Goal: Task Accomplishment & Management: Manage account settings

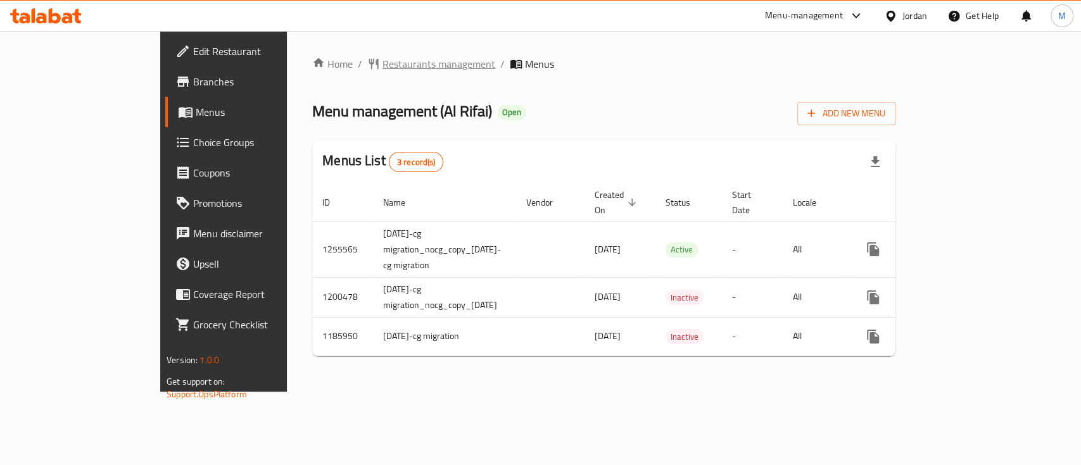
click at [382, 70] on span "Restaurants management" at bounding box center [438, 63] width 113 height 15
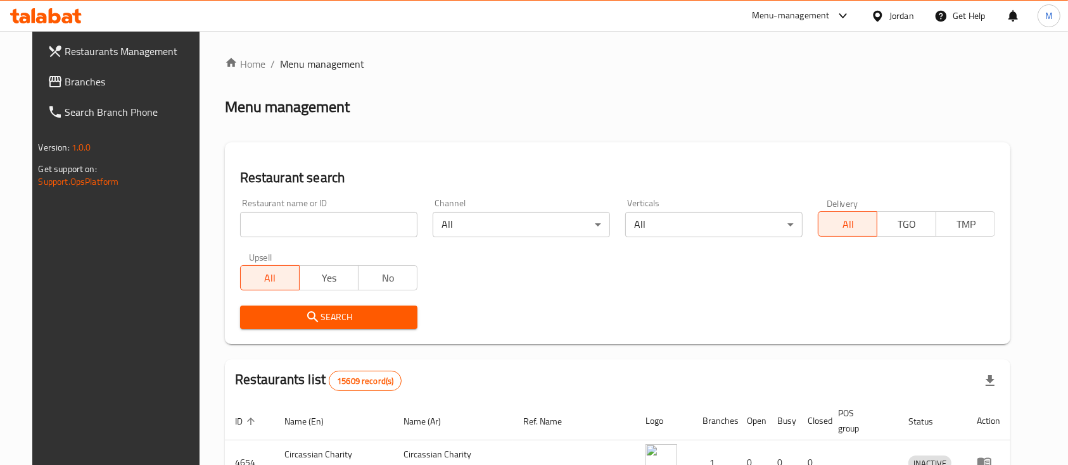
click at [319, 212] on input "search" at bounding box center [328, 224] width 177 height 25
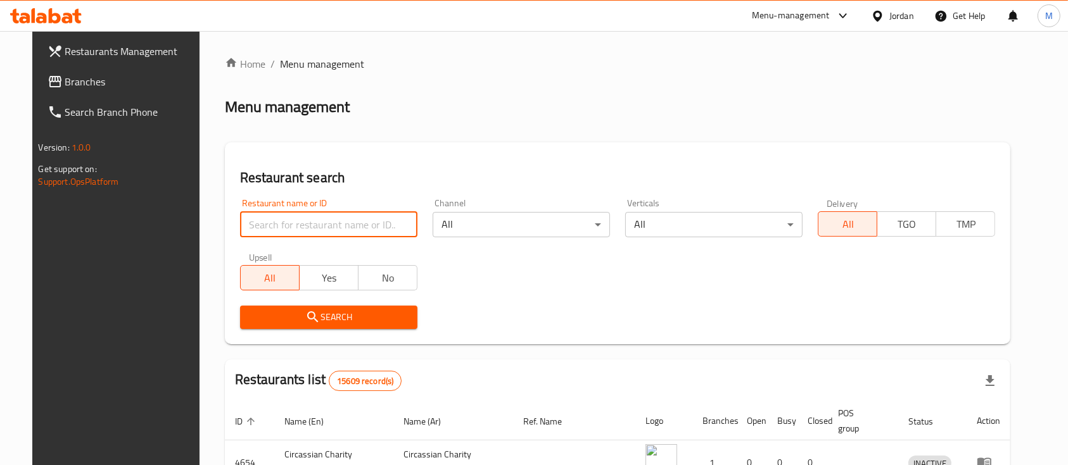
type input "s"
type input "القيسي"
click button "Search" at bounding box center [328, 317] width 177 height 23
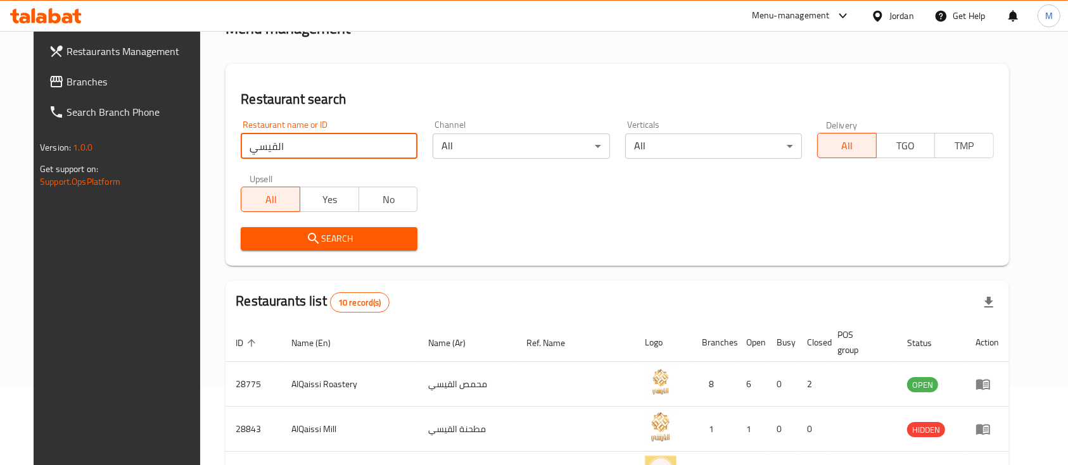
scroll to position [168, 0]
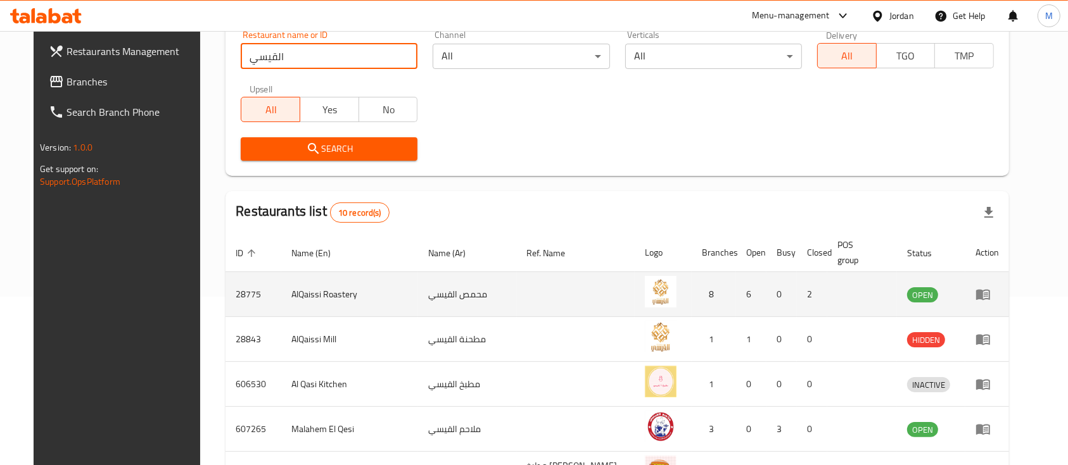
click at [990, 287] on icon "enhanced table" at bounding box center [982, 294] width 15 height 15
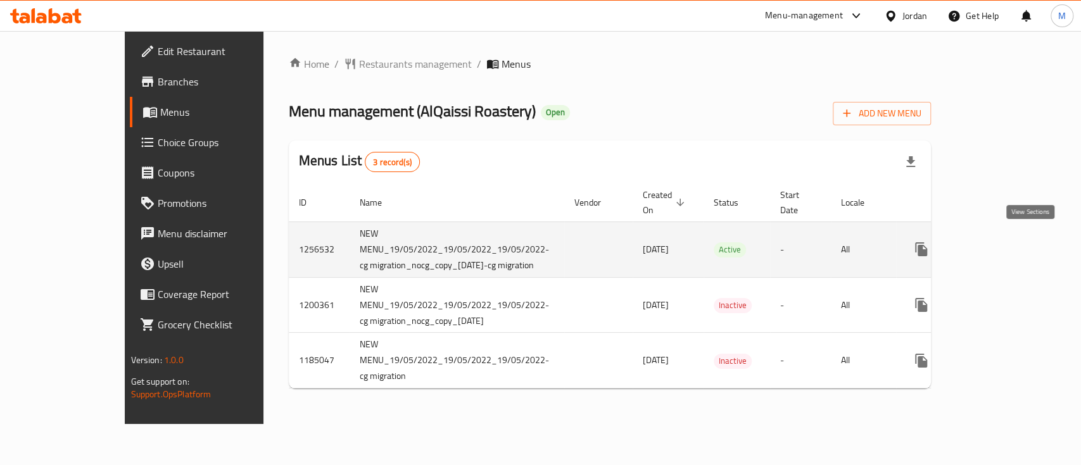
click at [1020, 242] on icon "enhanced table" at bounding box center [1012, 249] width 15 height 15
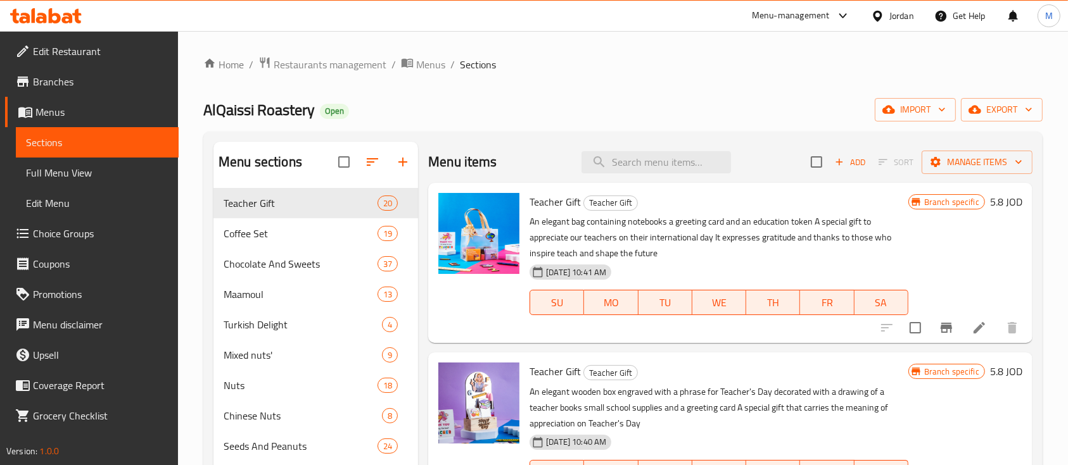
click at [633, 178] on div "Menu items Add Sort Manage items" at bounding box center [730, 162] width 604 height 41
click at [633, 167] on input "search" at bounding box center [655, 162] width 149 height 22
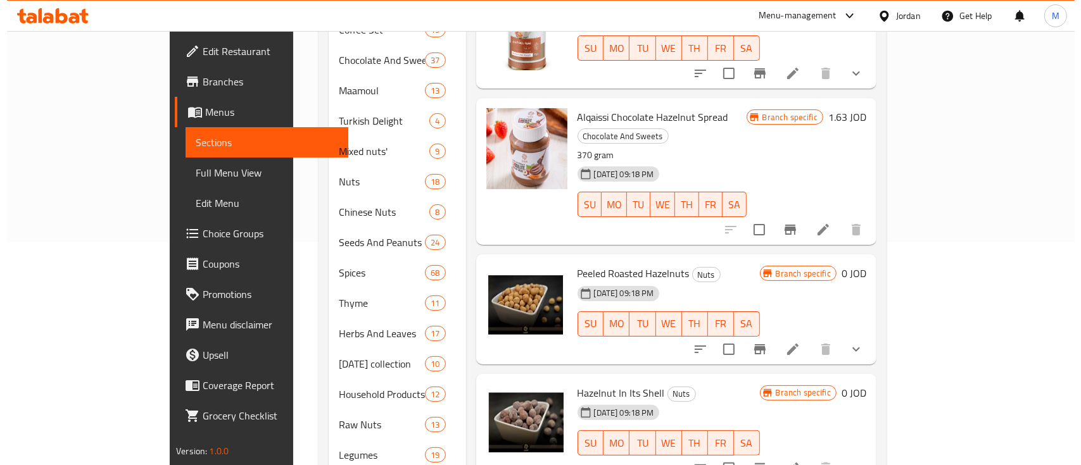
scroll to position [253, 0]
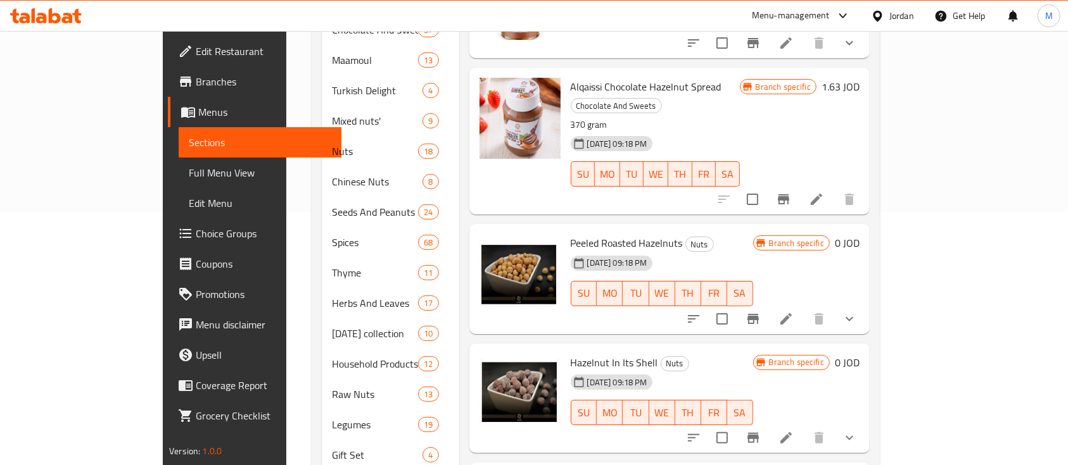
type input "بندق"
click at [857, 312] on icon "show more" at bounding box center [849, 319] width 15 height 15
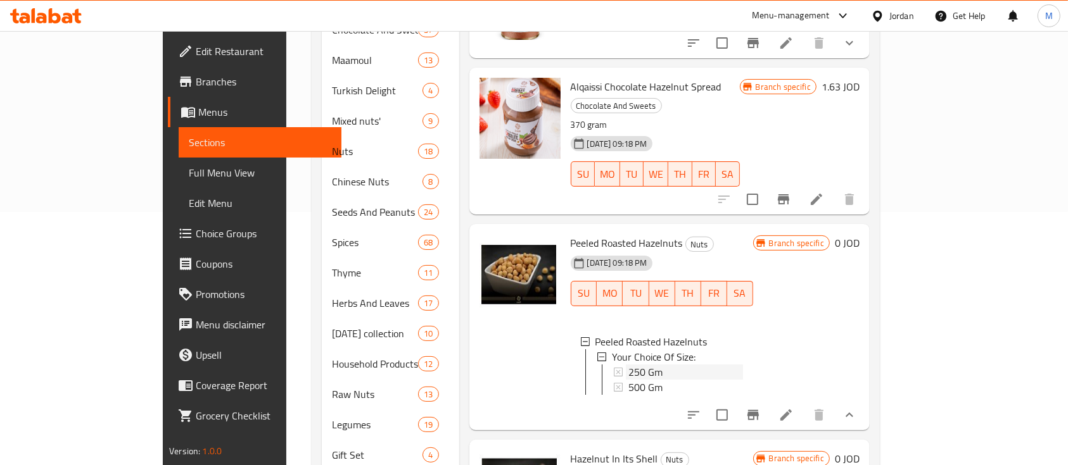
click at [629, 365] on div "250 Gm" at bounding box center [685, 372] width 115 height 15
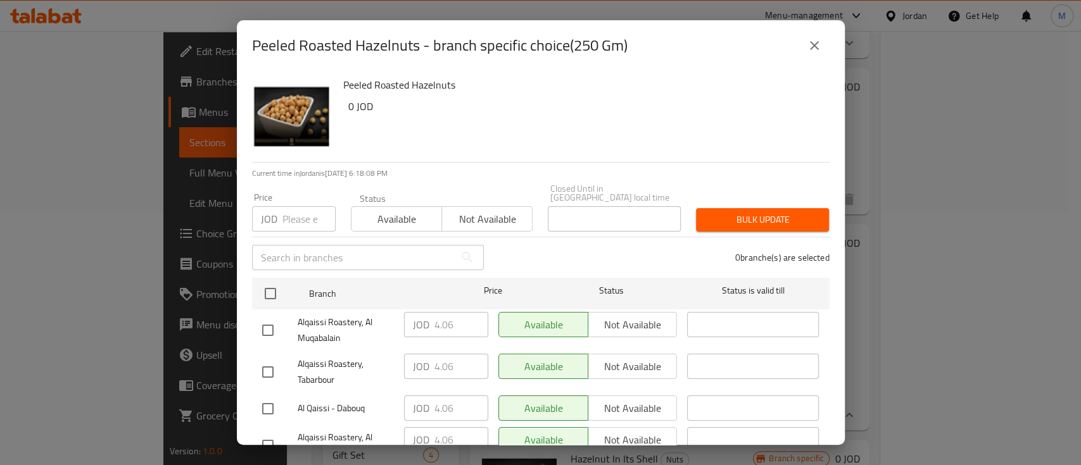
click at [294, 216] on input "number" at bounding box center [308, 218] width 53 height 25
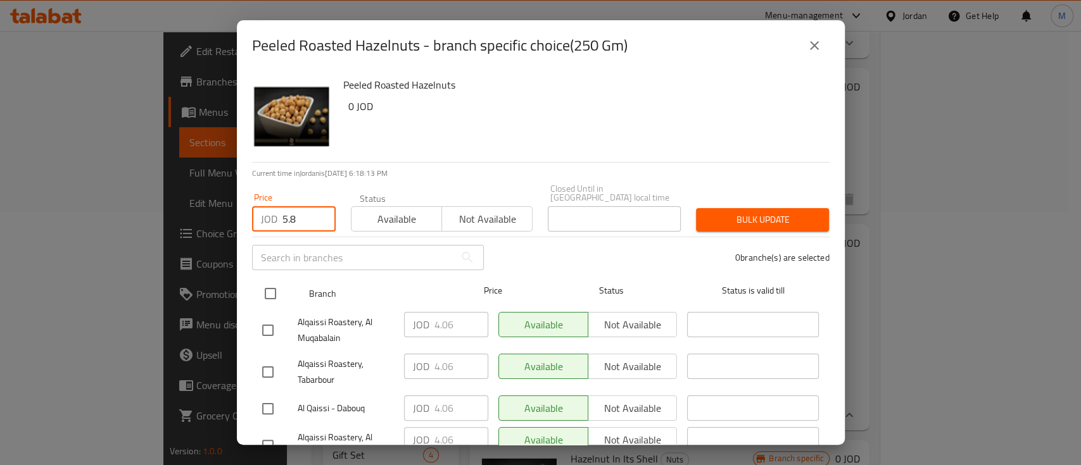
type input "5.8"
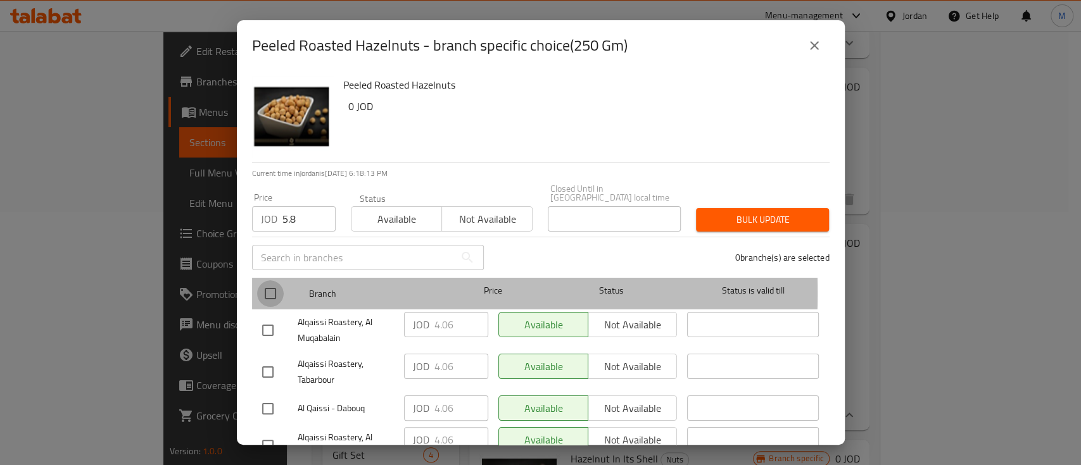
drag, startPoint x: 270, startPoint y: 284, endPoint x: 376, endPoint y: 285, distance: 105.8
click at [270, 284] on input "checkbox" at bounding box center [270, 294] width 27 height 27
checkbox input "true"
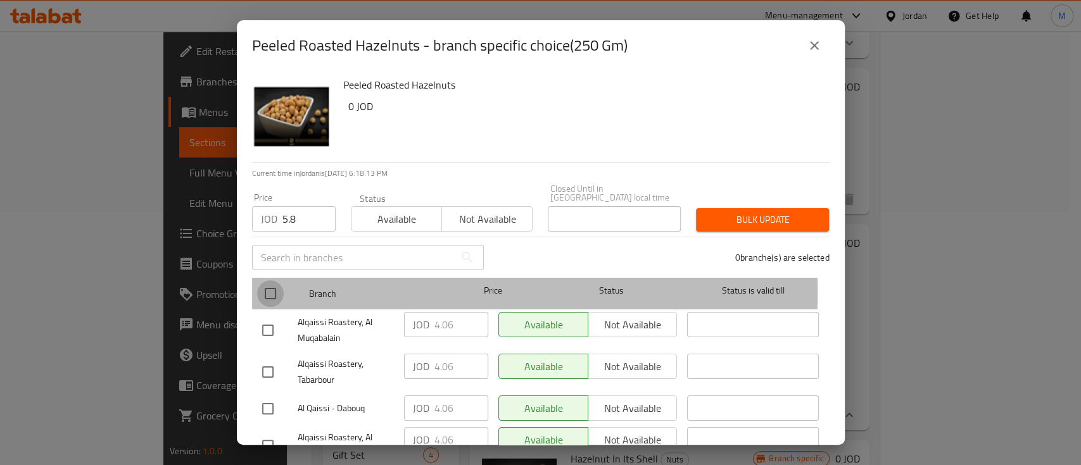
checkbox input "true"
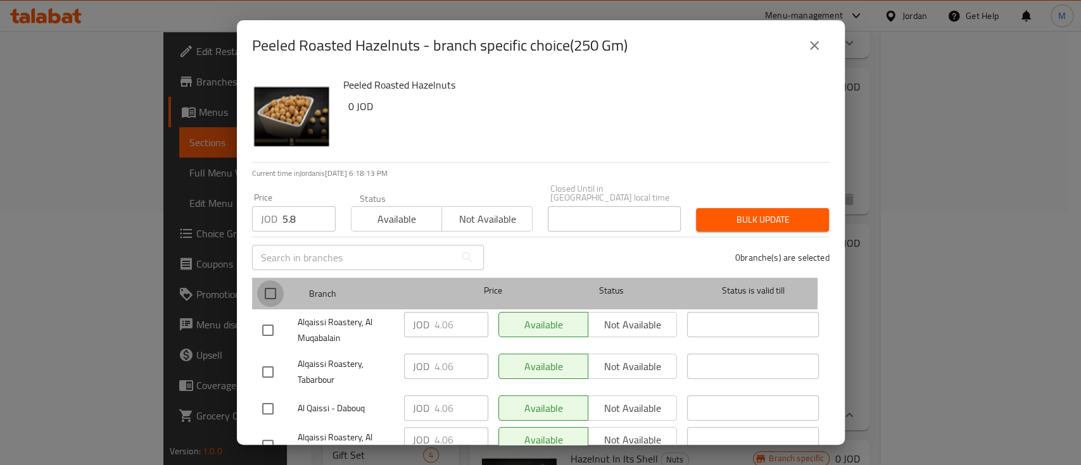
checkbox input "true"
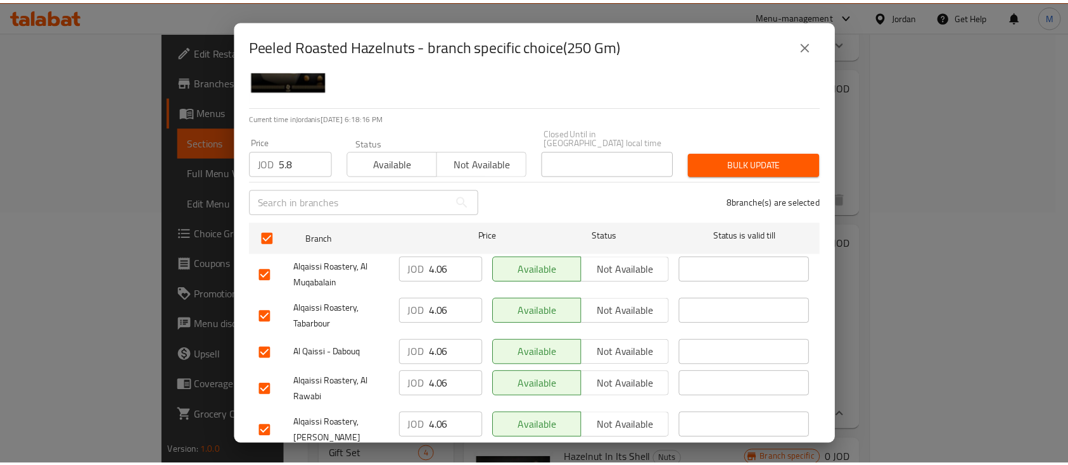
scroll to position [0, 0]
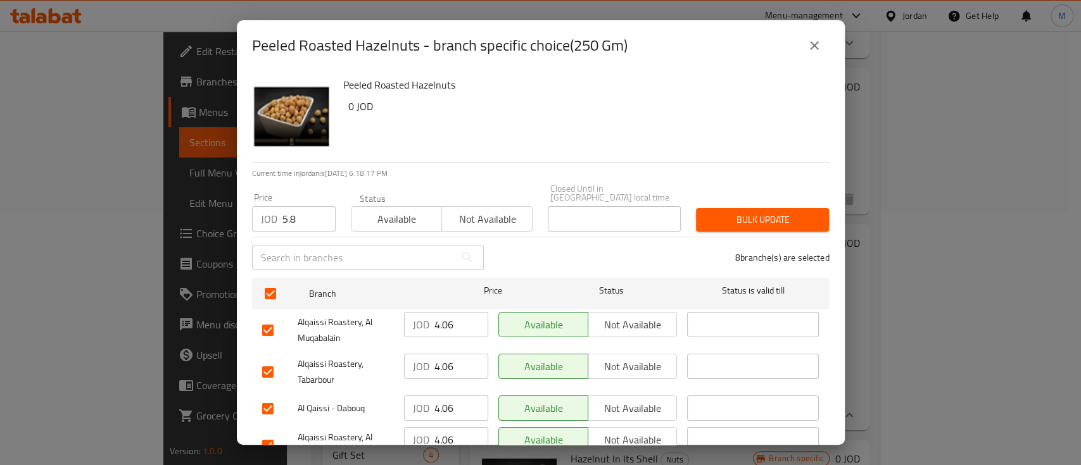
click at [729, 212] on span "Bulk update" at bounding box center [762, 220] width 113 height 16
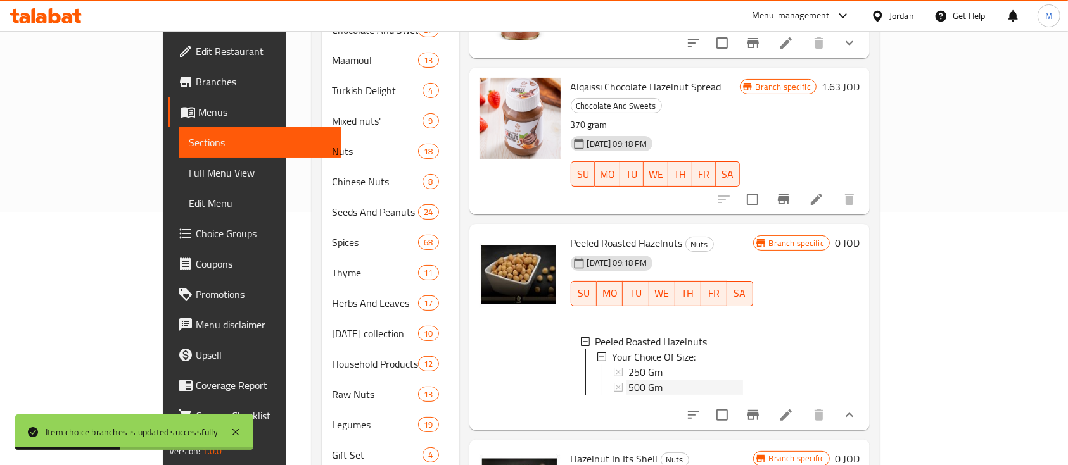
click at [640, 380] on div "500 Gm" at bounding box center [685, 387] width 115 height 15
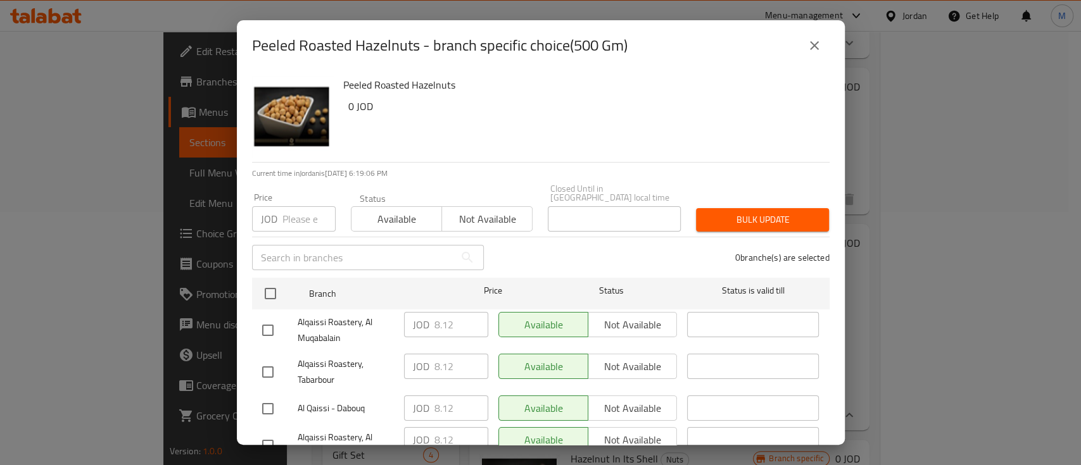
click at [810, 52] on icon "close" at bounding box center [814, 45] width 15 height 15
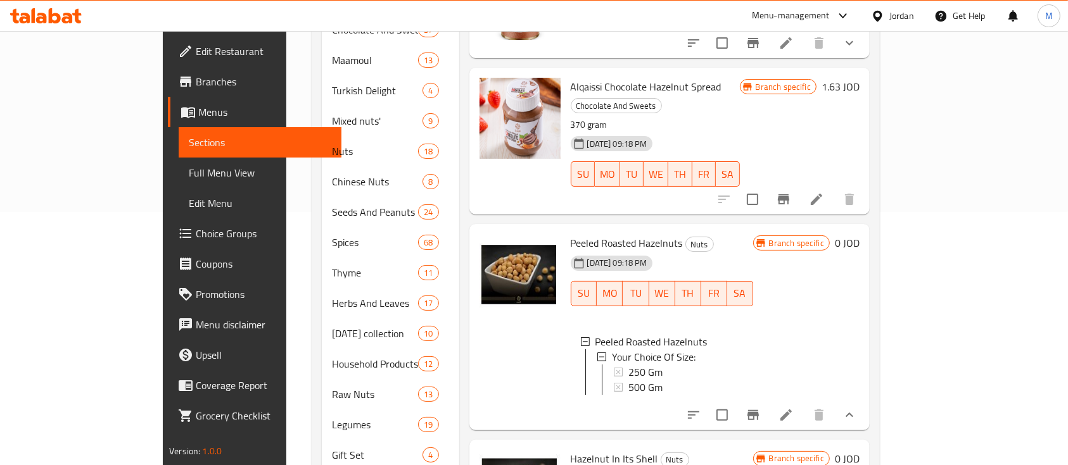
click at [804, 404] on li at bounding box center [785, 415] width 35 height 23
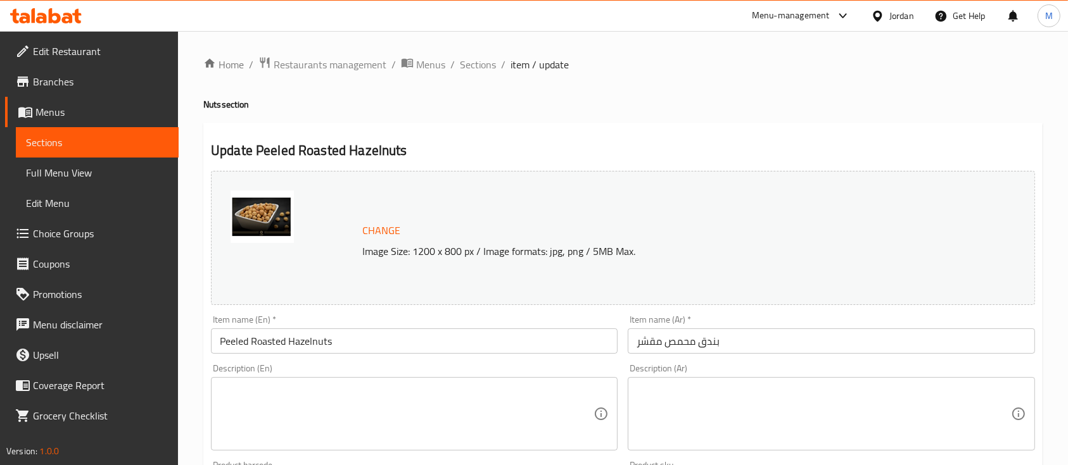
click at [490, 60] on span "Sections" at bounding box center [478, 64] width 36 height 15
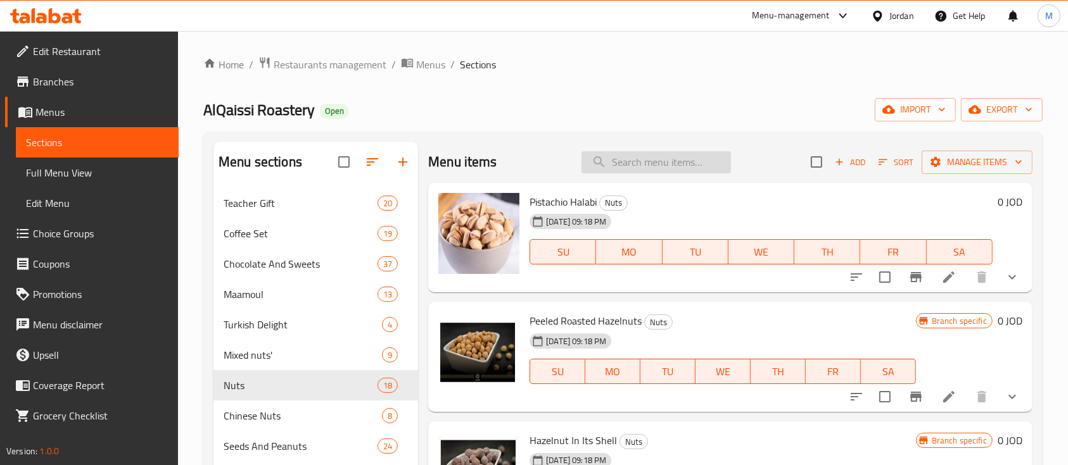
click at [624, 157] on input "search" at bounding box center [655, 162] width 149 height 22
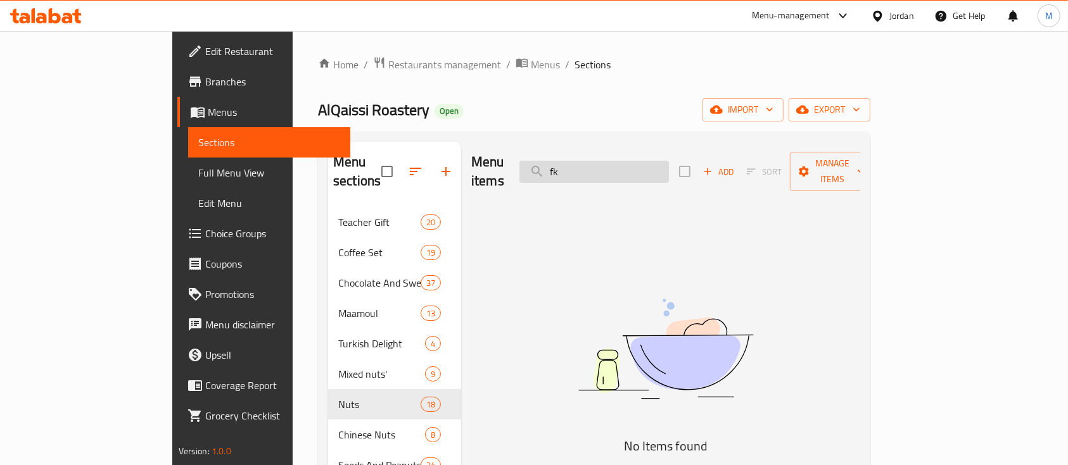
type input "f"
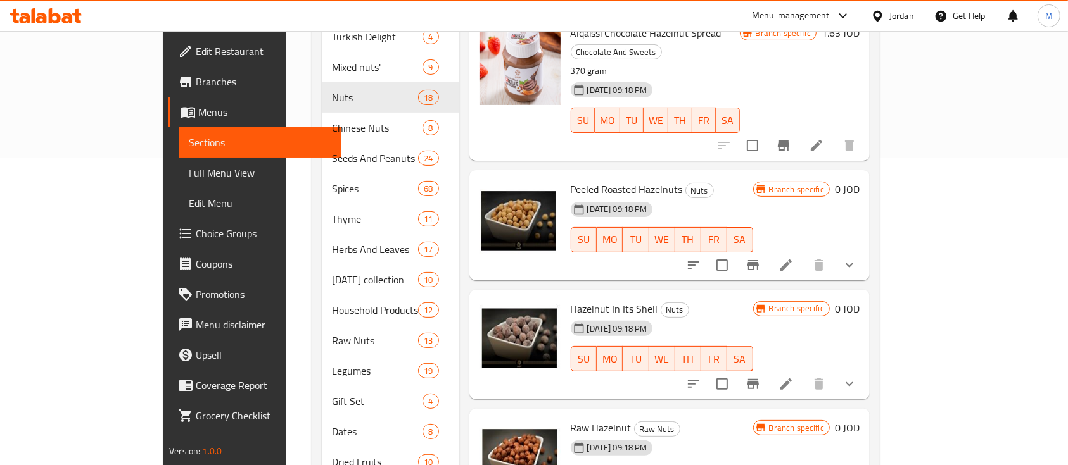
scroll to position [263, 0]
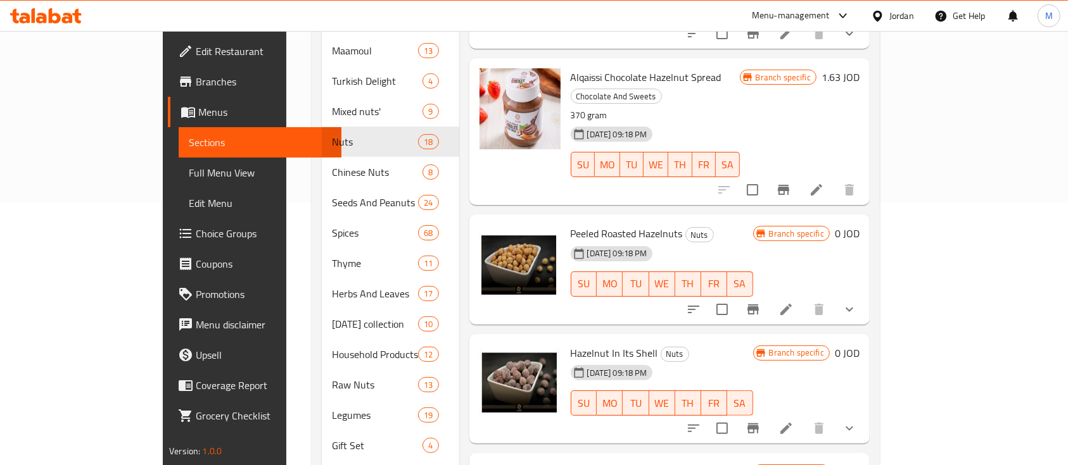
type input "بندق"
click at [864, 294] on button "show more" at bounding box center [849, 309] width 30 height 30
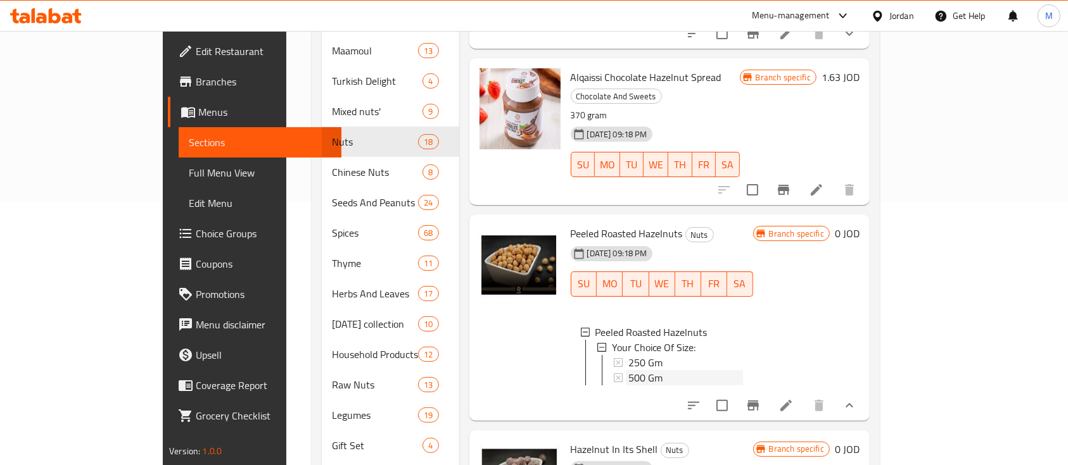
click at [655, 370] on div "500 Gm" at bounding box center [685, 377] width 115 height 15
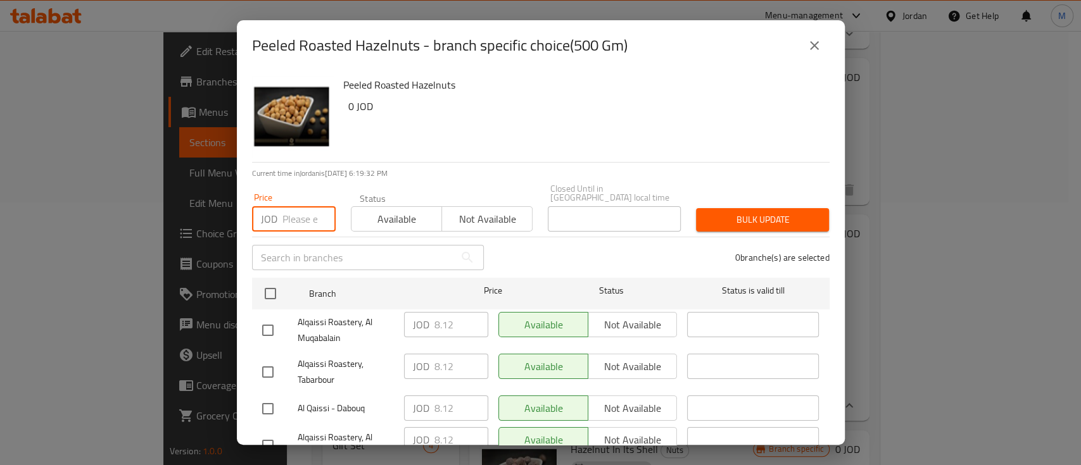
click at [291, 213] on input "number" at bounding box center [308, 218] width 53 height 25
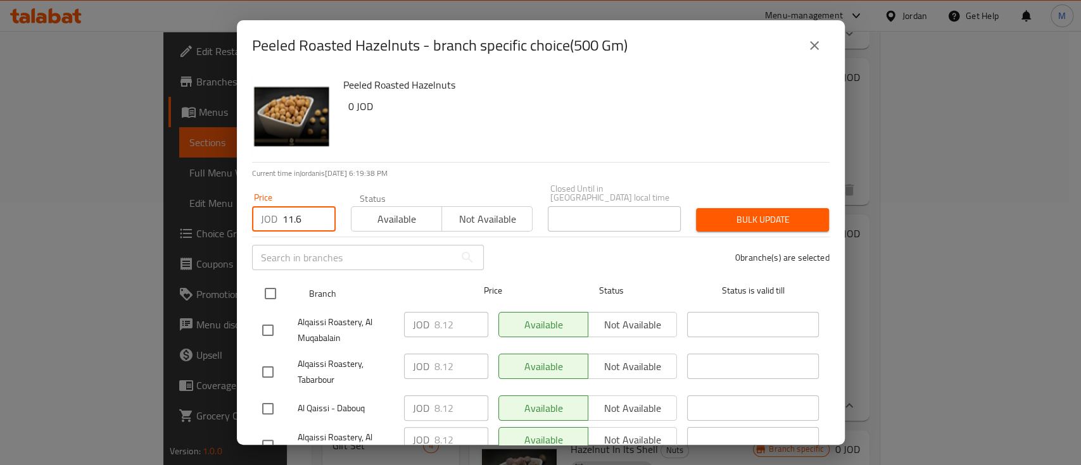
type input "11.6"
click at [271, 281] on input "checkbox" at bounding box center [270, 294] width 27 height 27
checkbox input "true"
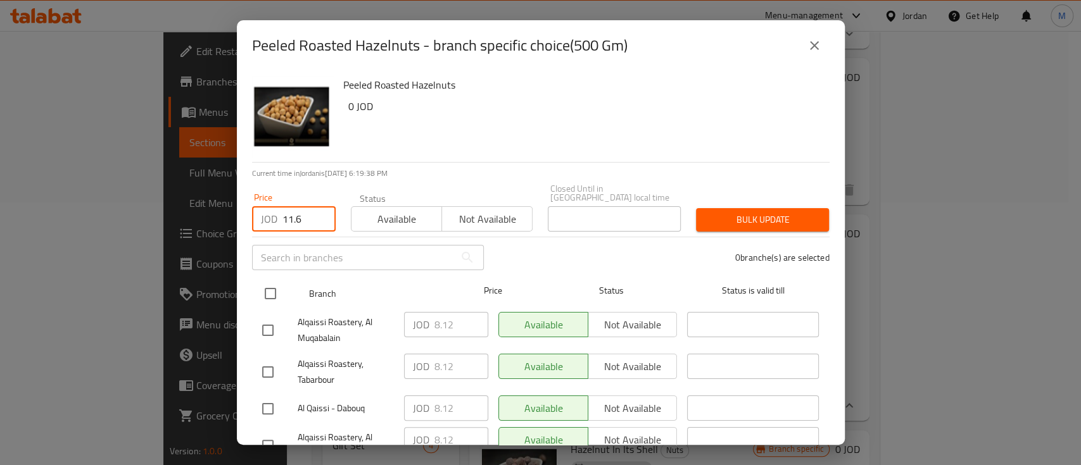
checkbox input "true"
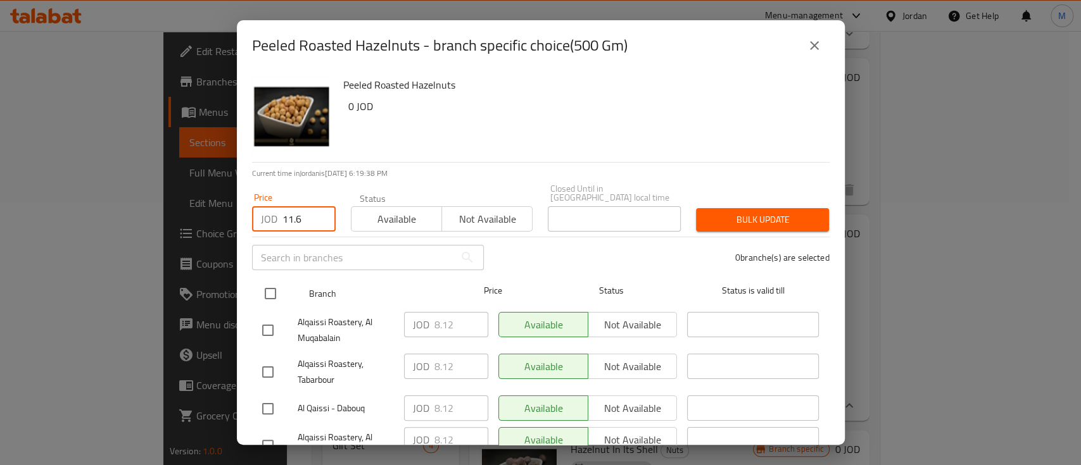
checkbox input "true"
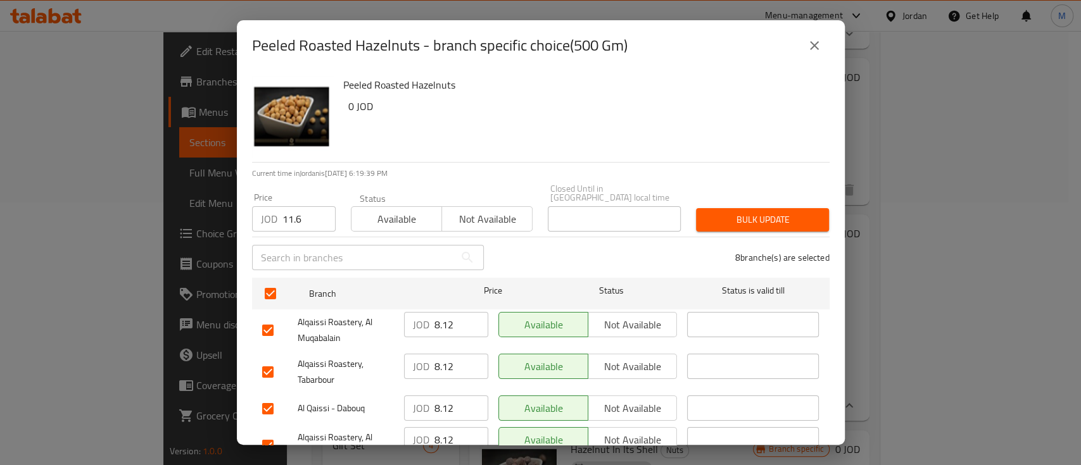
click at [747, 208] on button "Bulk update" at bounding box center [762, 219] width 133 height 23
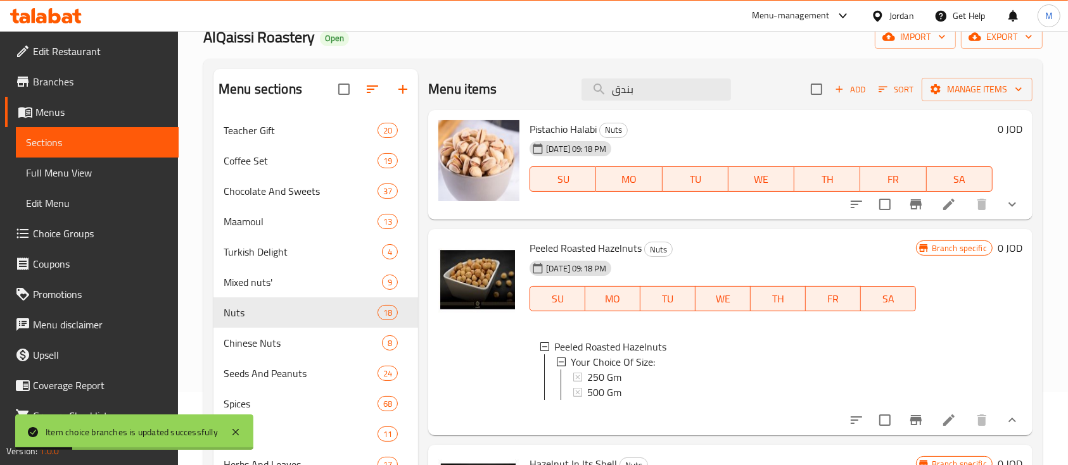
scroll to position [0, 0]
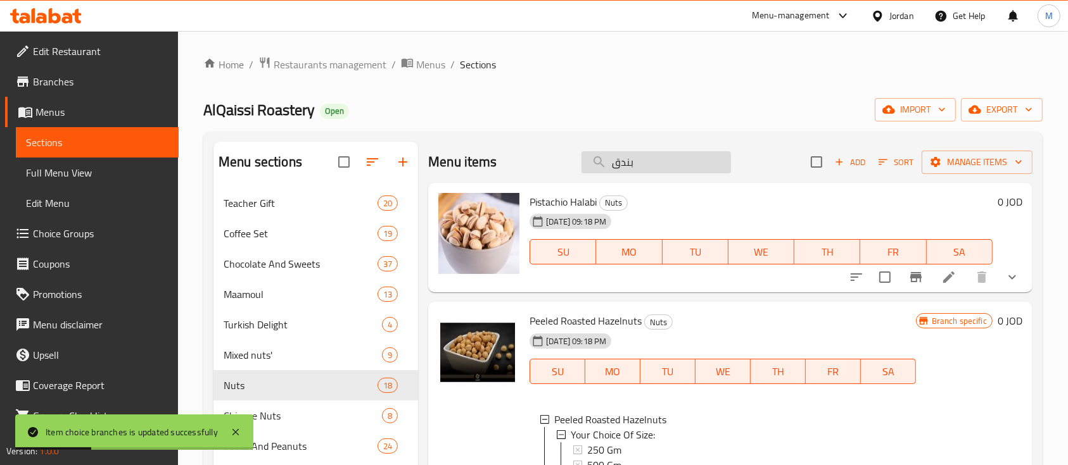
click at [643, 155] on input "بندق" at bounding box center [655, 162] width 149 height 22
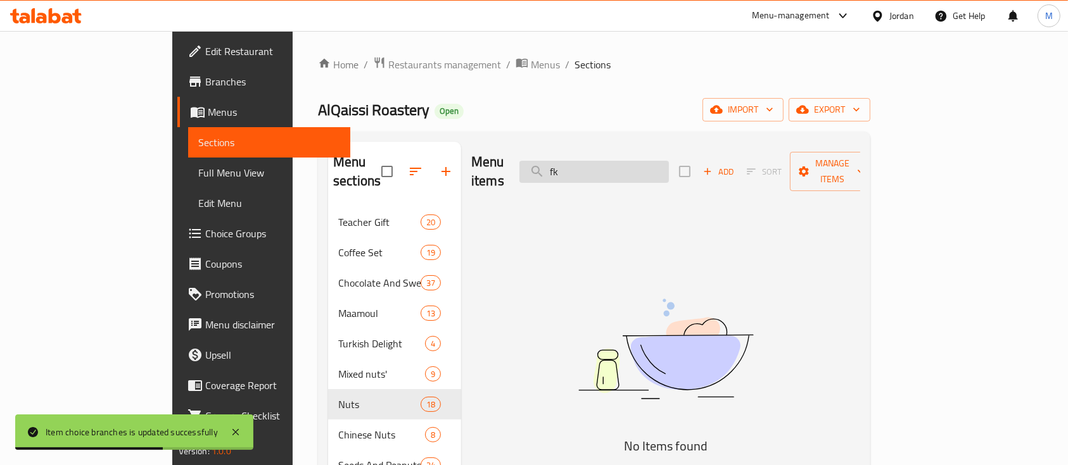
type input "f"
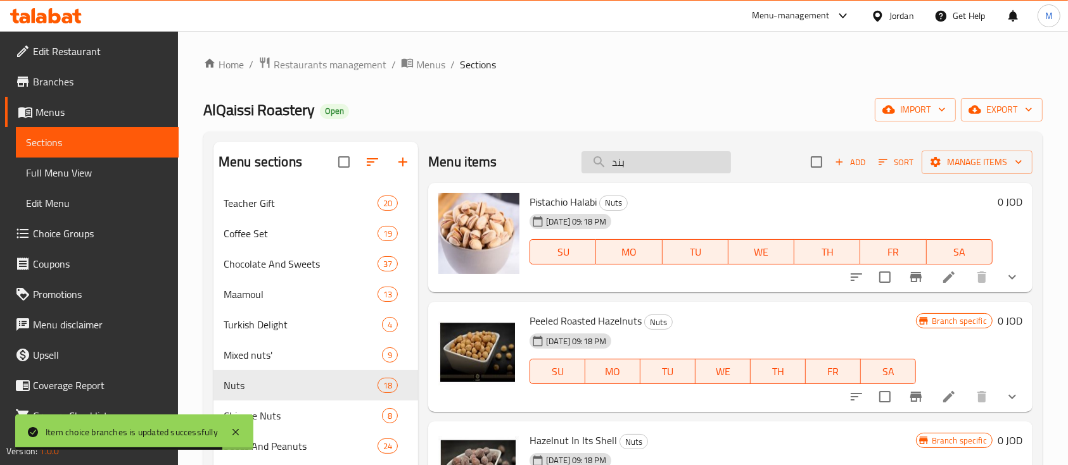
type input "بندق"
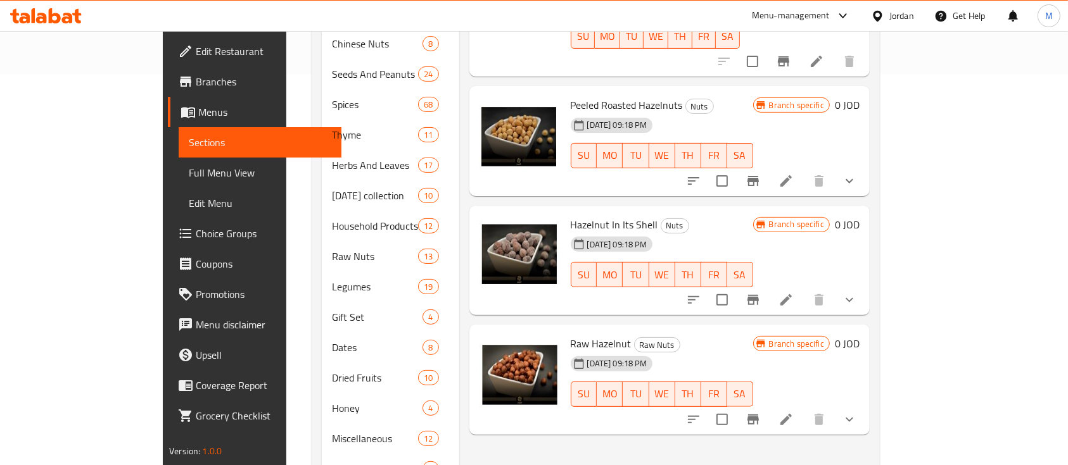
scroll to position [431, 0]
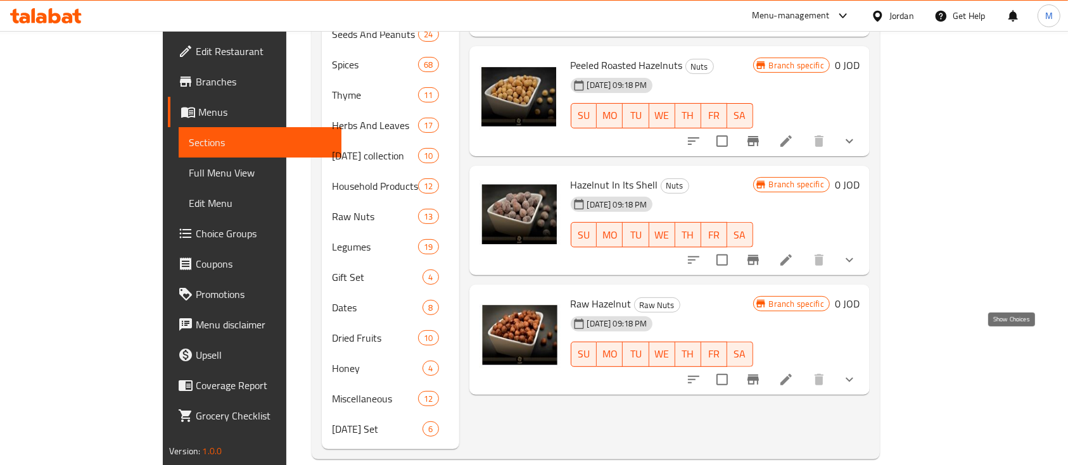
click at [857, 372] on icon "show more" at bounding box center [849, 379] width 15 height 15
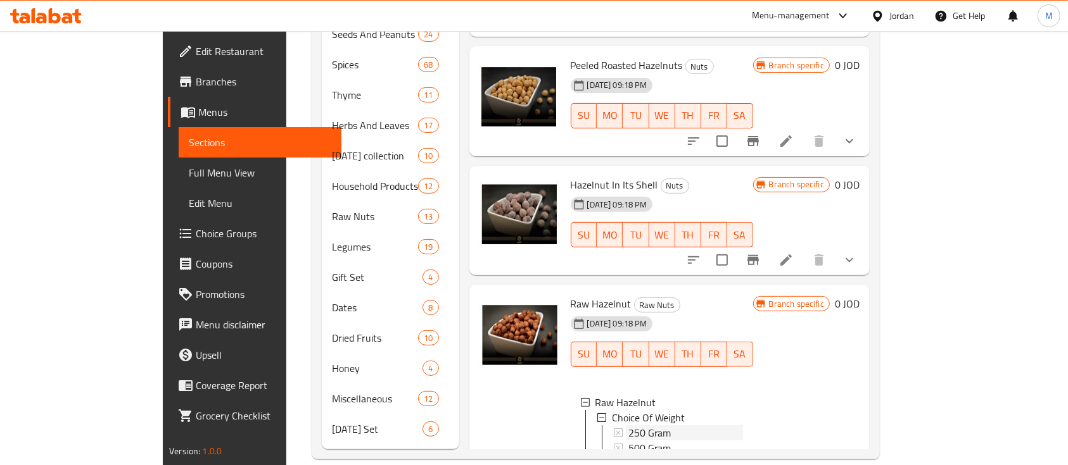
click at [628, 426] on span "250 Gram" at bounding box center [649, 433] width 43 height 15
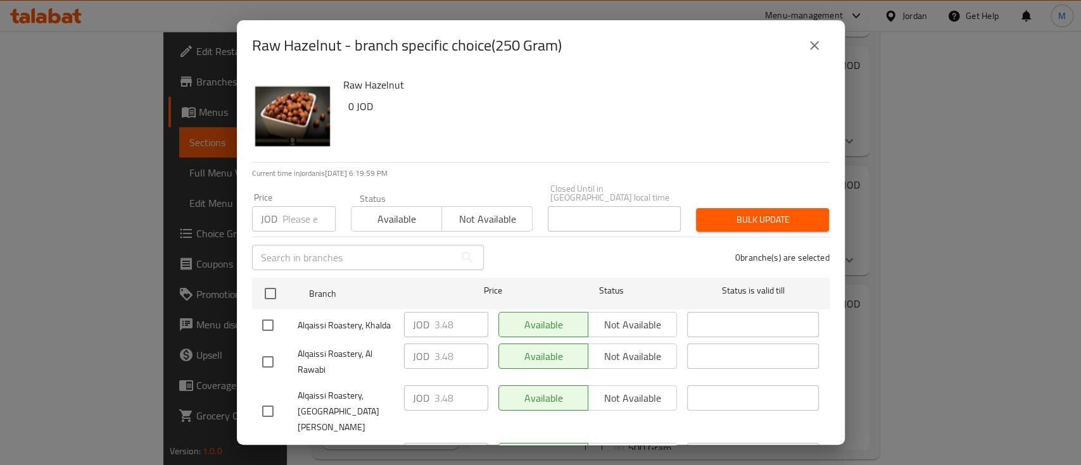
click at [306, 215] on input "number" at bounding box center [308, 218] width 53 height 25
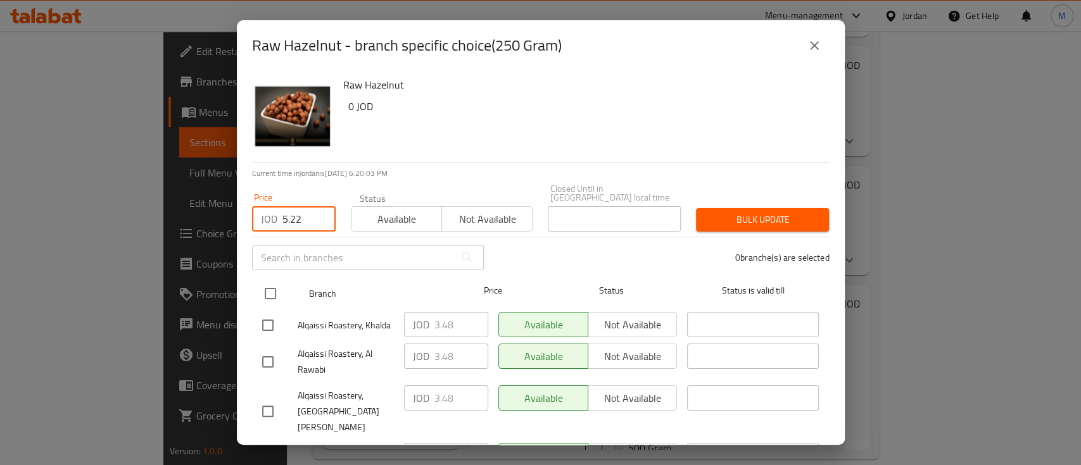
type input "5.22"
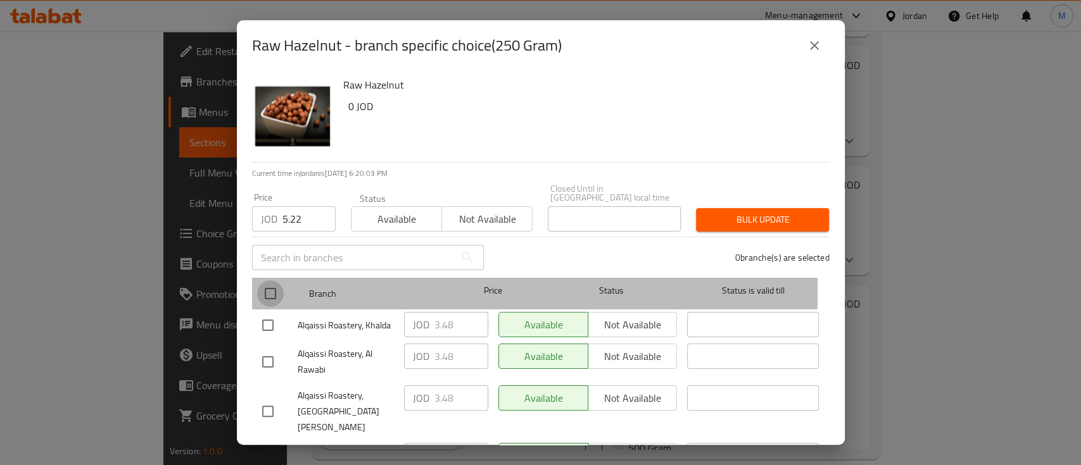
click at [267, 281] on input "checkbox" at bounding box center [270, 294] width 27 height 27
checkbox input "true"
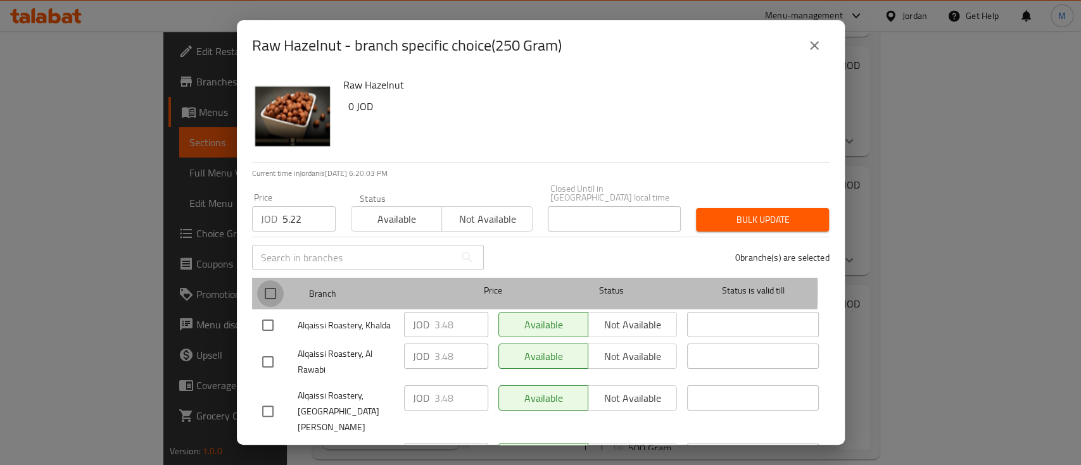
checkbox input "true"
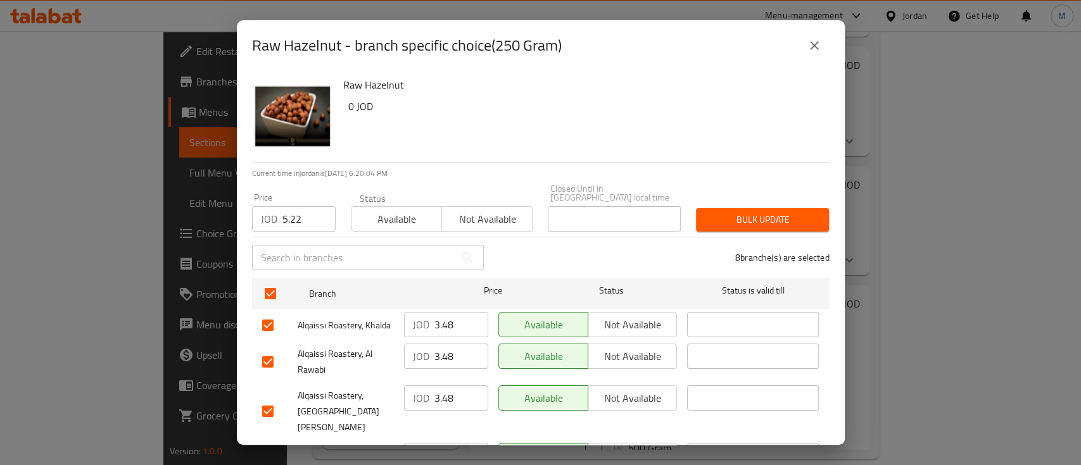
click at [750, 213] on span "Bulk update" at bounding box center [762, 220] width 113 height 16
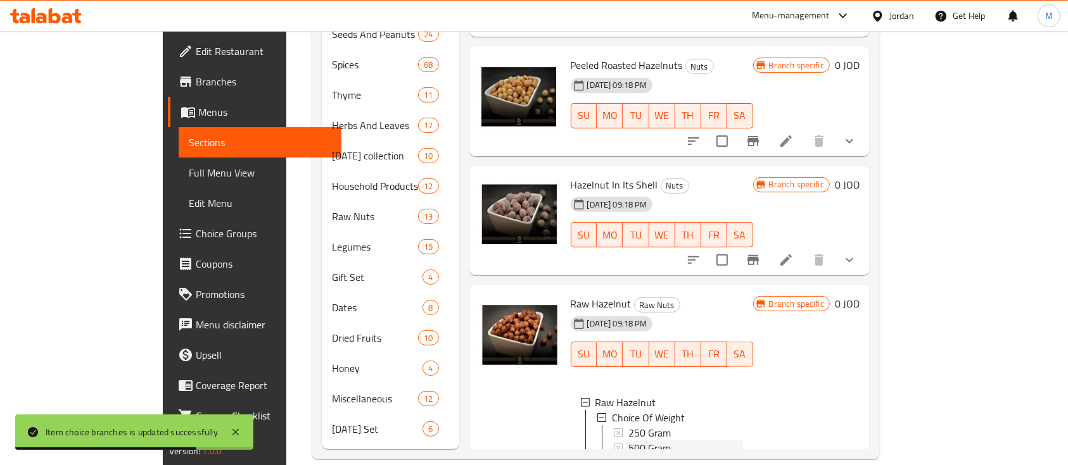
click at [633, 441] on div "500 Gram" at bounding box center [685, 448] width 115 height 15
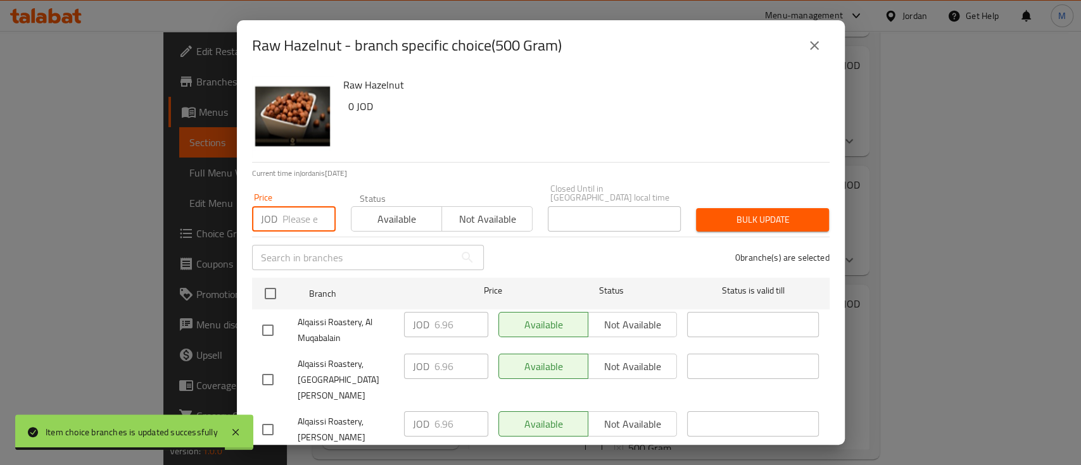
click at [303, 215] on input "number" at bounding box center [308, 218] width 53 height 25
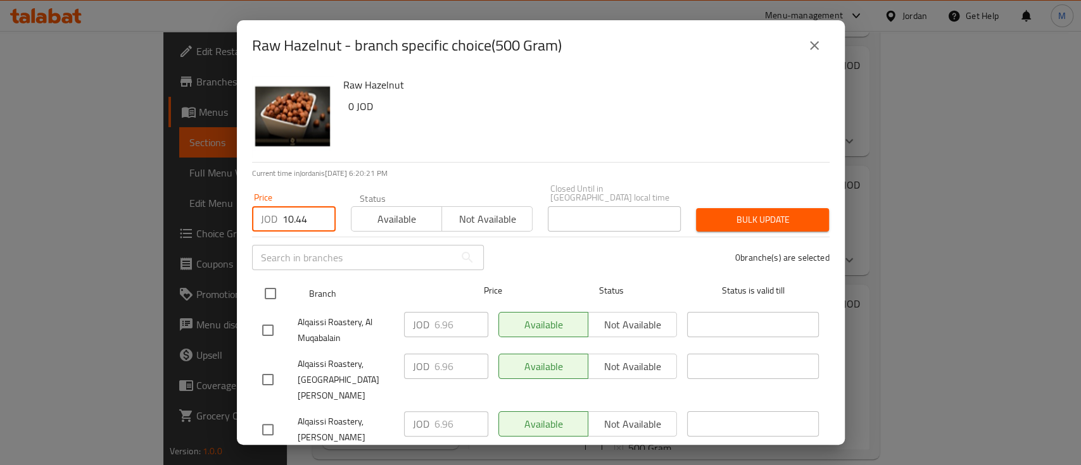
type input "10.44"
click at [274, 287] on input "checkbox" at bounding box center [270, 294] width 27 height 27
checkbox input "true"
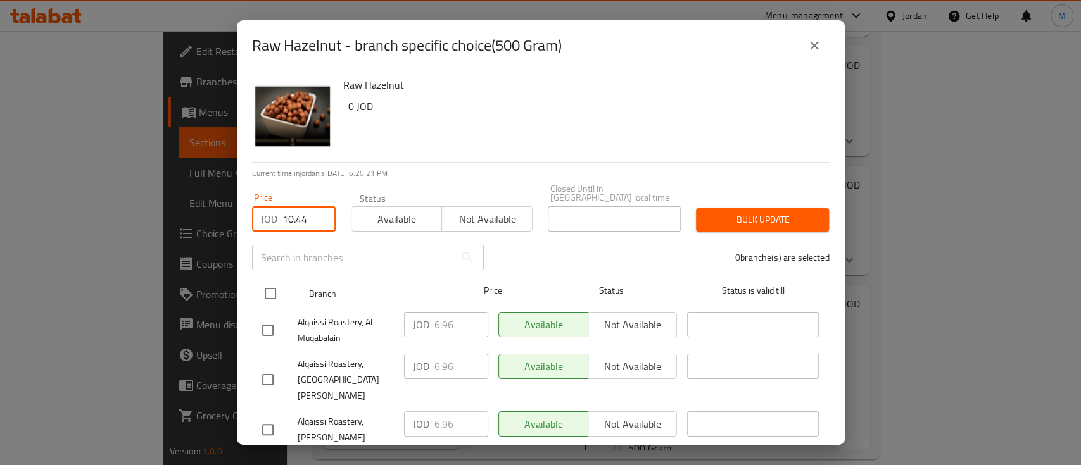
checkbox input "true"
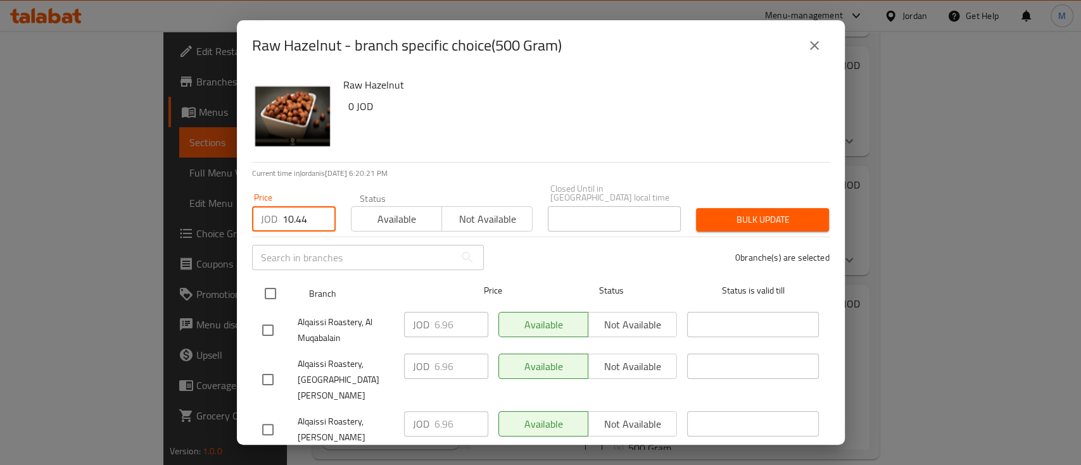
checkbox input "true"
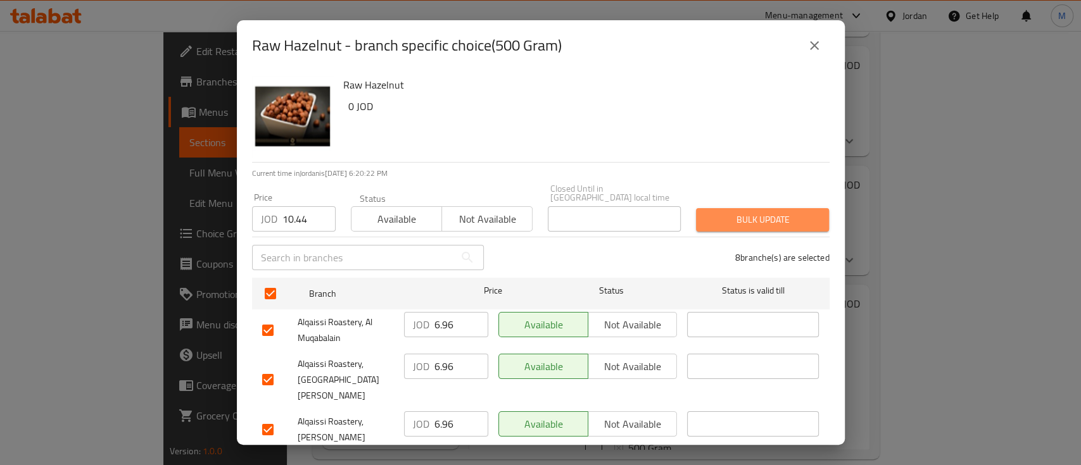
click at [776, 212] on span "Bulk update" at bounding box center [762, 220] width 113 height 16
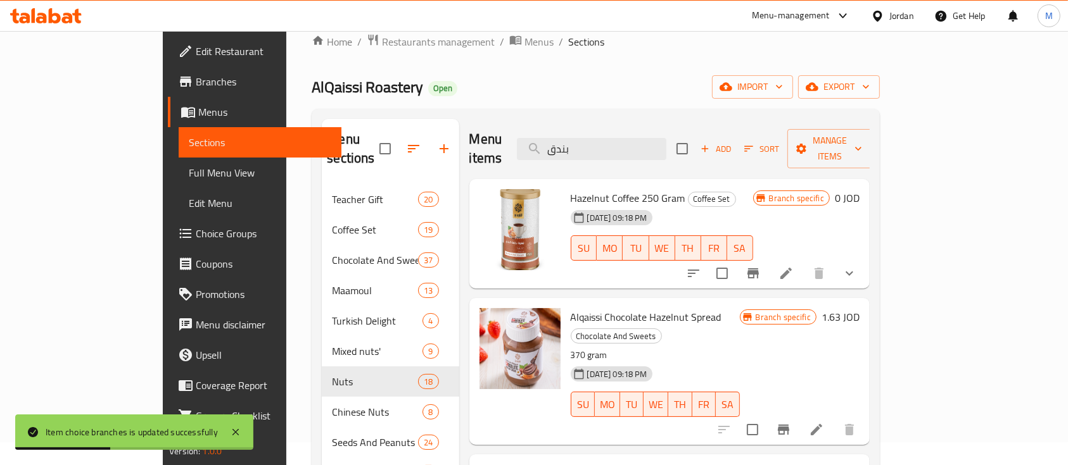
scroll to position [0, 0]
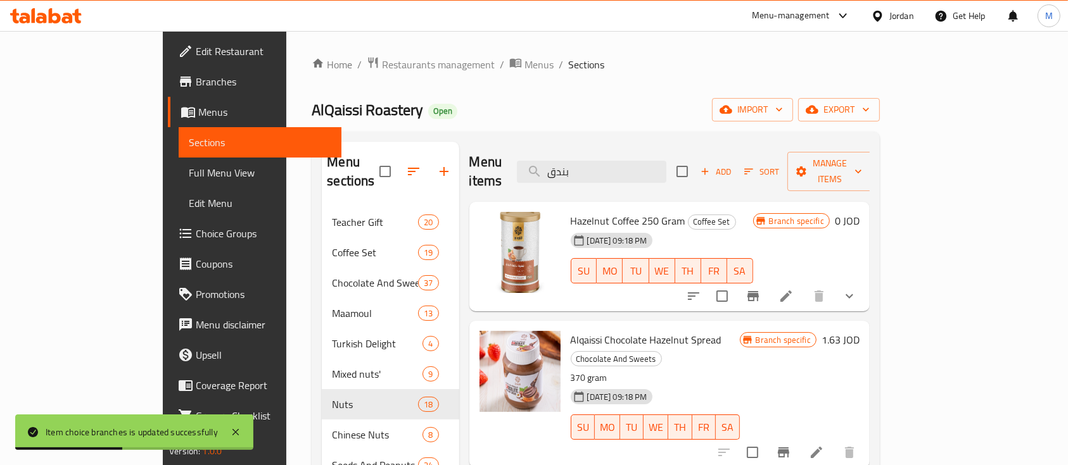
click at [667, 175] on div "Menu items بندق Add Sort Manage items" at bounding box center [669, 172] width 400 height 60
click at [664, 166] on input "بندق" at bounding box center [591, 172] width 149 height 22
type input "f"
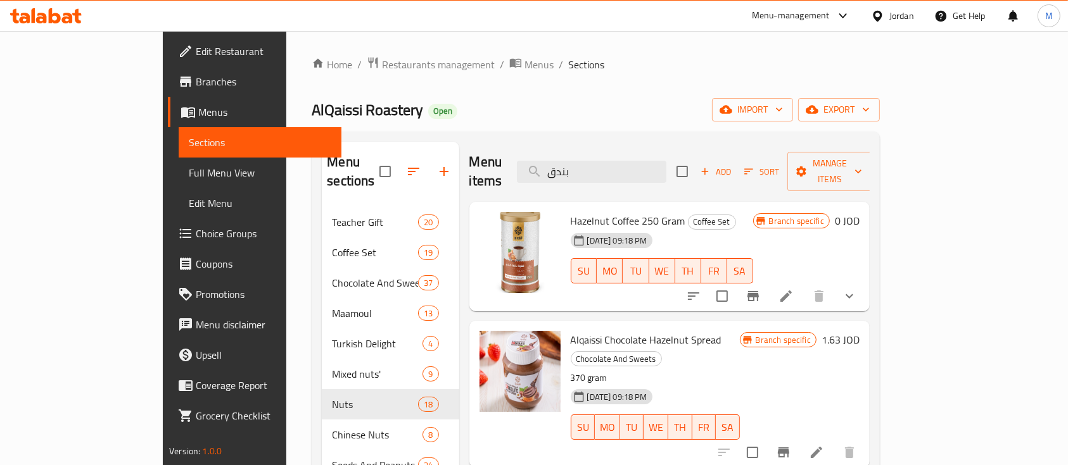
drag, startPoint x: 654, startPoint y: 170, endPoint x: 562, endPoint y: 172, distance: 92.5
click at [562, 172] on div "Menu items بندق Add Sort Manage items" at bounding box center [669, 172] width 400 height 60
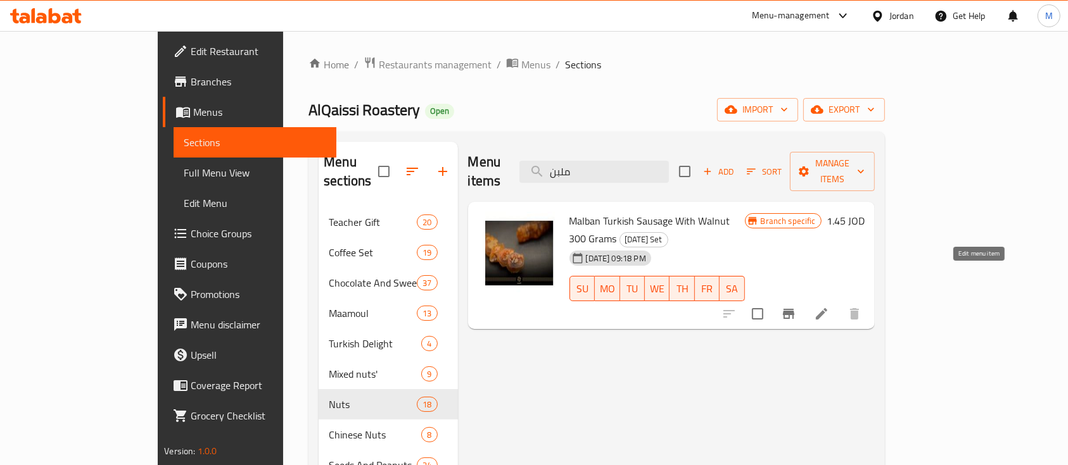
type input "ملبن"
click at [829, 306] on icon at bounding box center [821, 313] width 15 height 15
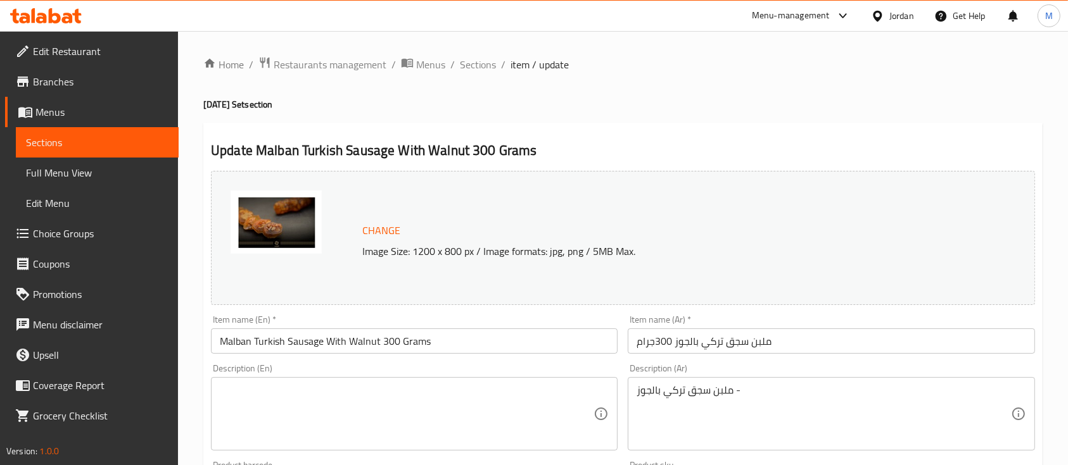
click at [495, 69] on ol "Home / Restaurants management / Menus / Sections / item / update" at bounding box center [622, 64] width 839 height 16
click at [484, 67] on span "Sections" at bounding box center [478, 64] width 36 height 15
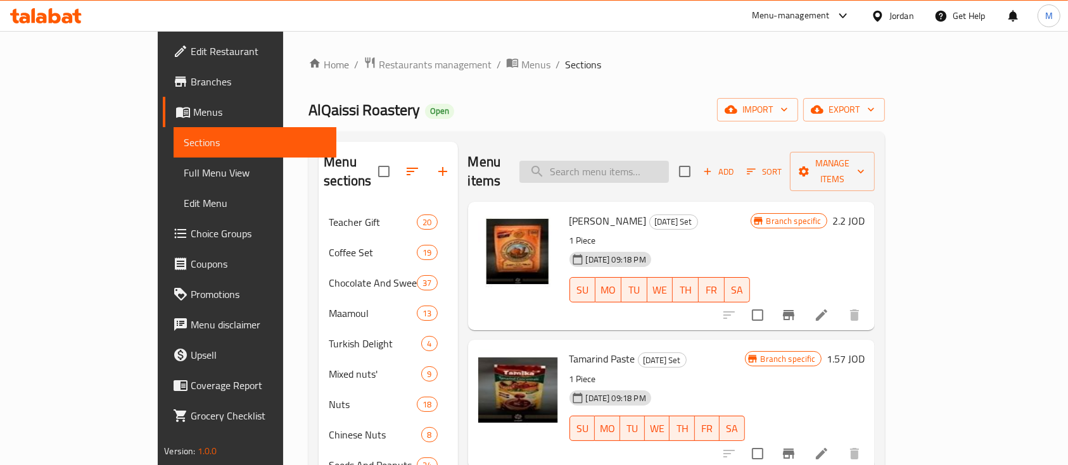
click at [640, 168] on input "search" at bounding box center [593, 172] width 149 height 22
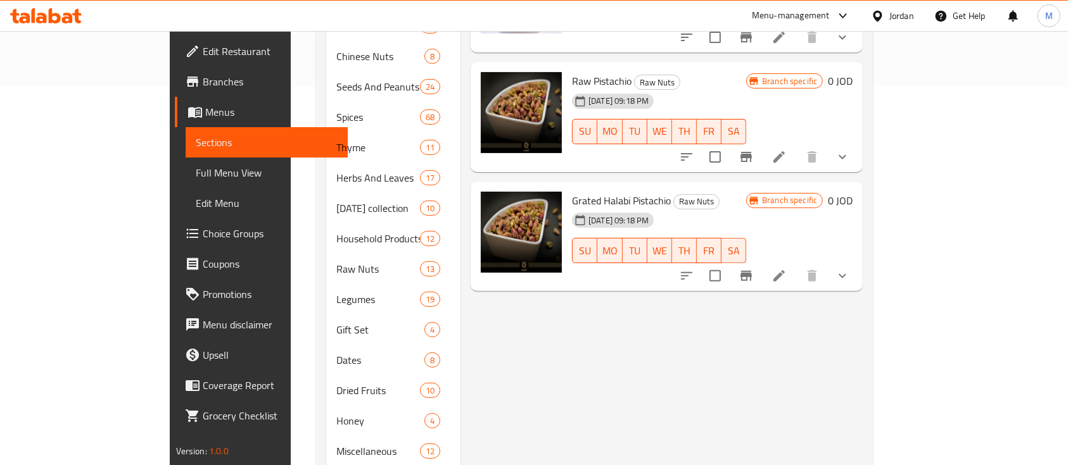
scroll to position [422, 0]
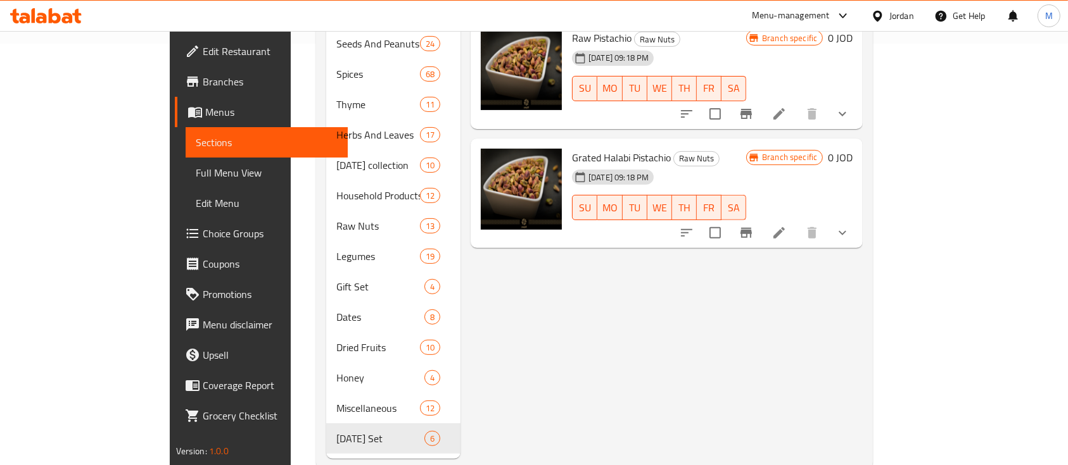
type input "حلبي"
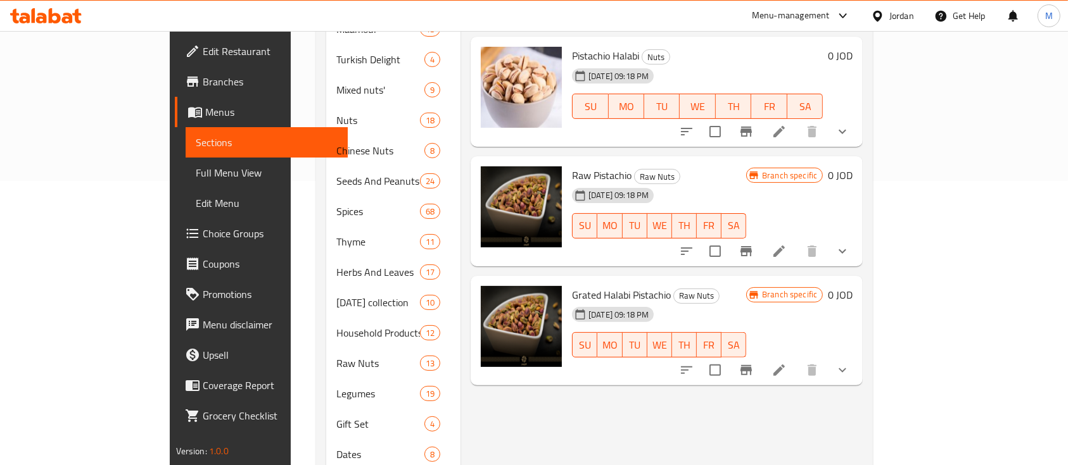
scroll to position [253, 0]
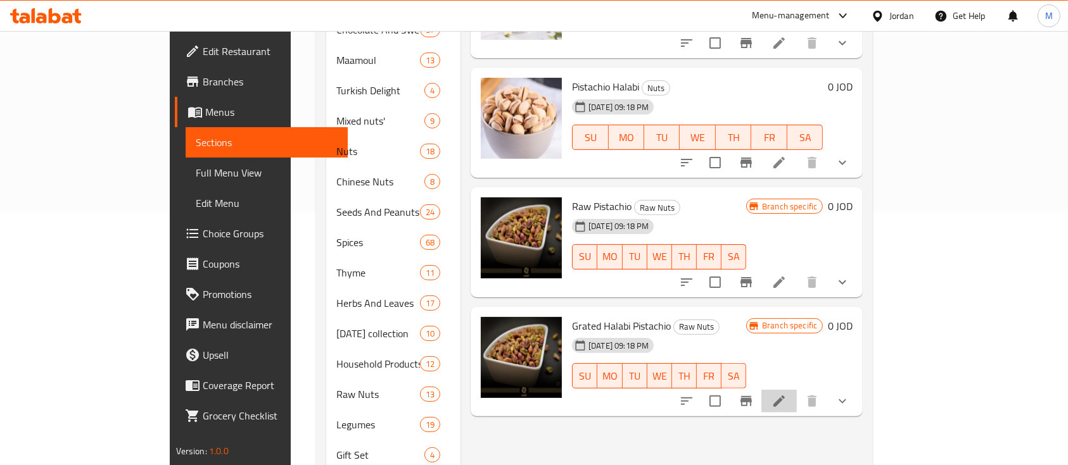
click at [797, 390] on li at bounding box center [778, 401] width 35 height 23
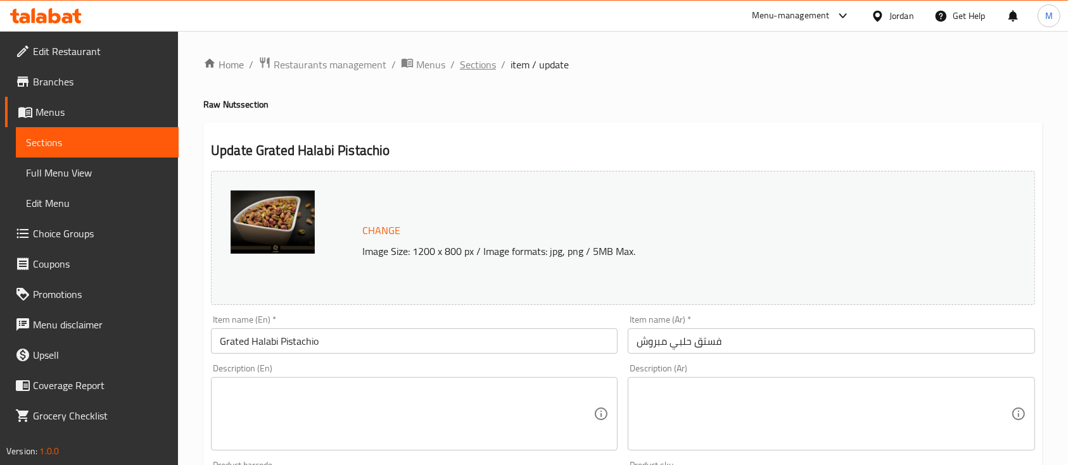
click at [464, 59] on span "Sections" at bounding box center [478, 64] width 36 height 15
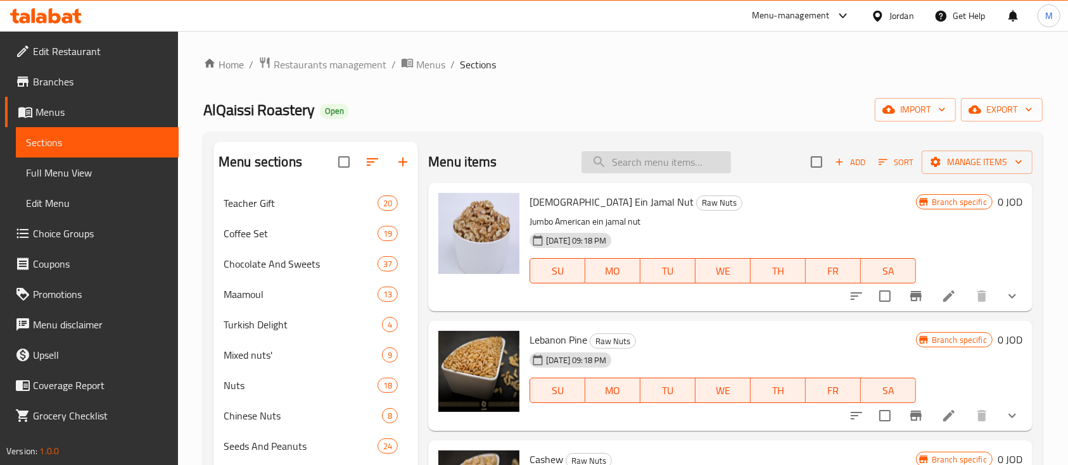
click at [610, 165] on input "search" at bounding box center [655, 162] width 149 height 22
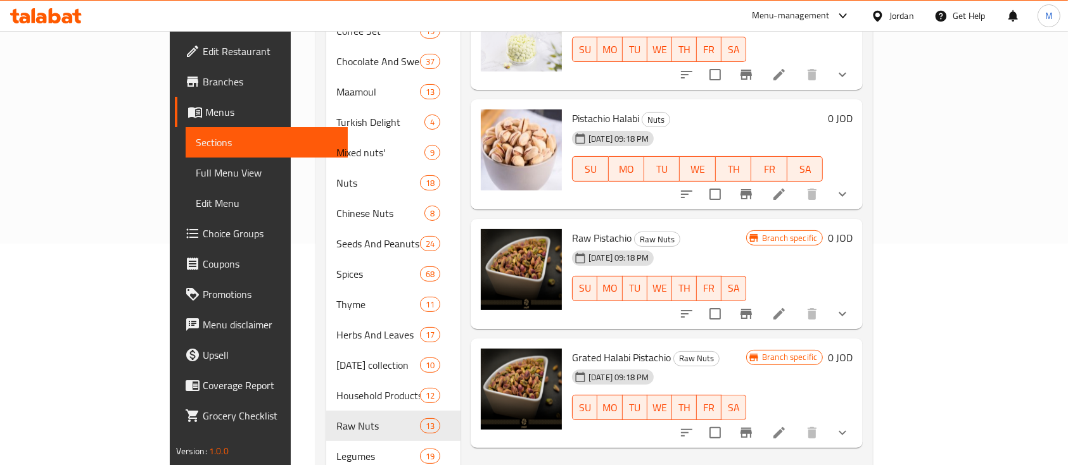
scroll to position [253, 0]
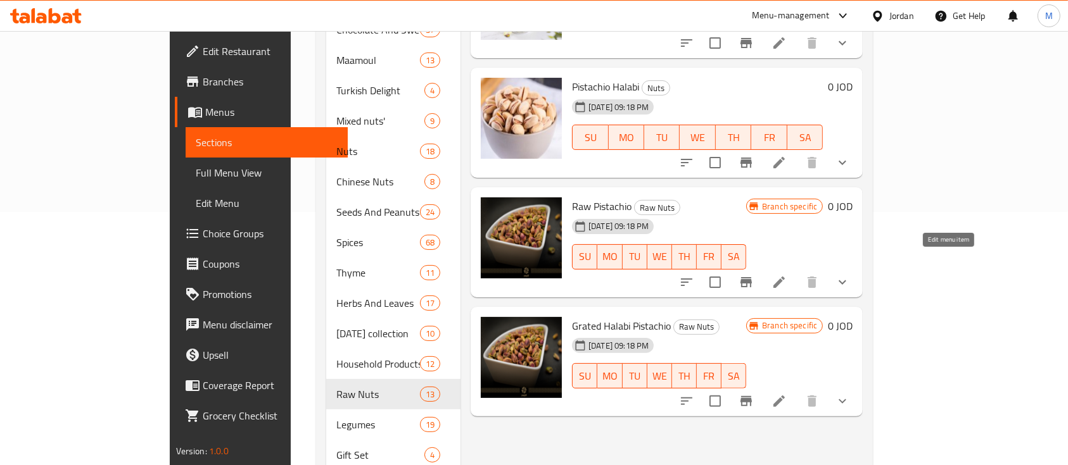
type input "حلبي"
click at [786, 275] on icon at bounding box center [778, 282] width 15 height 15
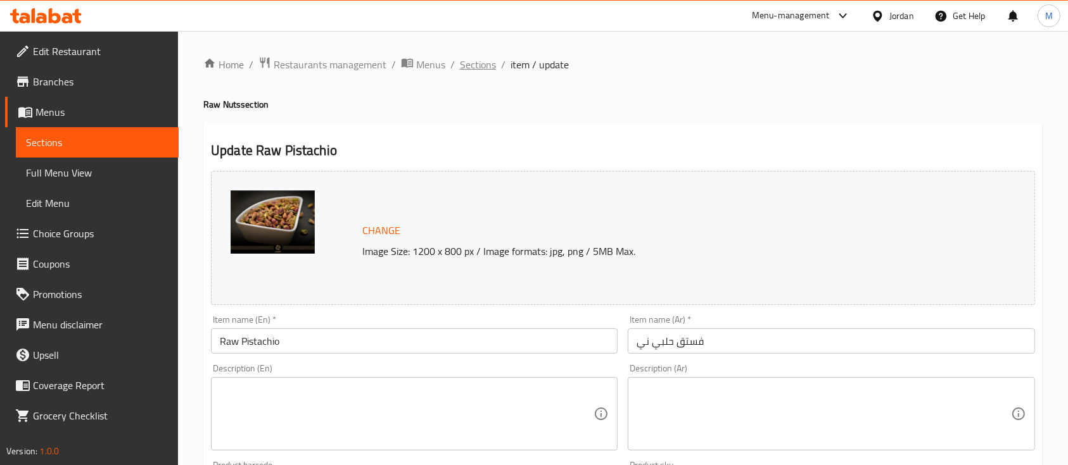
click at [488, 67] on span "Sections" at bounding box center [478, 64] width 36 height 15
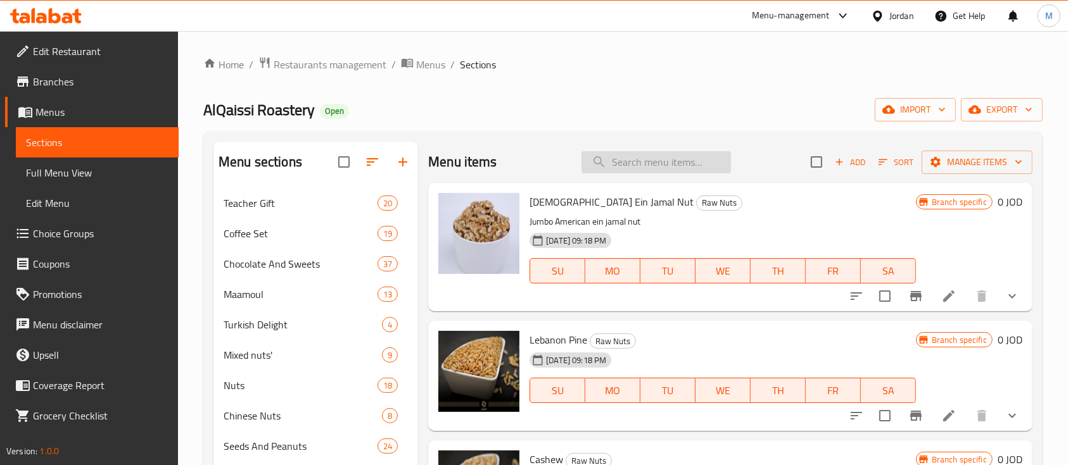
click at [636, 172] on input "search" at bounding box center [655, 162] width 149 height 22
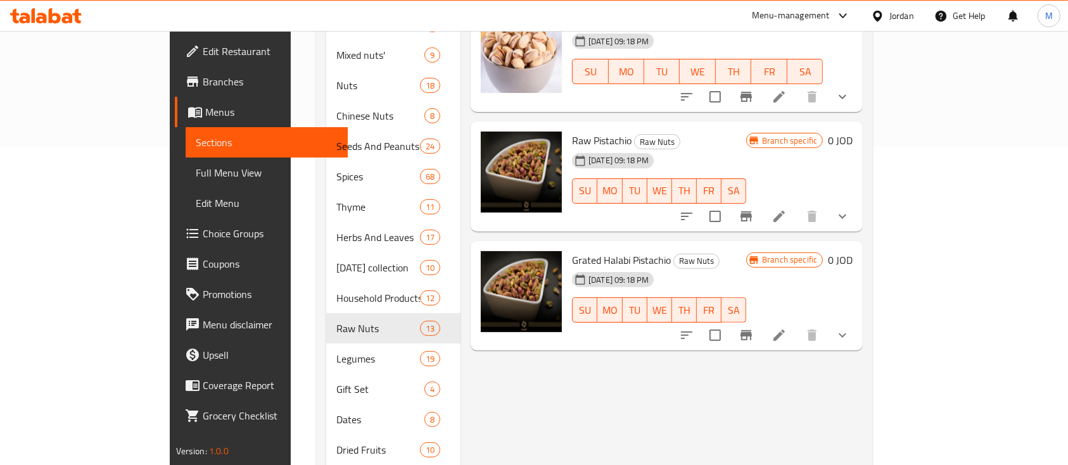
scroll to position [338, 0]
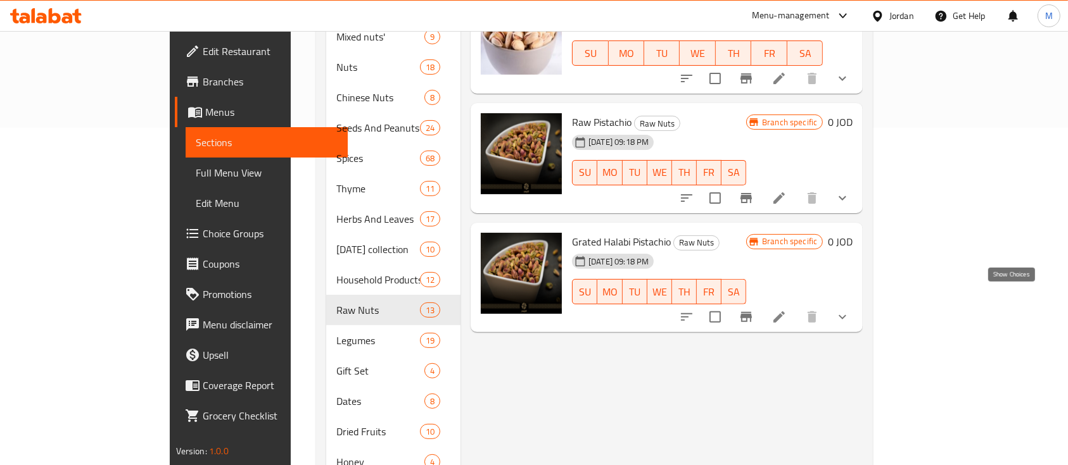
type input "حلبي"
click at [850, 310] on icon "show more" at bounding box center [842, 317] width 15 height 15
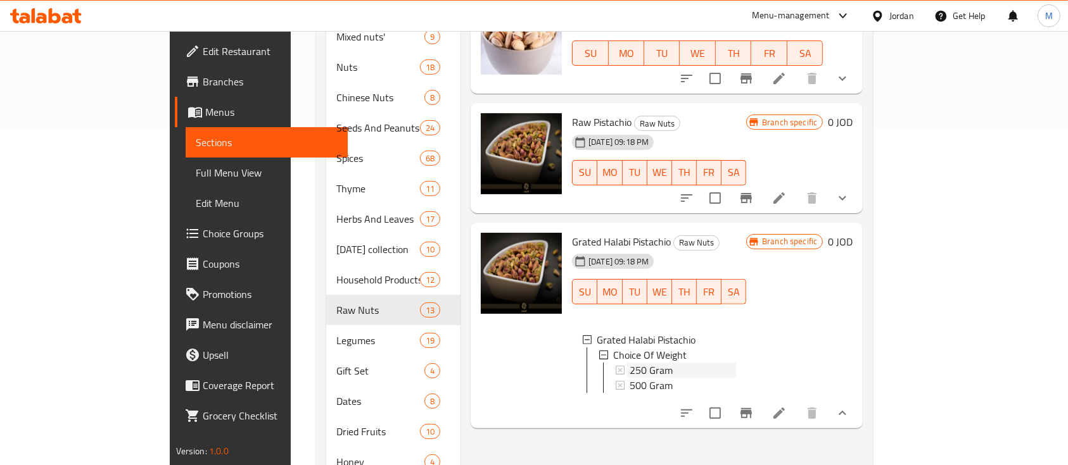
click at [630, 363] on div "250 Gram" at bounding box center [682, 370] width 106 height 15
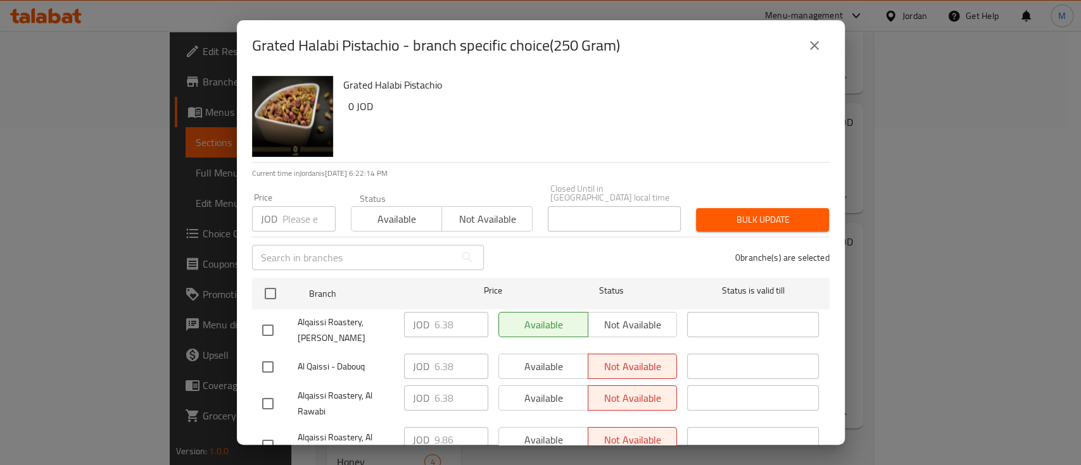
click at [303, 210] on input "number" at bounding box center [308, 218] width 53 height 25
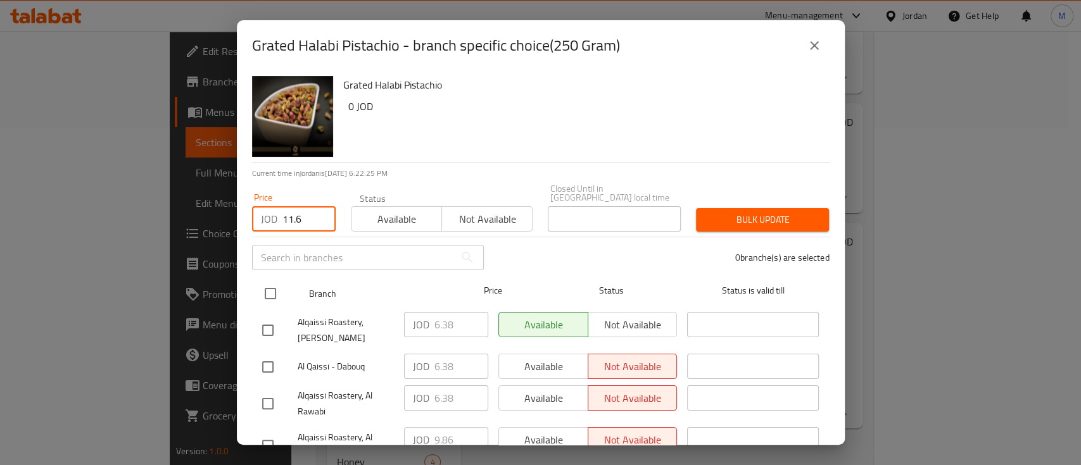
type input "11.6"
click at [272, 286] on input "checkbox" at bounding box center [270, 294] width 27 height 27
checkbox input "true"
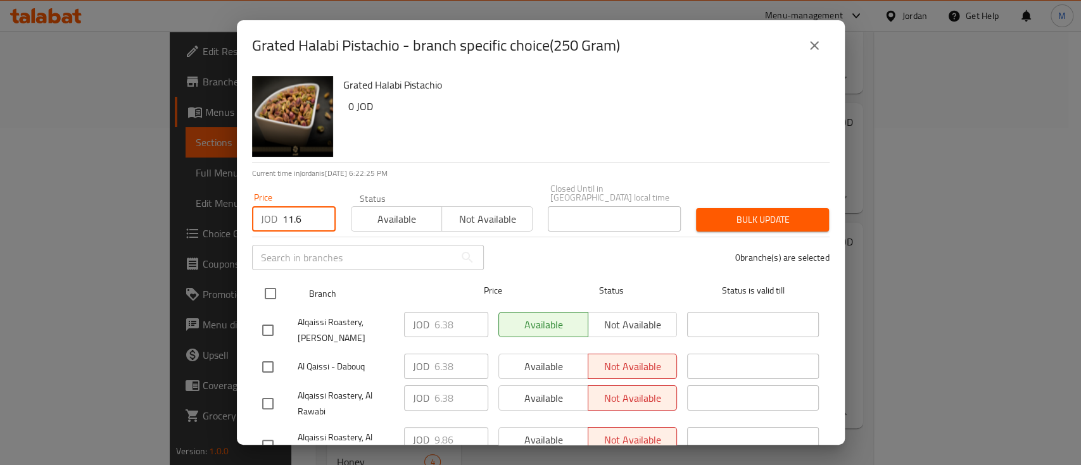
checkbox input "true"
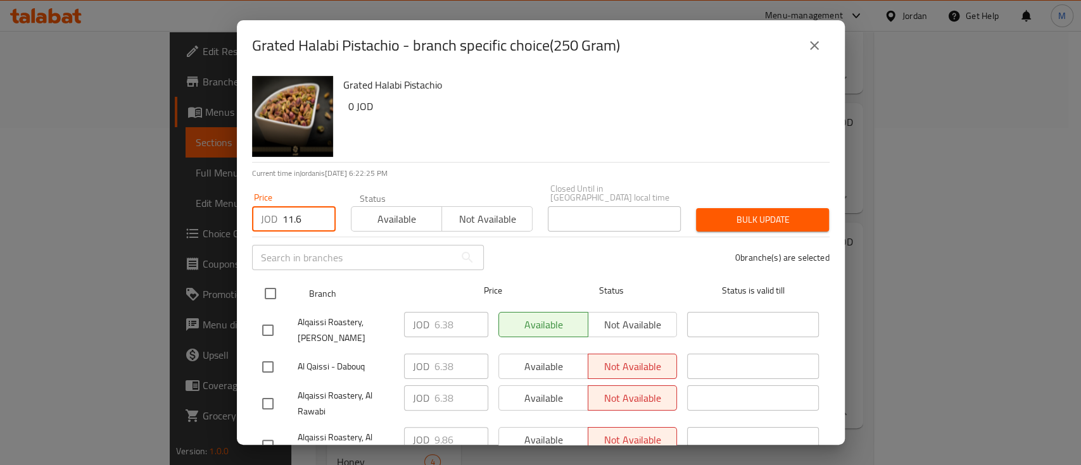
checkbox input "true"
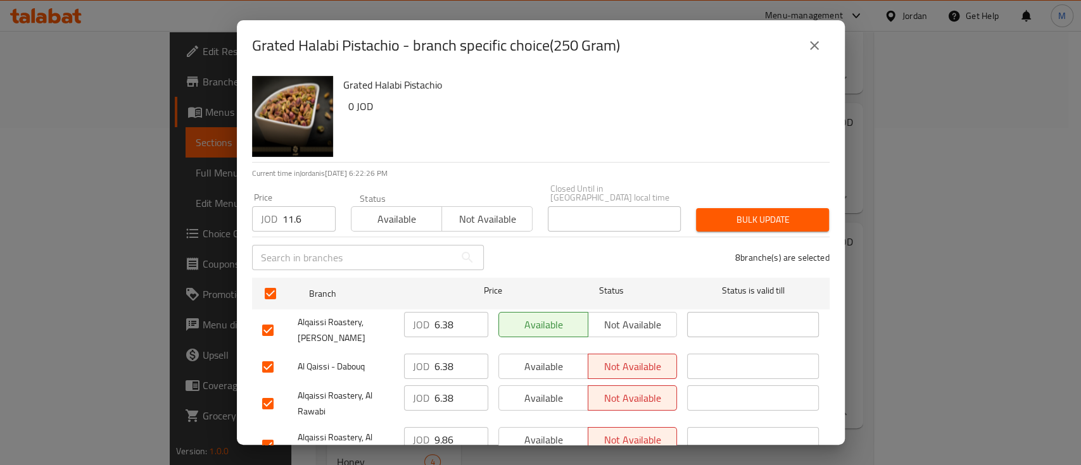
click at [735, 212] on span "Bulk update" at bounding box center [762, 220] width 113 height 16
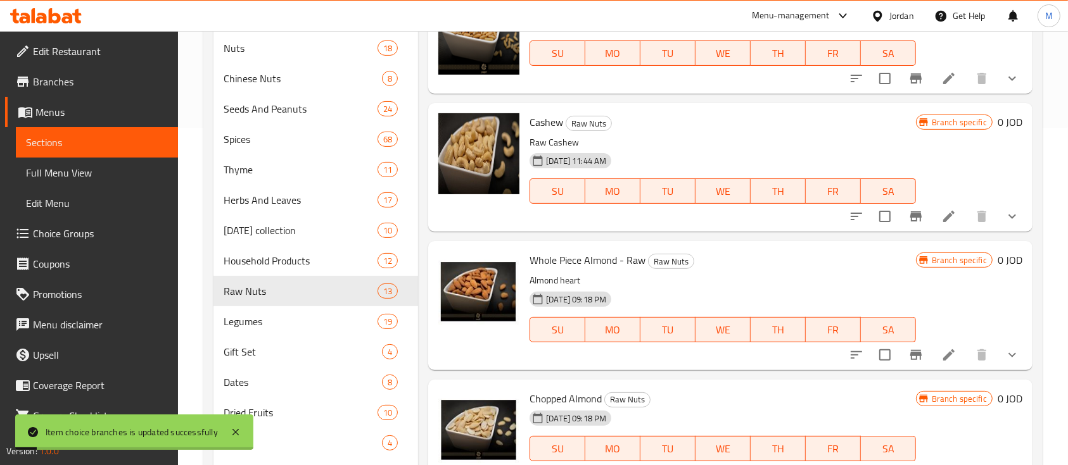
click at [639, 369] on div "Whole Piece Almond - Raw Raw Nuts Almond heart 31-08-2024 09:18 PM SU MO TU WE …" at bounding box center [730, 305] width 604 height 129
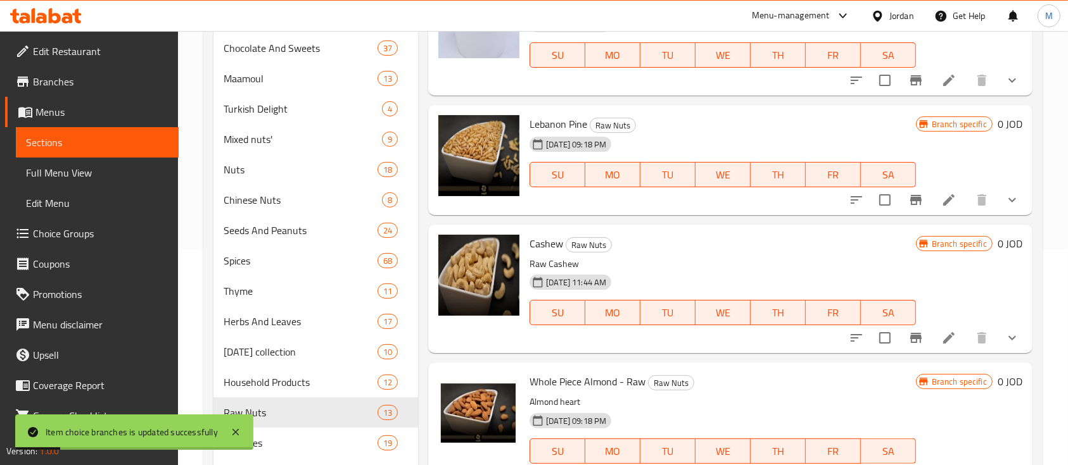
scroll to position [0, 0]
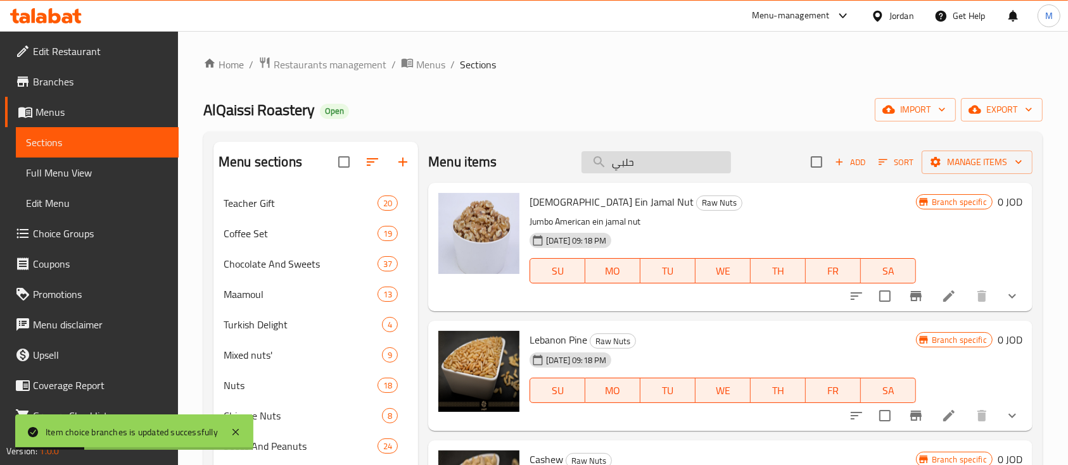
drag, startPoint x: 654, startPoint y: 161, endPoint x: 598, endPoint y: 166, distance: 56.6
click at [598, 166] on input "حلبي" at bounding box center [655, 162] width 149 height 22
type input "p"
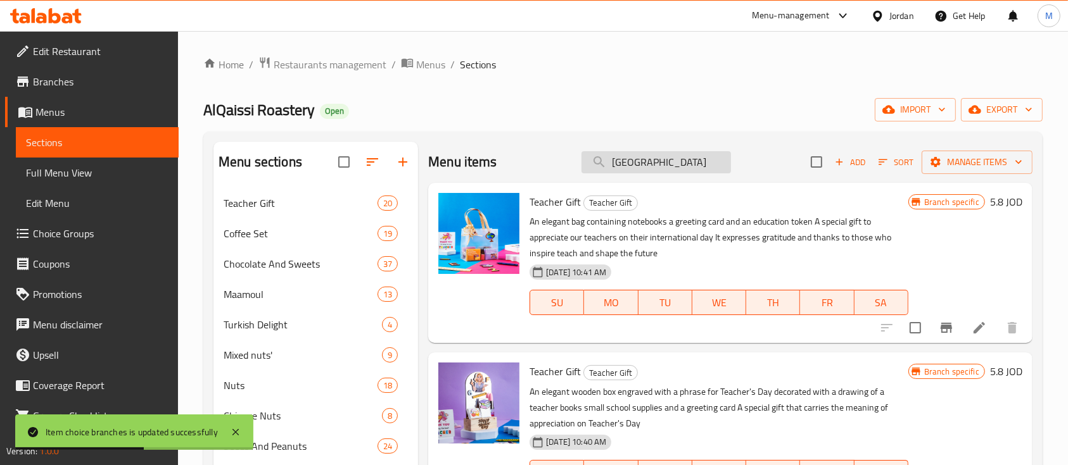
type input "حلبي"
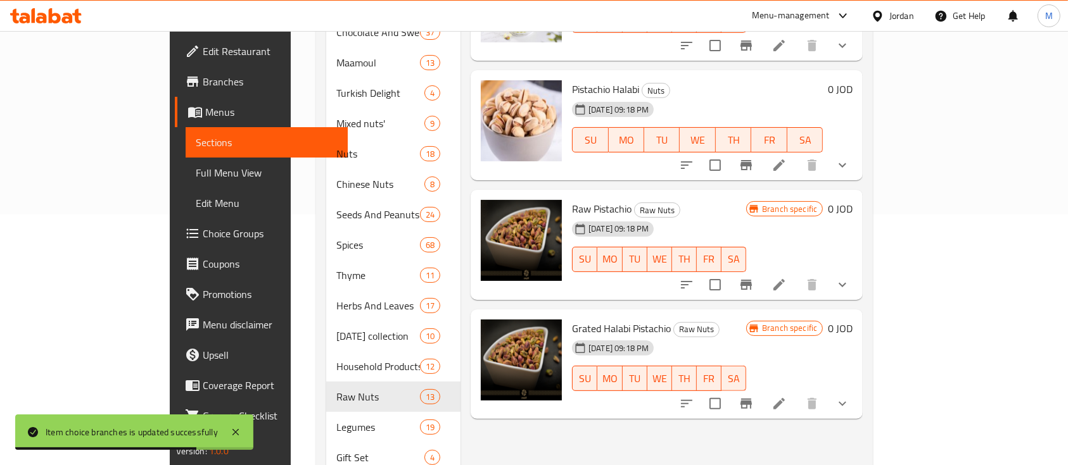
scroll to position [253, 0]
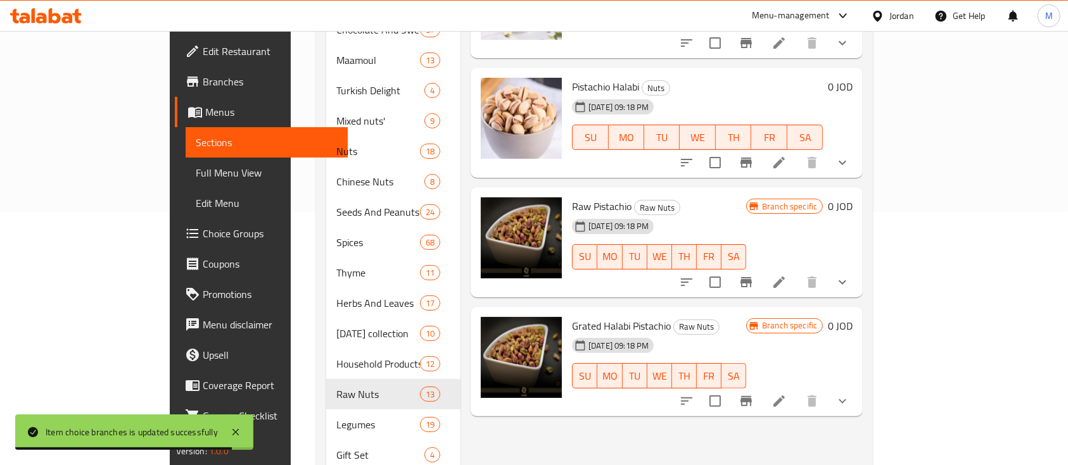
click at [850, 394] on icon "show more" at bounding box center [842, 401] width 15 height 15
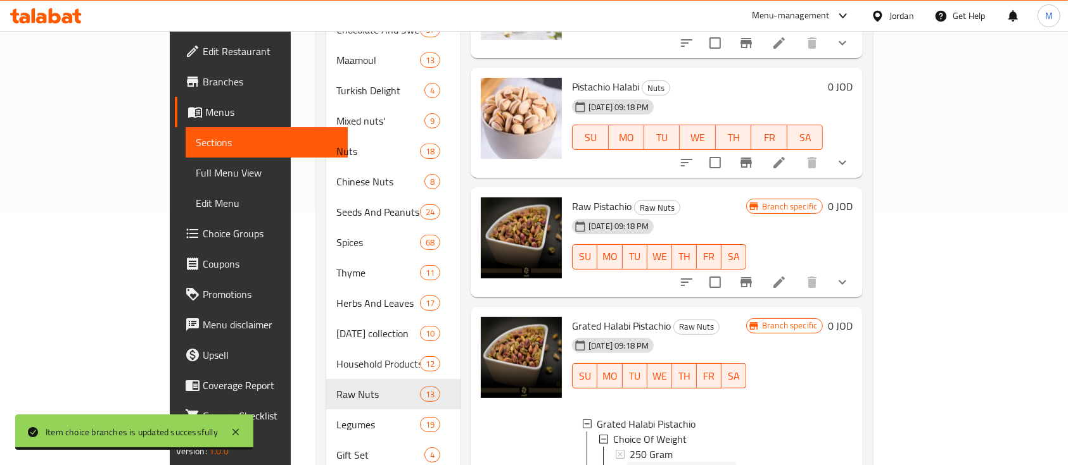
click at [629, 462] on span "500 Gram" at bounding box center [650, 469] width 43 height 15
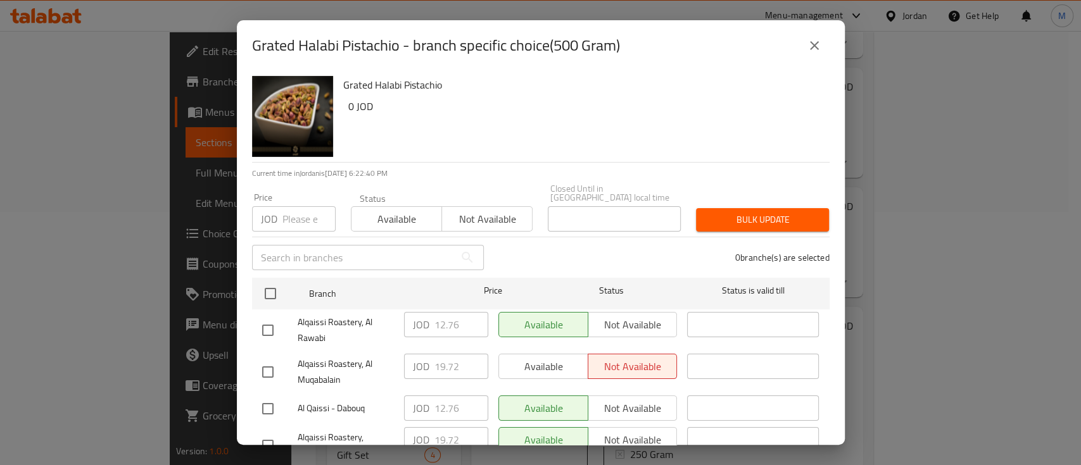
click at [298, 217] on input "number" at bounding box center [308, 218] width 53 height 25
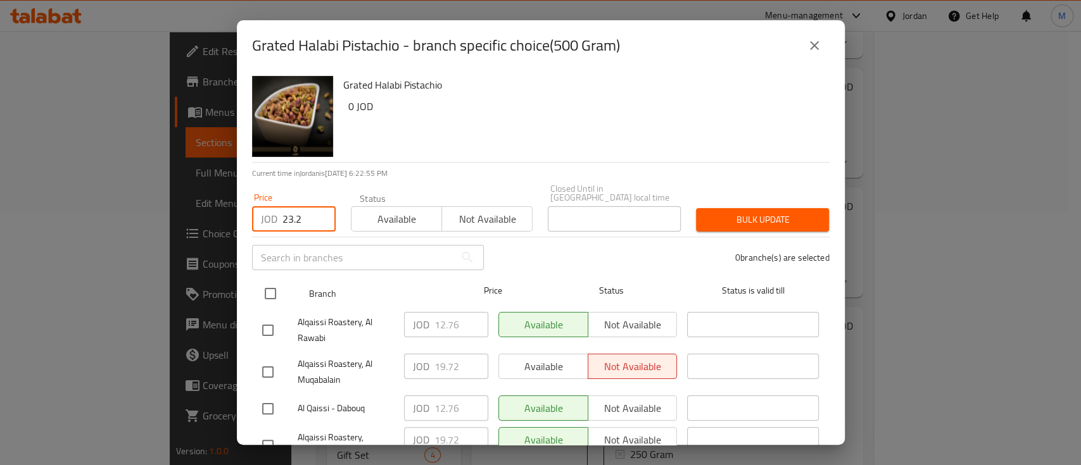
type input "23.2"
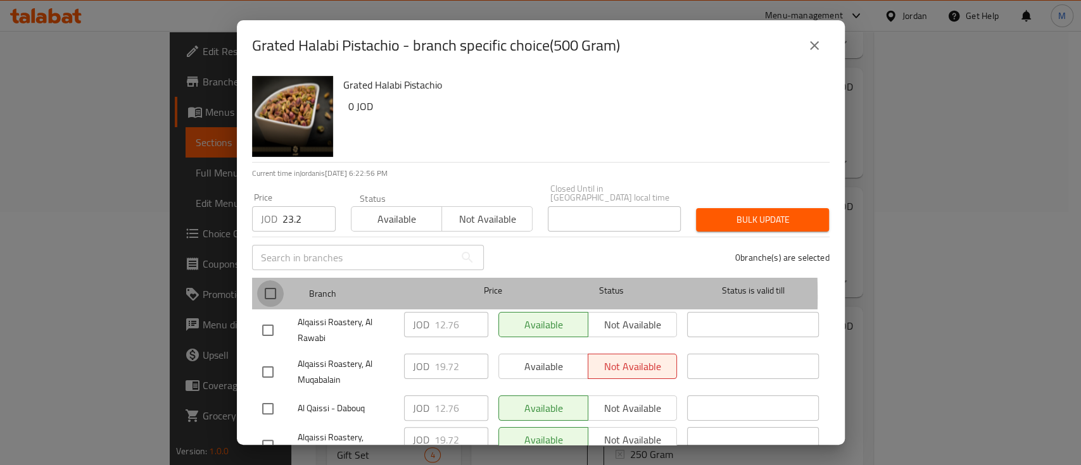
click at [268, 287] on input "checkbox" at bounding box center [270, 294] width 27 height 27
checkbox input "true"
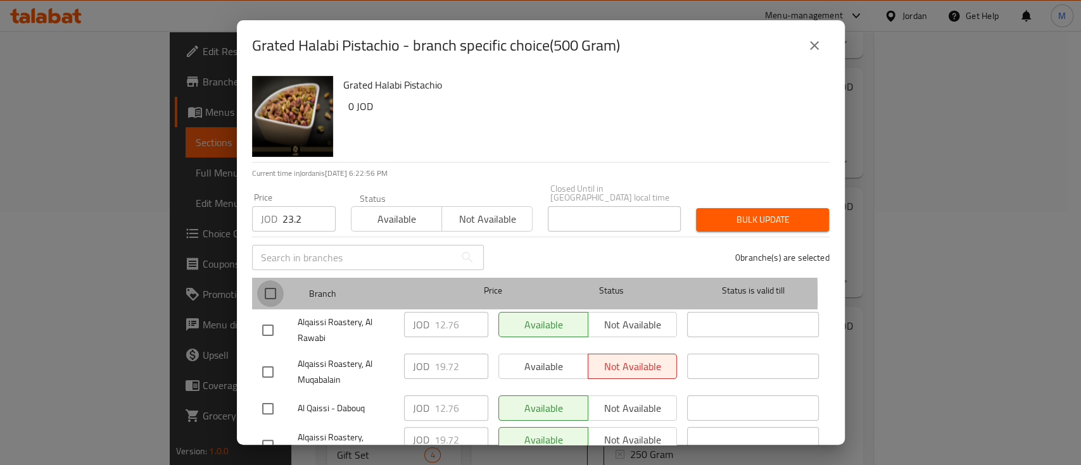
checkbox input "true"
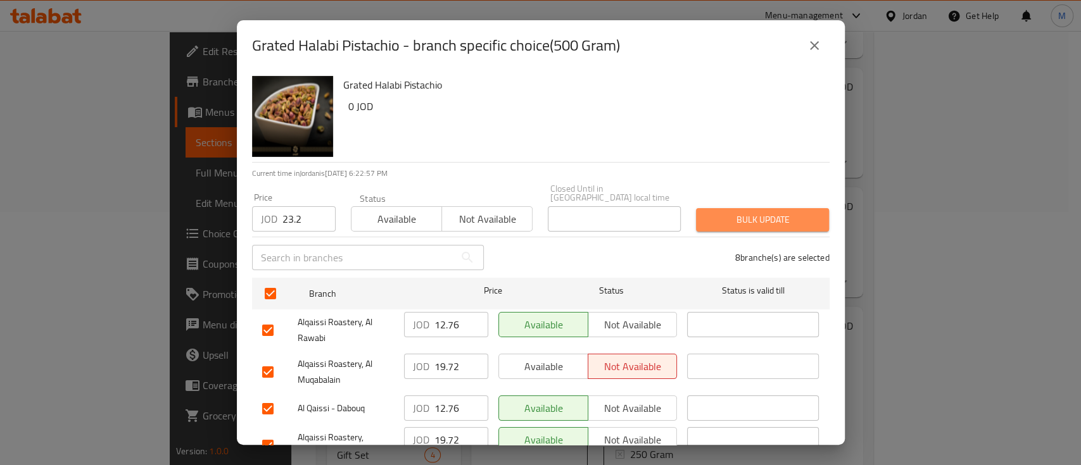
click at [768, 212] on span "Bulk update" at bounding box center [762, 220] width 113 height 16
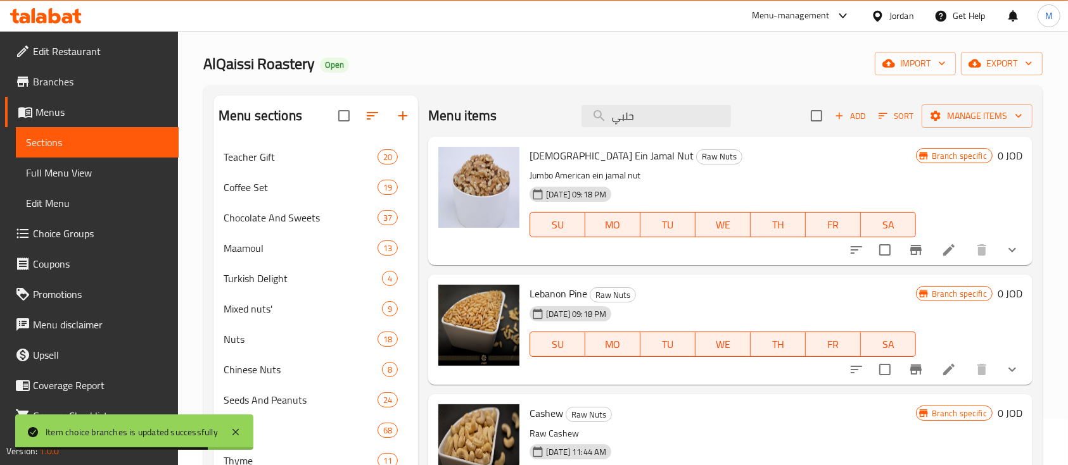
scroll to position [0, 0]
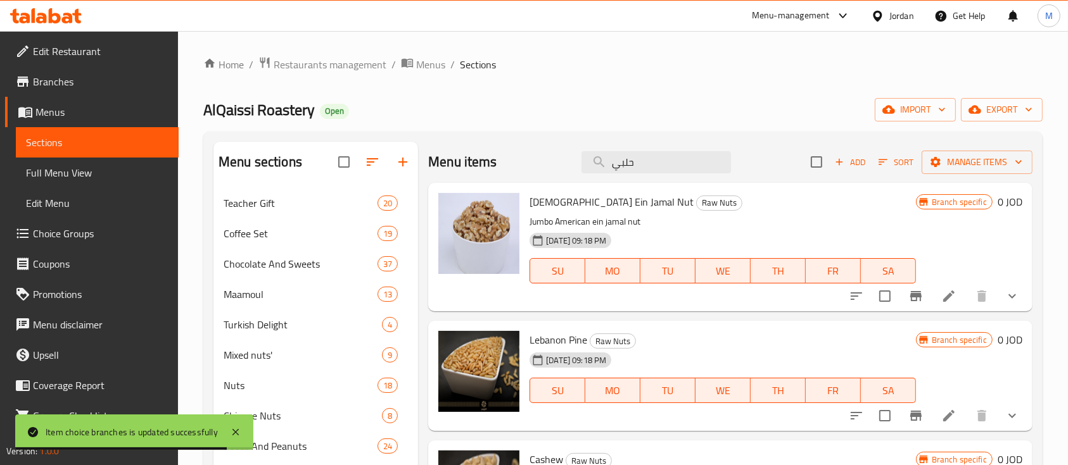
drag, startPoint x: 616, startPoint y: 160, endPoint x: 559, endPoint y: 165, distance: 57.2
click at [559, 165] on div "Menu items حلبي Add Sort Manage items" at bounding box center [730, 162] width 604 height 41
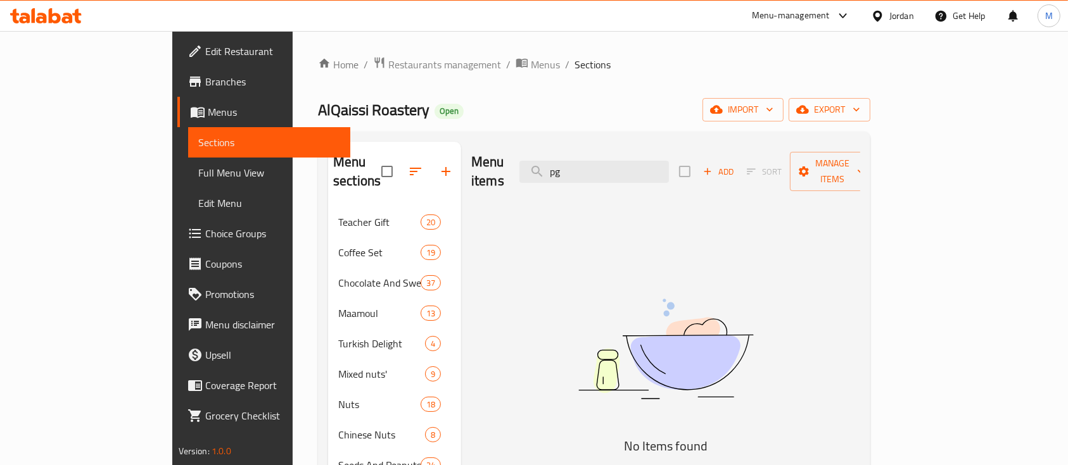
type input "p"
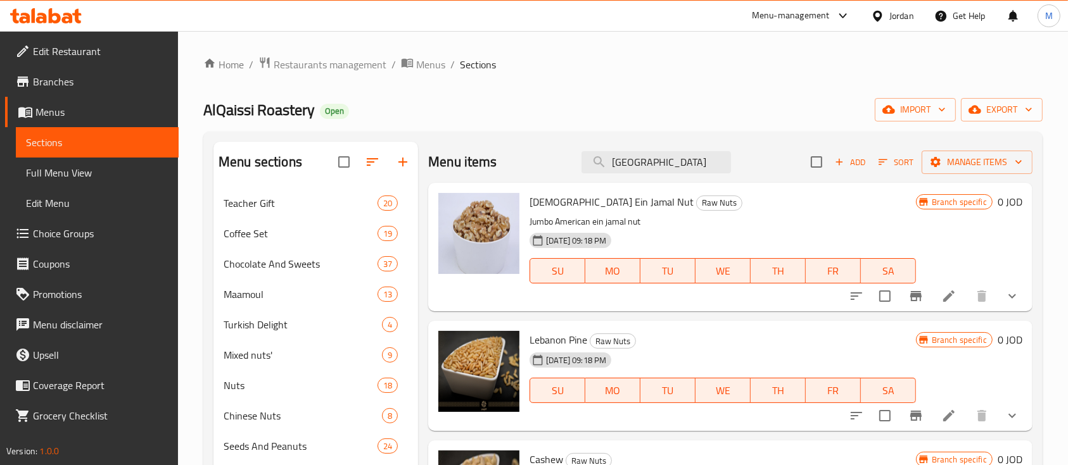
type input "حلبي"
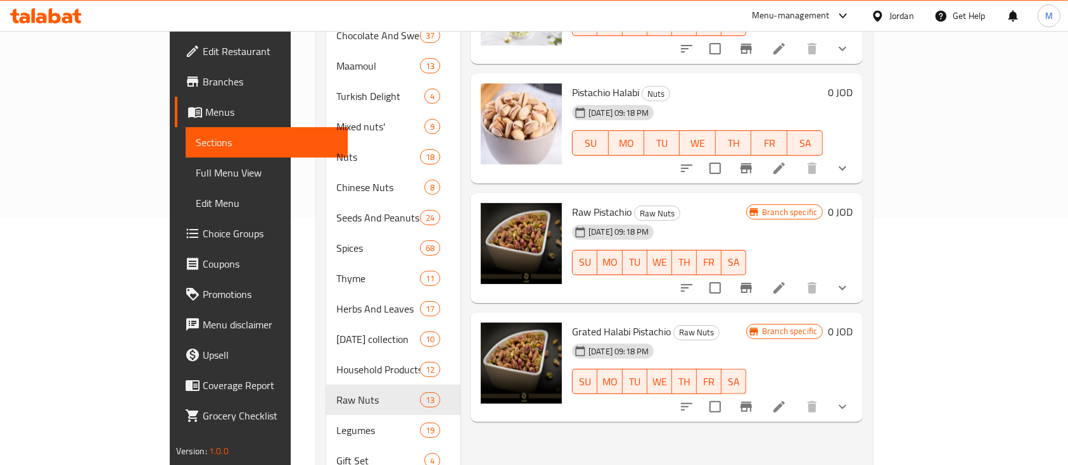
scroll to position [253, 0]
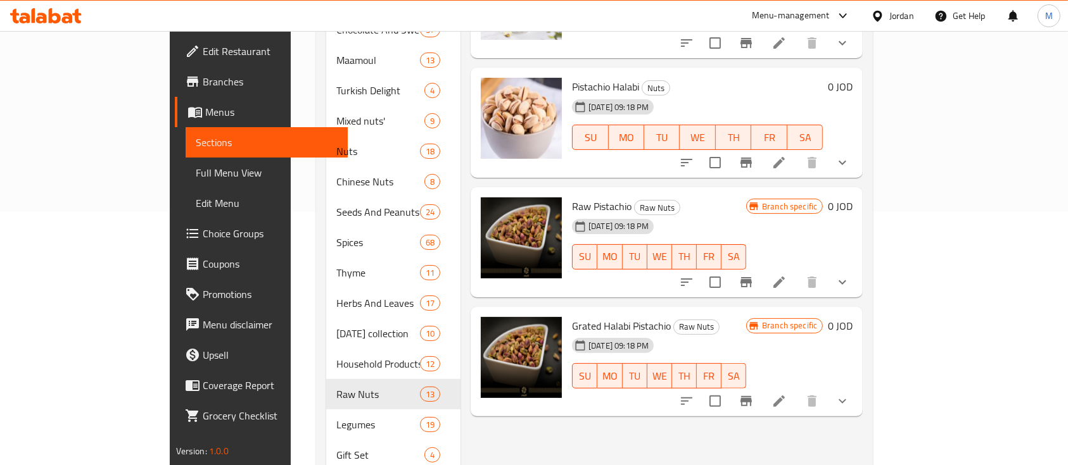
click at [857, 386] on button "show more" at bounding box center [842, 401] width 30 height 30
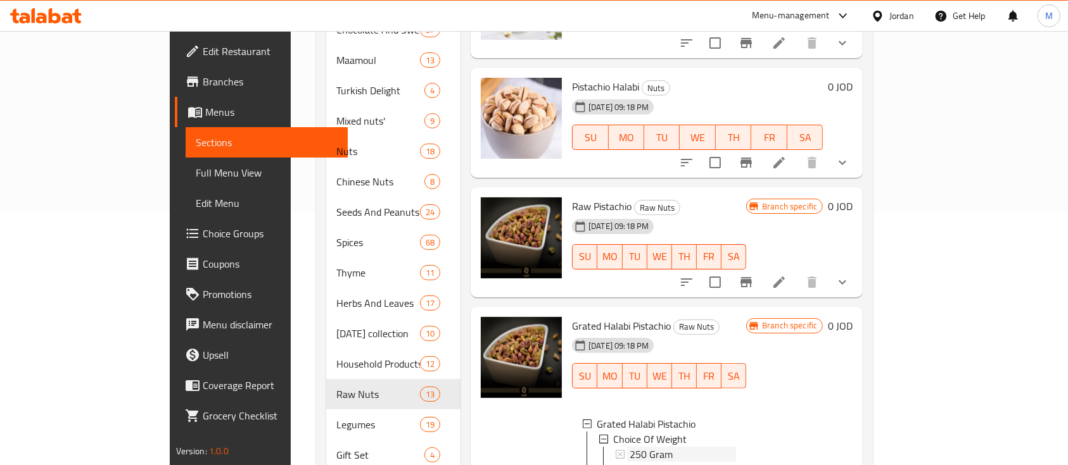
click at [694, 447] on div "250 Gram" at bounding box center [682, 454] width 106 height 15
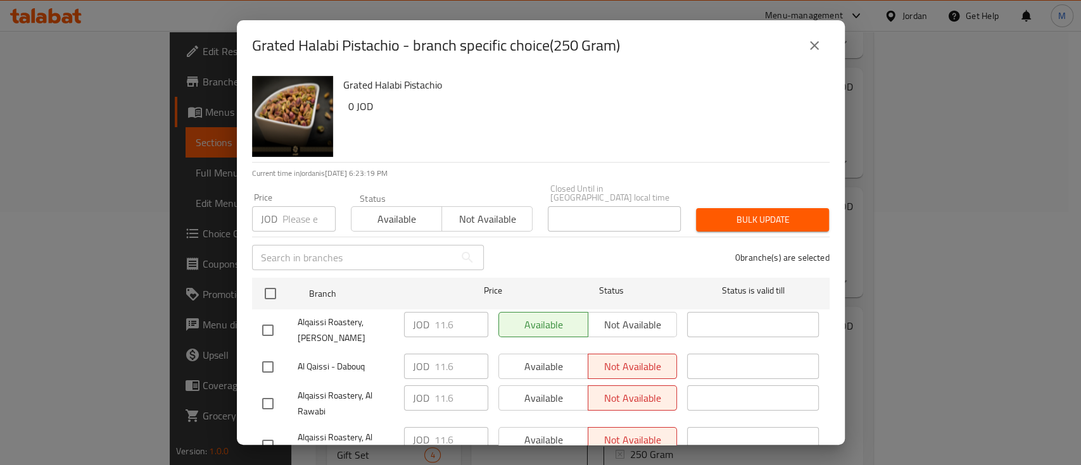
click at [816, 46] on icon "close" at bounding box center [814, 45] width 15 height 15
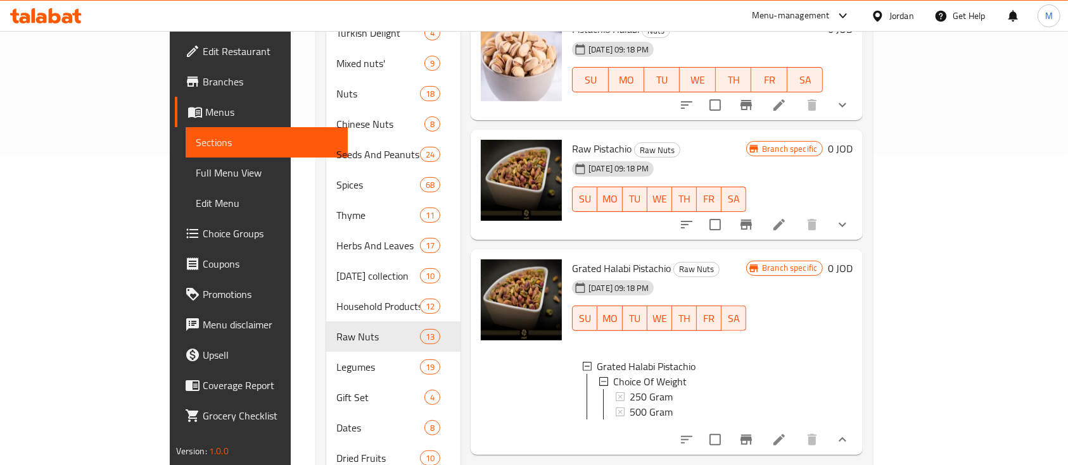
scroll to position [338, 0]
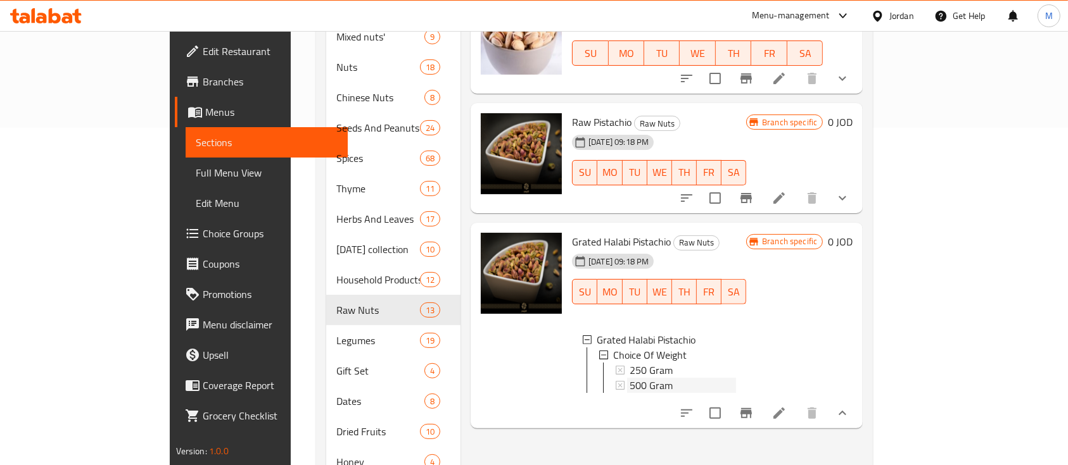
click at [641, 378] on div "500 Gram" at bounding box center [682, 385] width 106 height 15
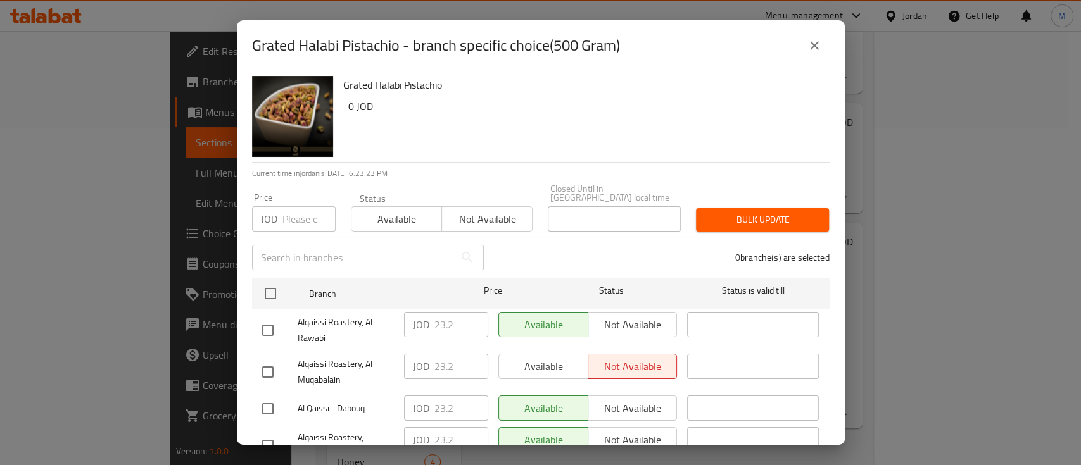
click at [811, 49] on icon "close" at bounding box center [814, 45] width 15 height 15
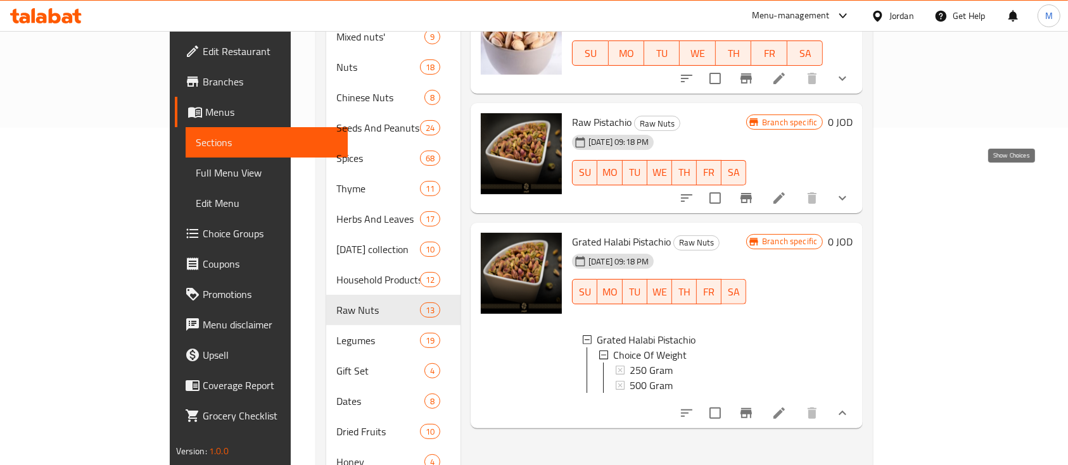
click at [850, 191] on icon "show more" at bounding box center [842, 198] width 15 height 15
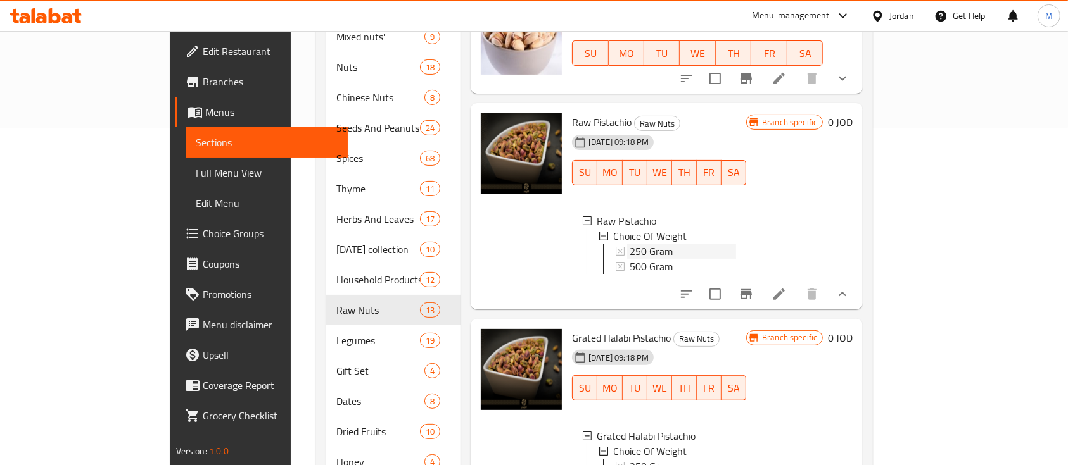
click at [639, 244] on div "250 Gram" at bounding box center [682, 251] width 106 height 15
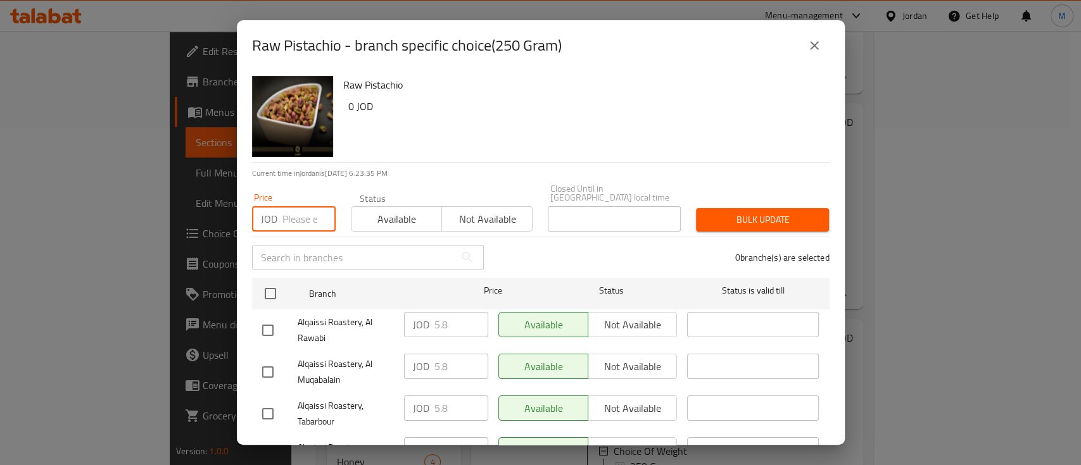
click at [297, 216] on input "number" at bounding box center [308, 218] width 53 height 25
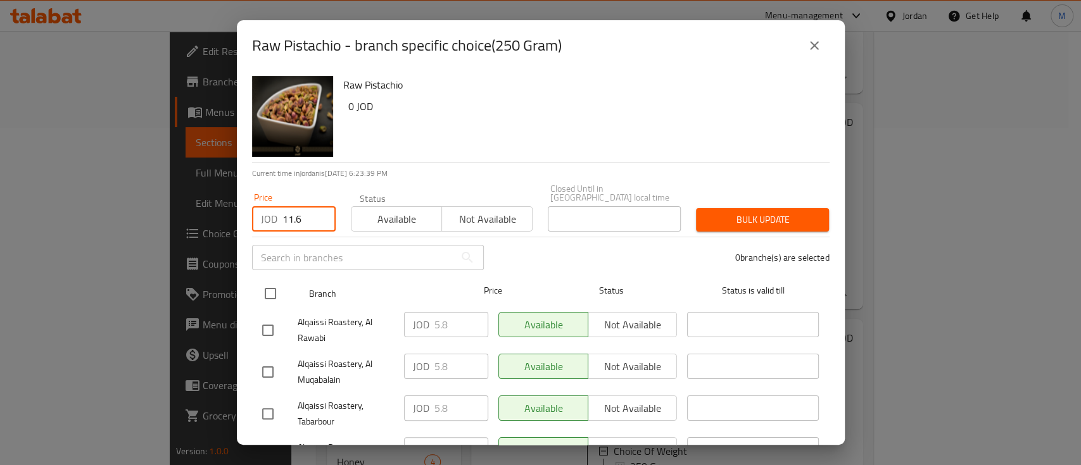
type input "11.6"
click at [268, 289] on input "checkbox" at bounding box center [270, 294] width 27 height 27
checkbox input "true"
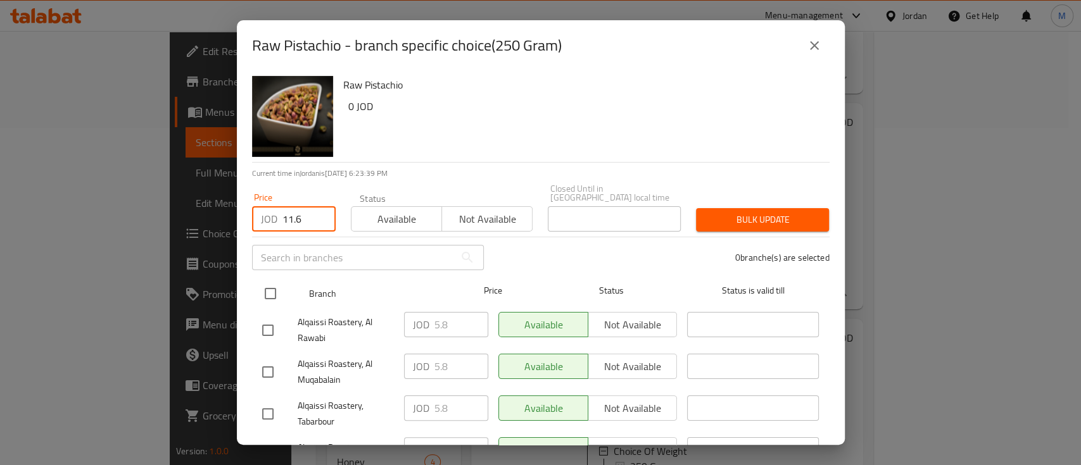
checkbox input "true"
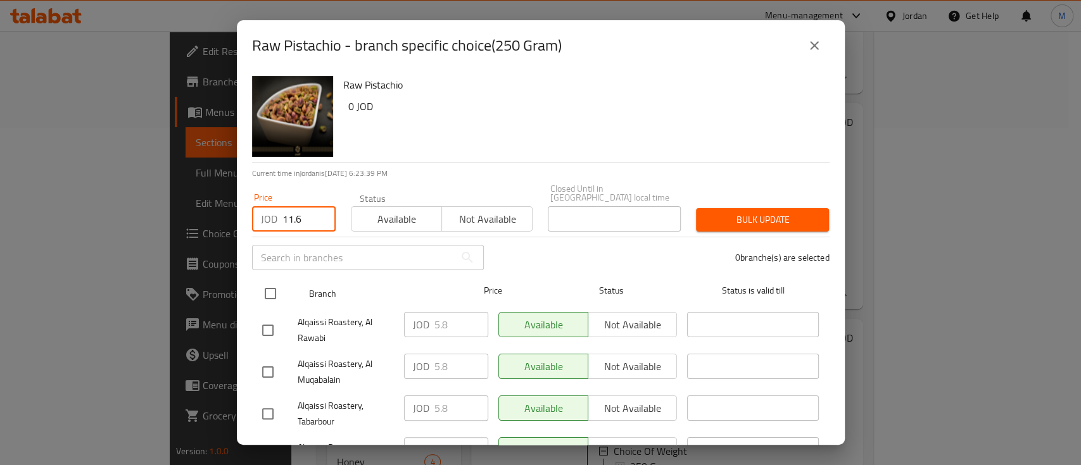
checkbox input "true"
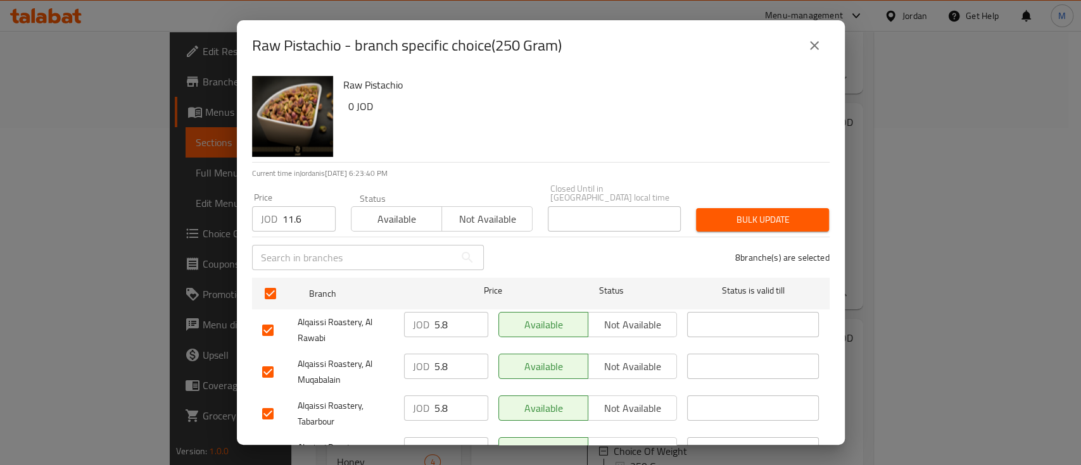
click at [781, 212] on span "Bulk update" at bounding box center [762, 220] width 113 height 16
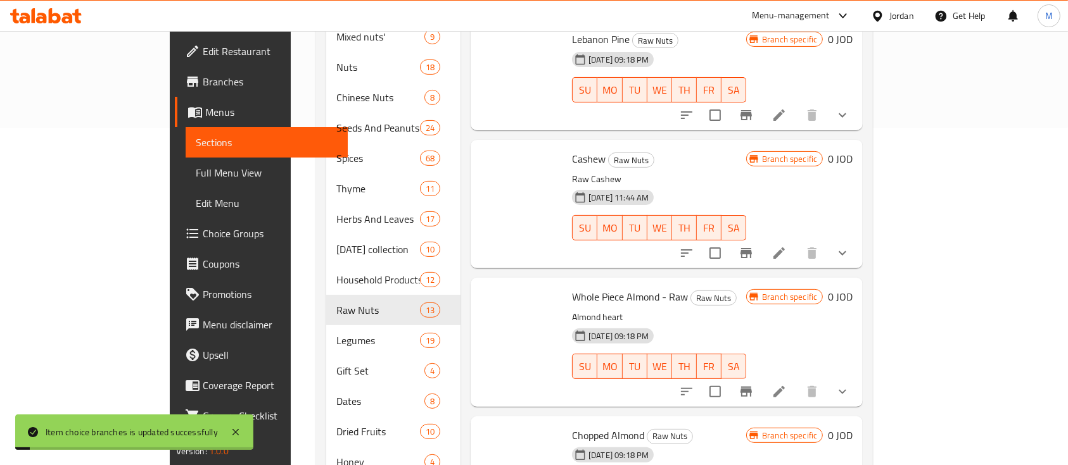
click at [669, 283] on div "Whole Piece Almond - Raw Raw Nuts Almond heart 31-08-2024 09:18 PM SU MO TU WE …" at bounding box center [659, 342] width 184 height 118
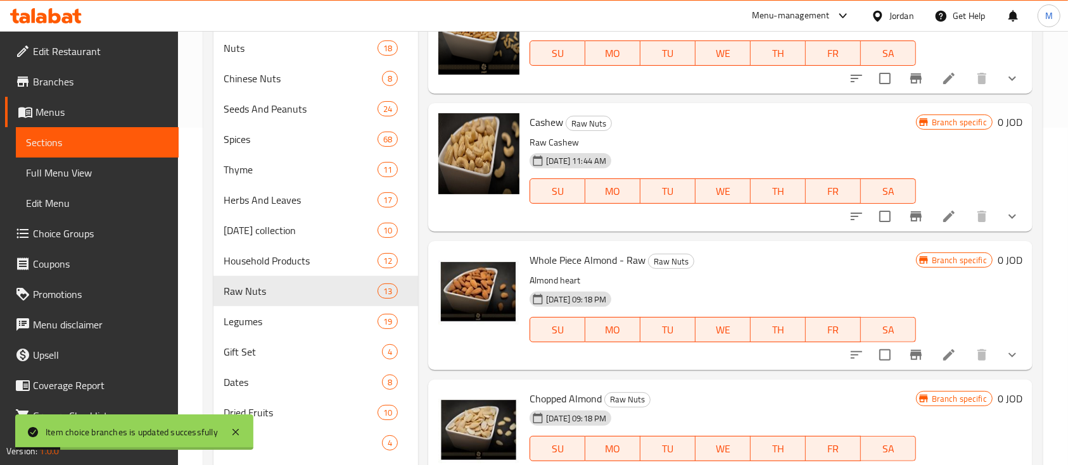
scroll to position [0, 0]
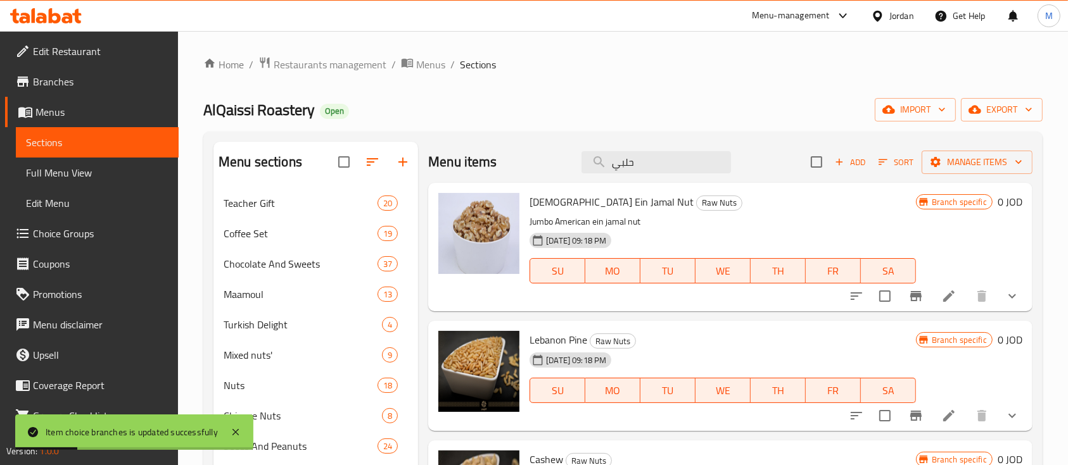
drag, startPoint x: 638, startPoint y: 160, endPoint x: 555, endPoint y: 169, distance: 84.1
click at [555, 169] on div "Menu items حلبي Add Sort Manage items" at bounding box center [730, 162] width 604 height 41
type input "حلبي"
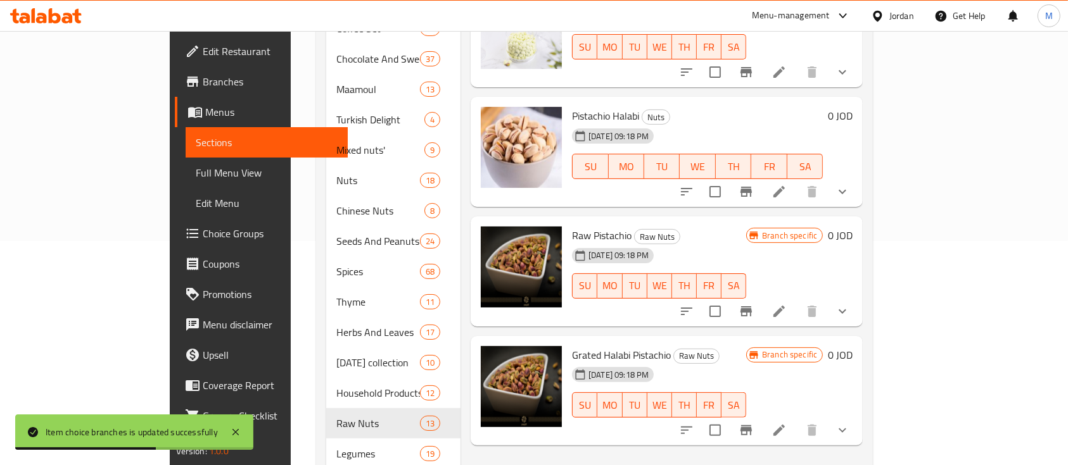
scroll to position [253, 0]
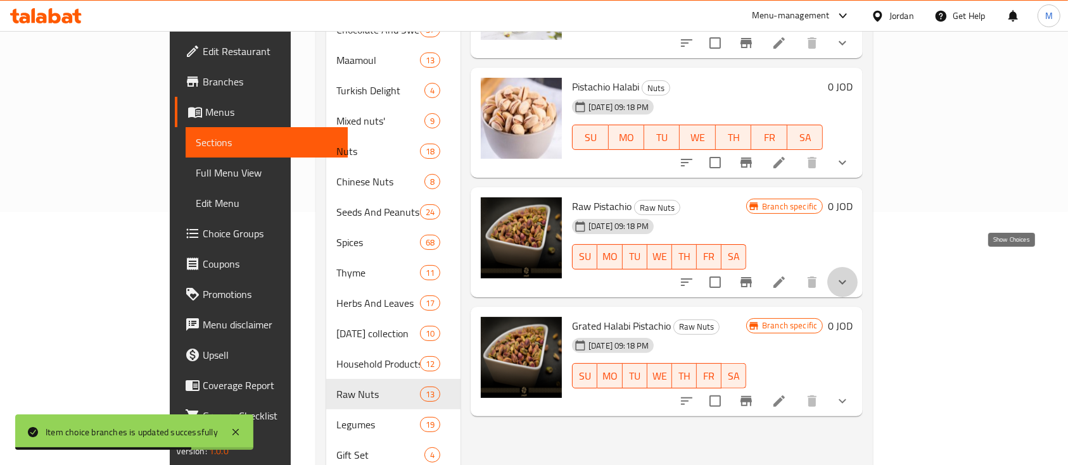
click at [850, 275] on icon "show more" at bounding box center [842, 282] width 15 height 15
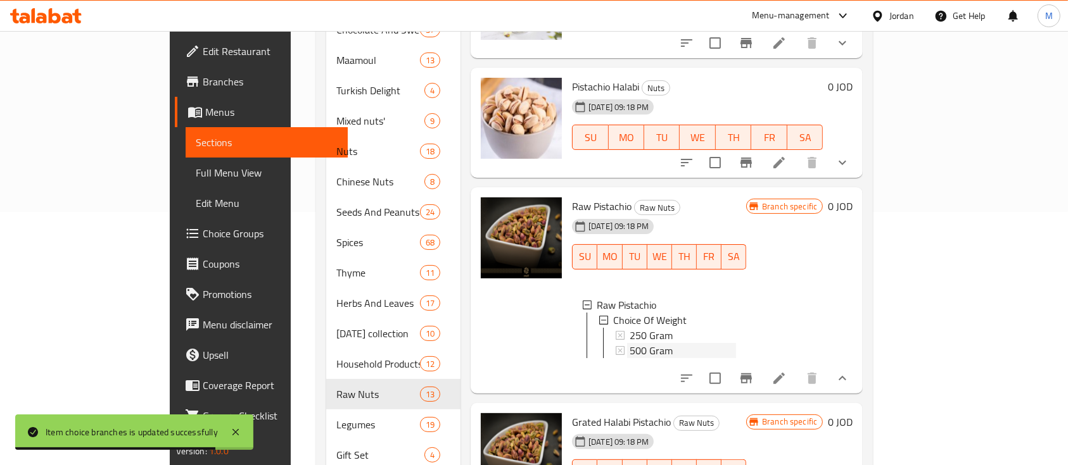
click at [662, 343] on div "500 Gram" at bounding box center [682, 350] width 106 height 15
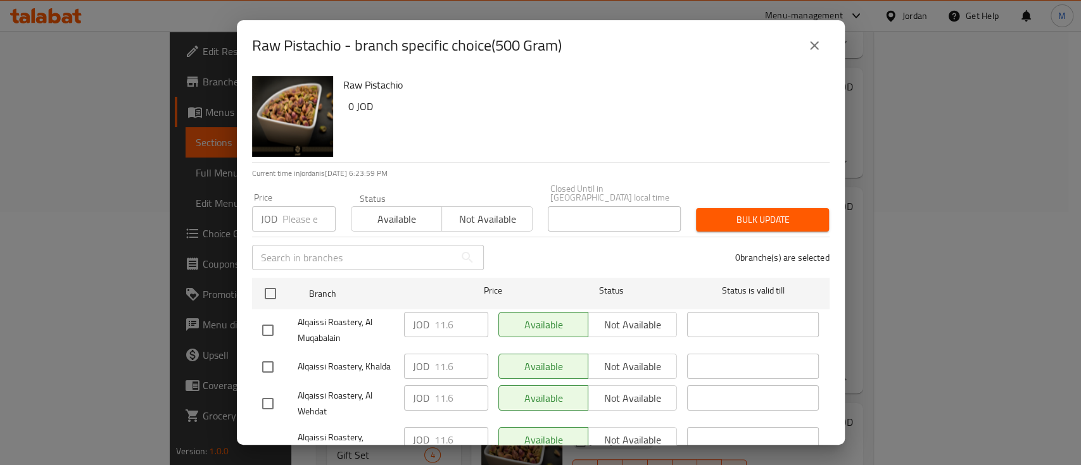
click at [304, 210] on input "number" at bounding box center [308, 218] width 53 height 25
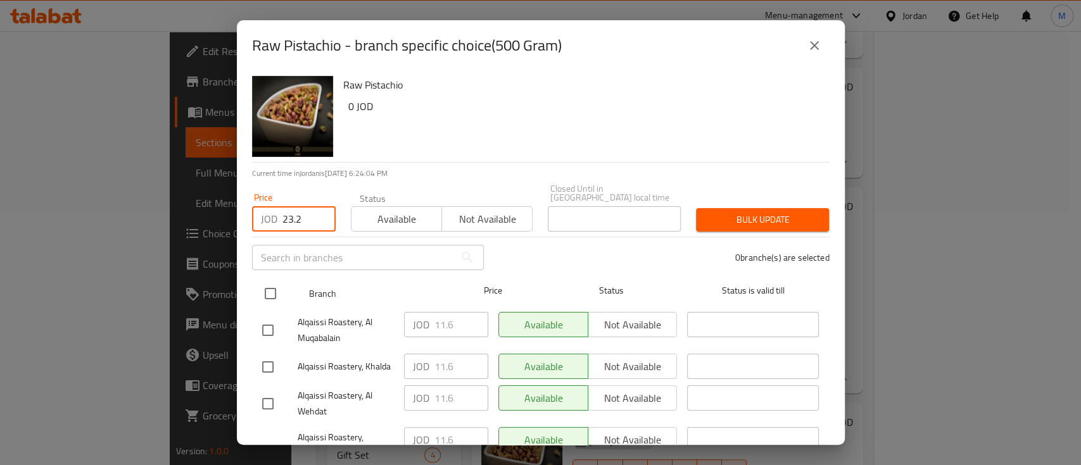
type input "23.2"
drag, startPoint x: 275, startPoint y: 286, endPoint x: 346, endPoint y: 286, distance: 70.9
click at [275, 286] on input "checkbox" at bounding box center [270, 294] width 27 height 27
checkbox input "true"
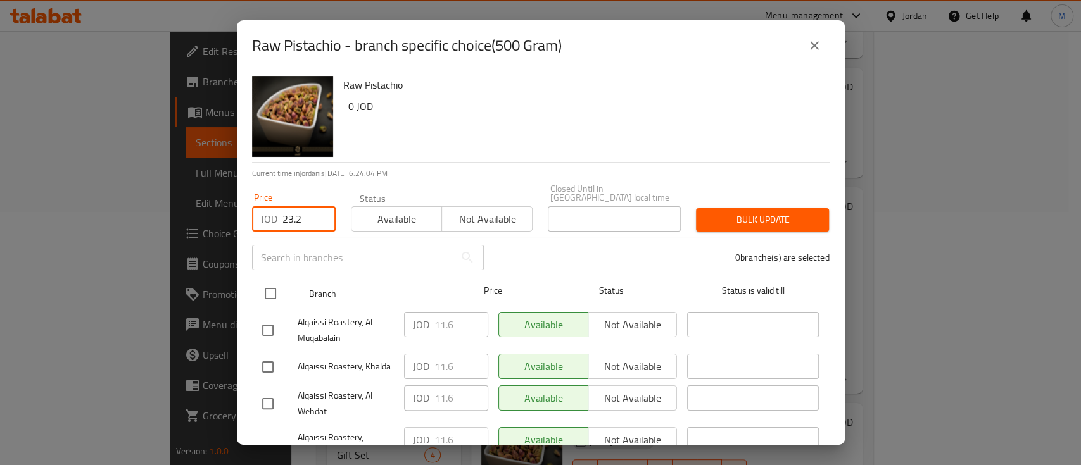
checkbox input "true"
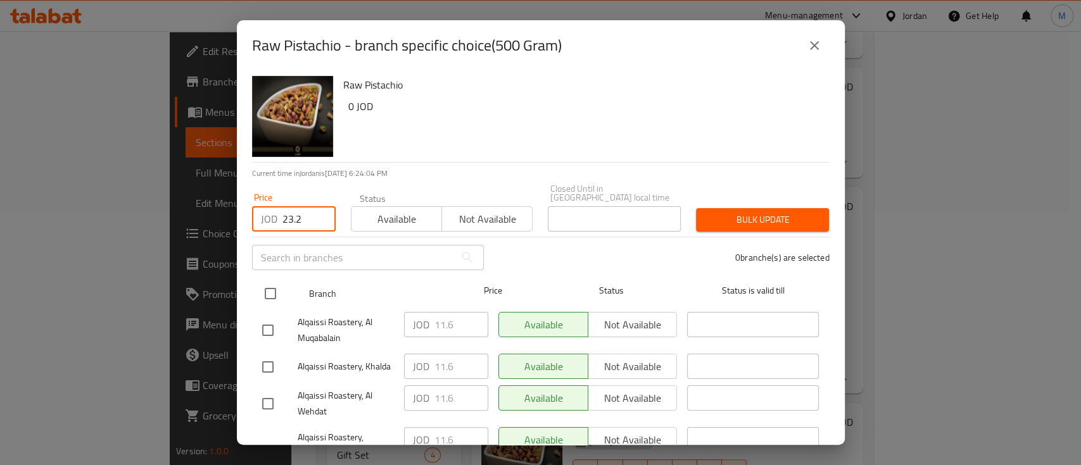
checkbox input "true"
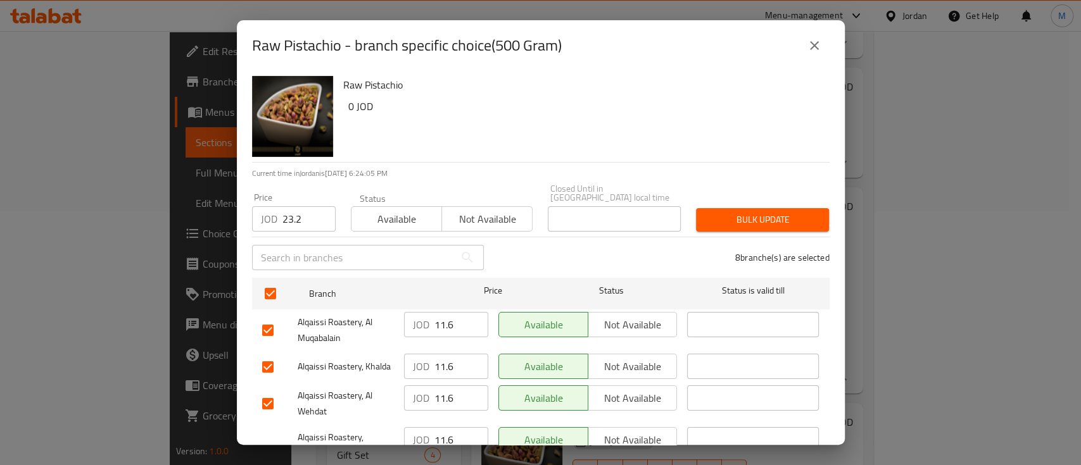
click at [726, 215] on span "Bulk update" at bounding box center [762, 220] width 113 height 16
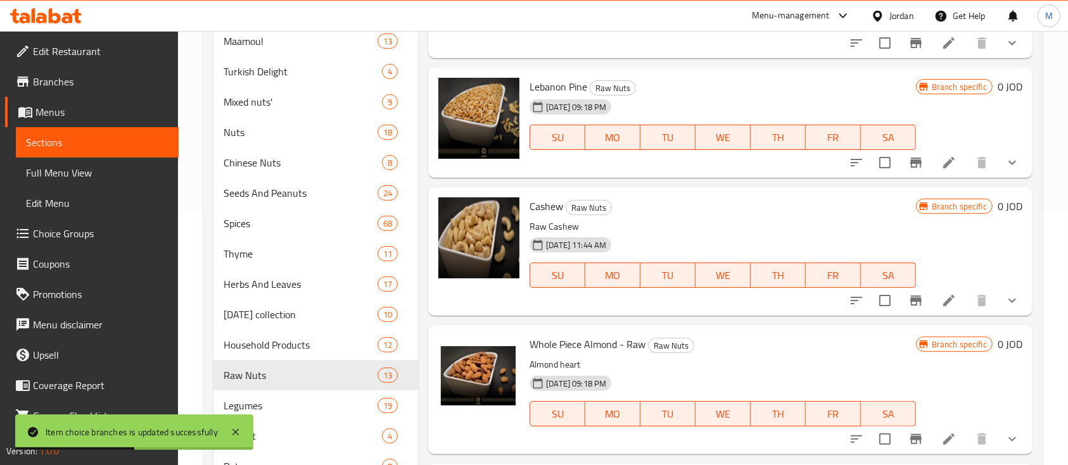
scroll to position [0, 0]
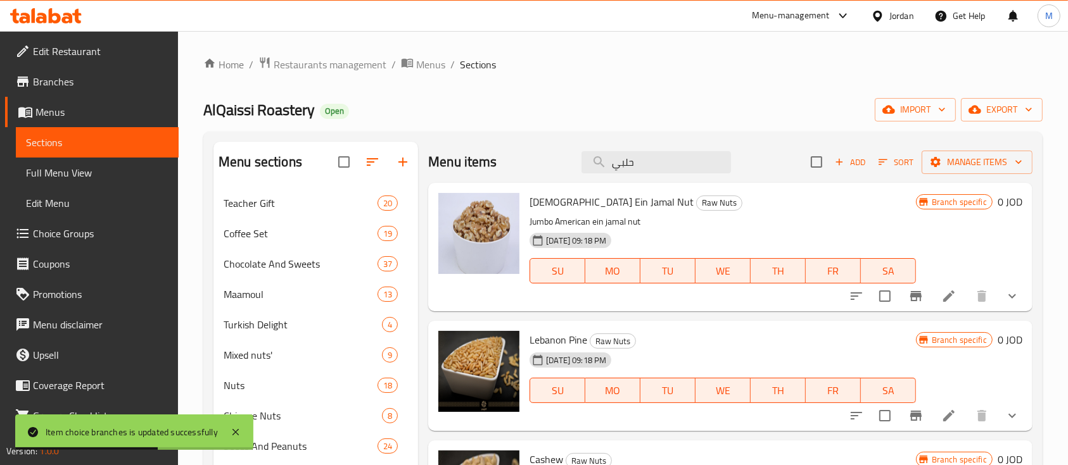
drag, startPoint x: 652, startPoint y: 167, endPoint x: 555, endPoint y: 164, distance: 96.3
click at [555, 164] on div "Menu items حلبي Add Sort Manage items" at bounding box center [730, 162] width 604 height 41
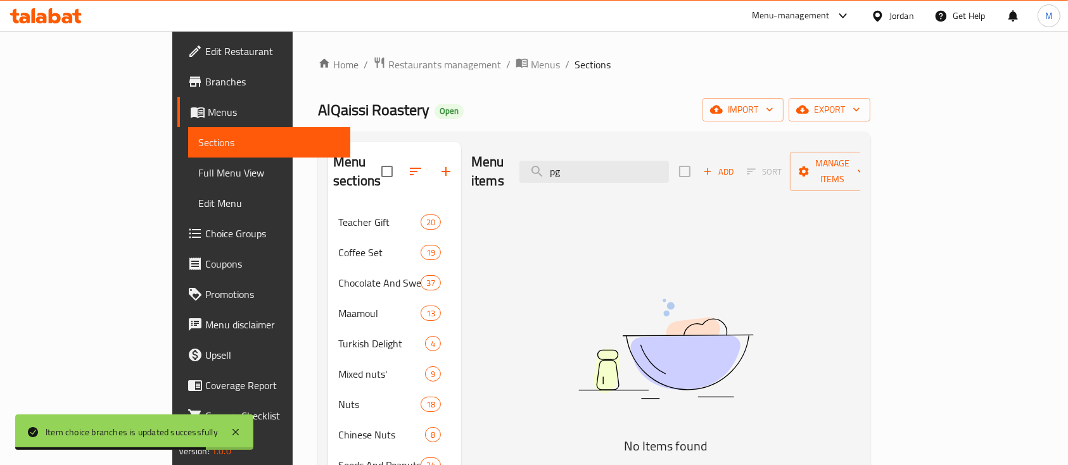
type input "p"
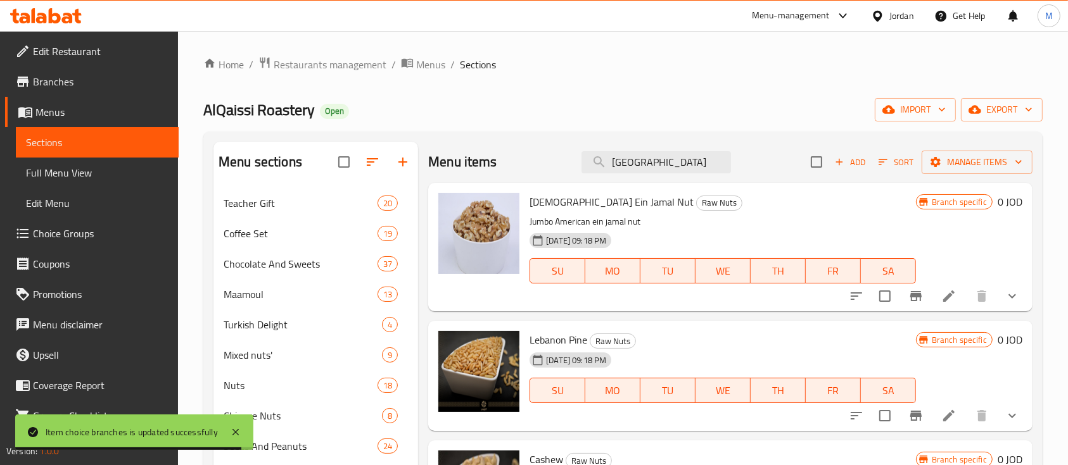
type input "حلبي"
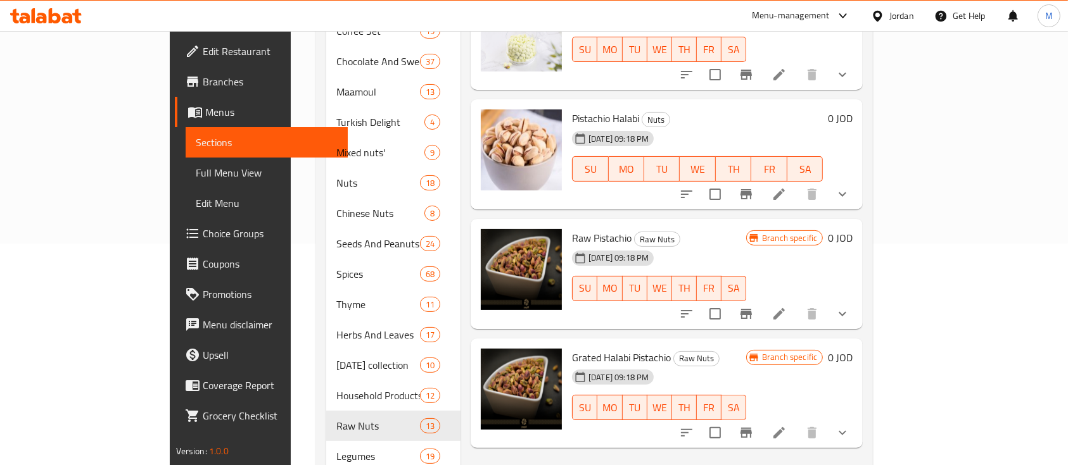
scroll to position [253, 0]
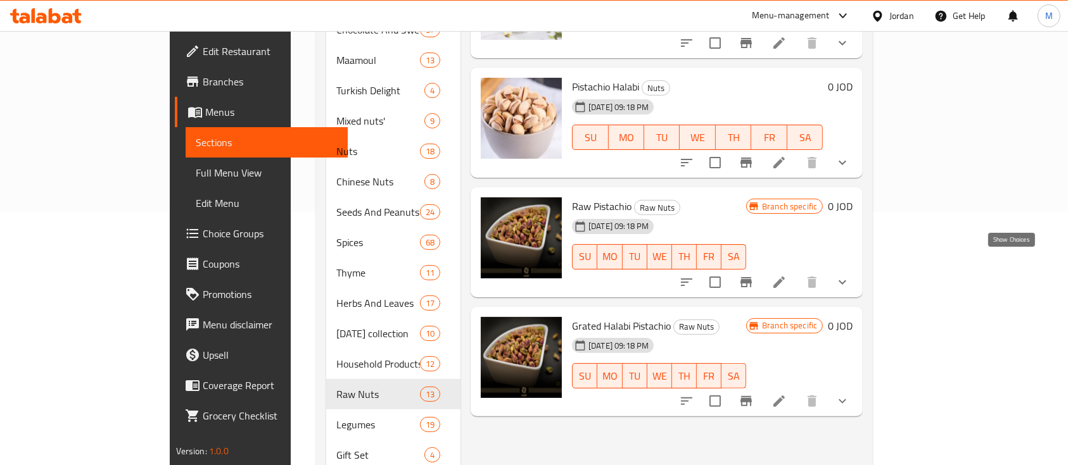
click at [850, 275] on icon "show more" at bounding box center [842, 282] width 15 height 15
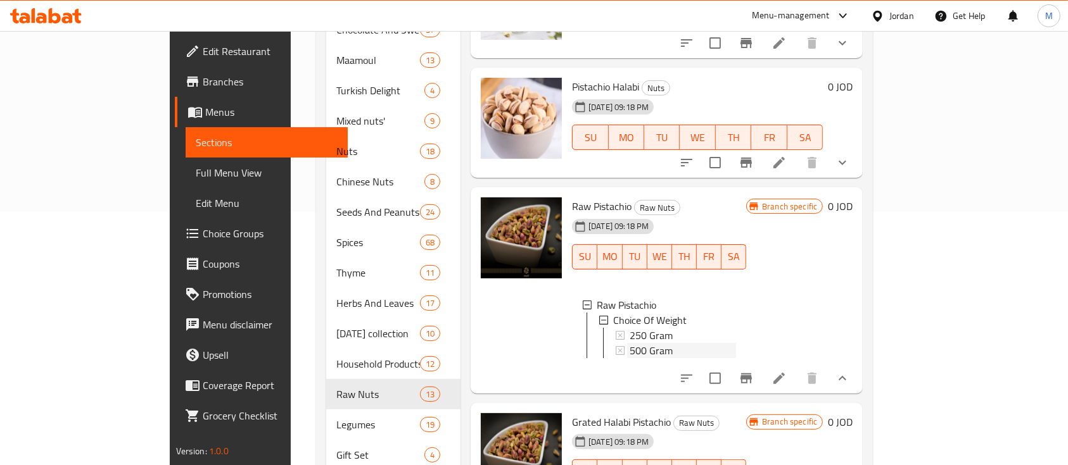
click at [685, 343] on div "500 Gram" at bounding box center [682, 350] width 106 height 15
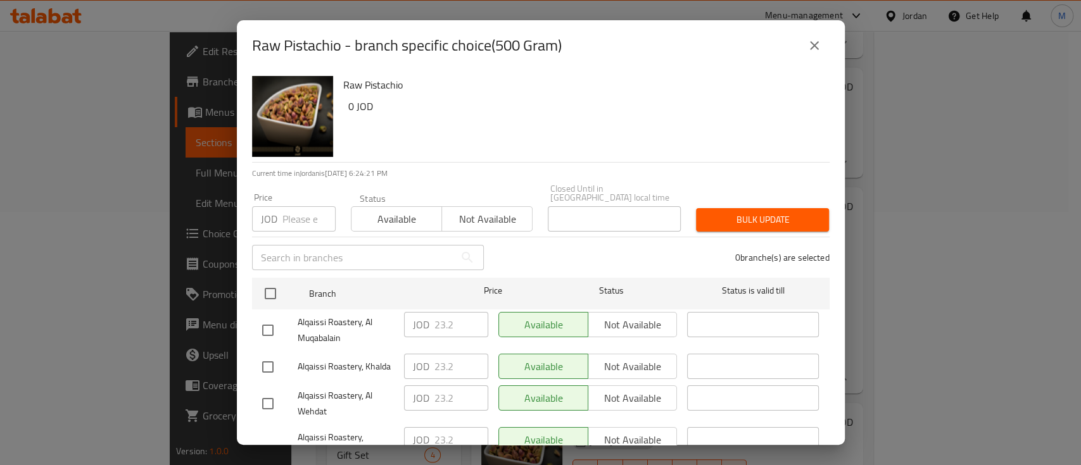
click at [809, 46] on icon "close" at bounding box center [814, 45] width 15 height 15
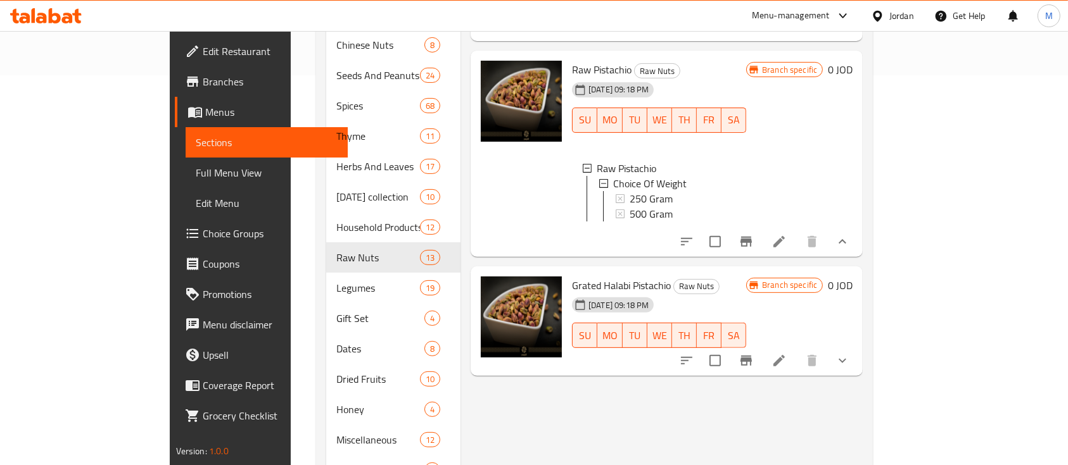
scroll to position [422, 0]
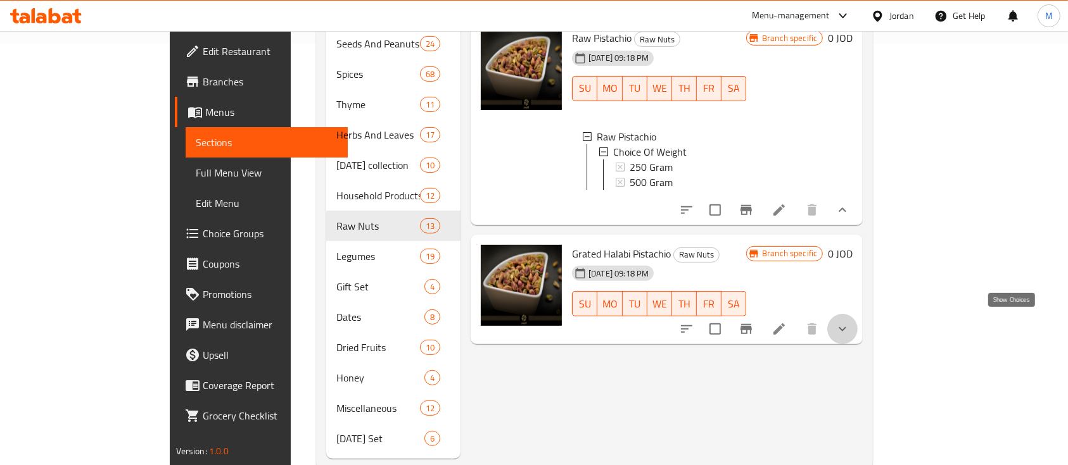
click at [857, 327] on button "show more" at bounding box center [842, 329] width 30 height 30
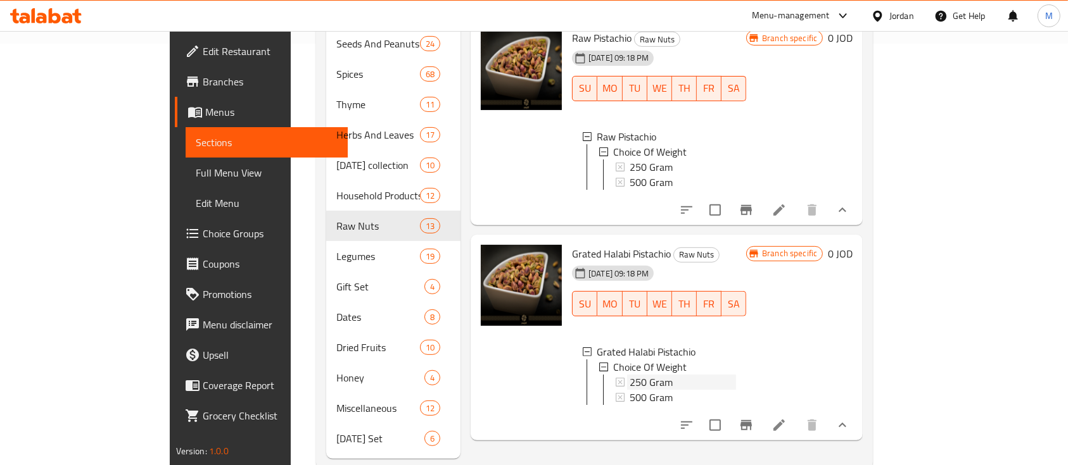
click at [633, 376] on div "250 Gram" at bounding box center [682, 382] width 106 height 15
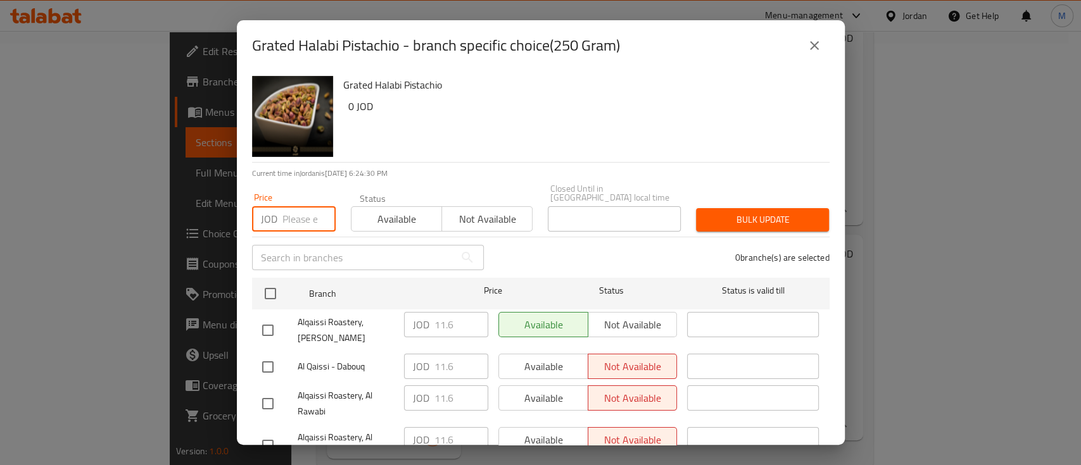
click at [286, 220] on input "number" at bounding box center [308, 218] width 53 height 25
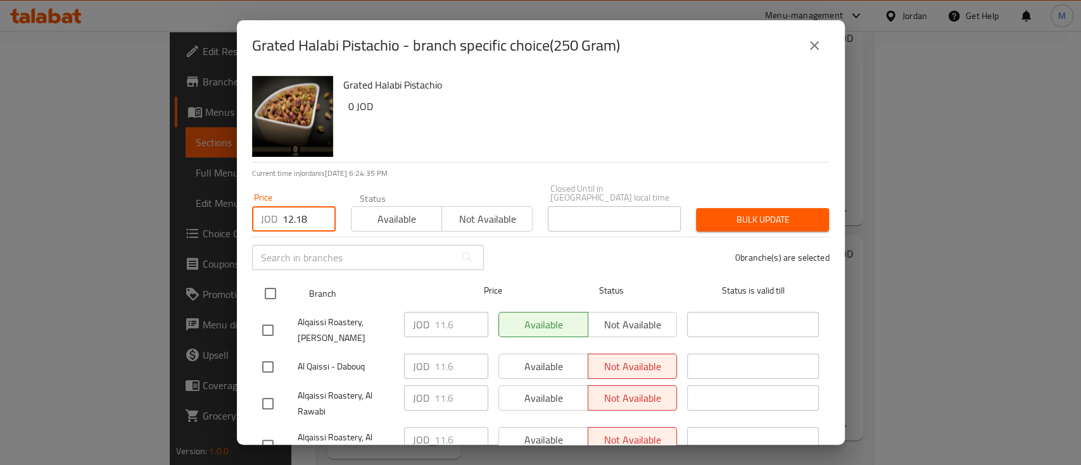
type input "12.18"
click at [267, 281] on input "checkbox" at bounding box center [270, 294] width 27 height 27
checkbox input "true"
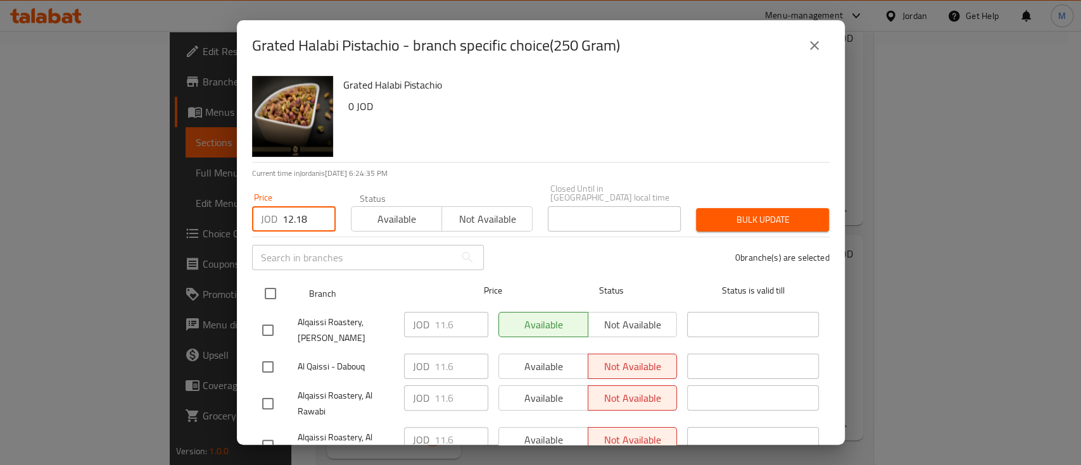
checkbox input "true"
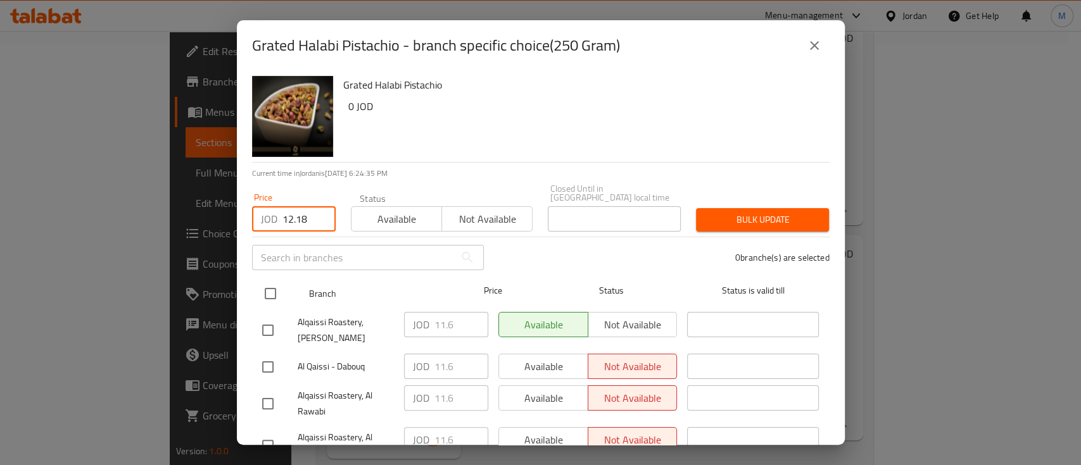
checkbox input "true"
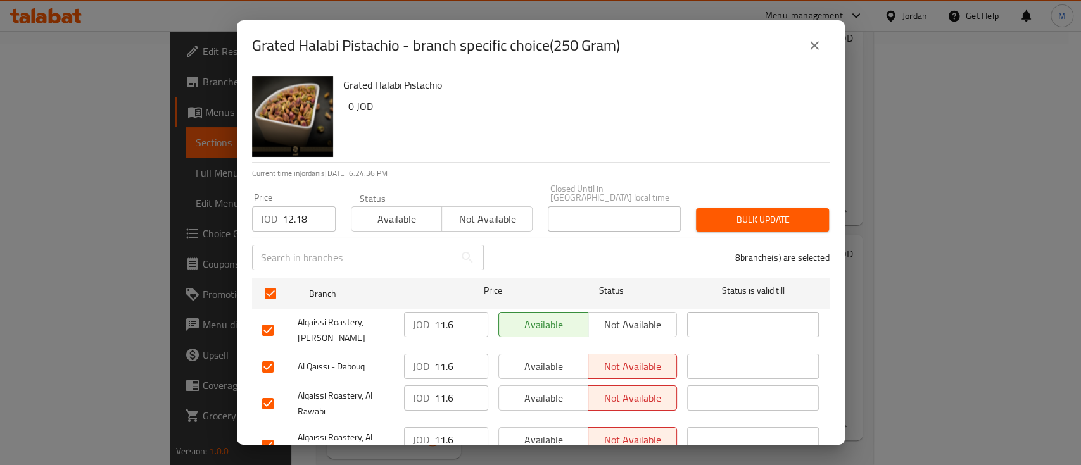
click at [746, 212] on span "Bulk update" at bounding box center [762, 220] width 113 height 16
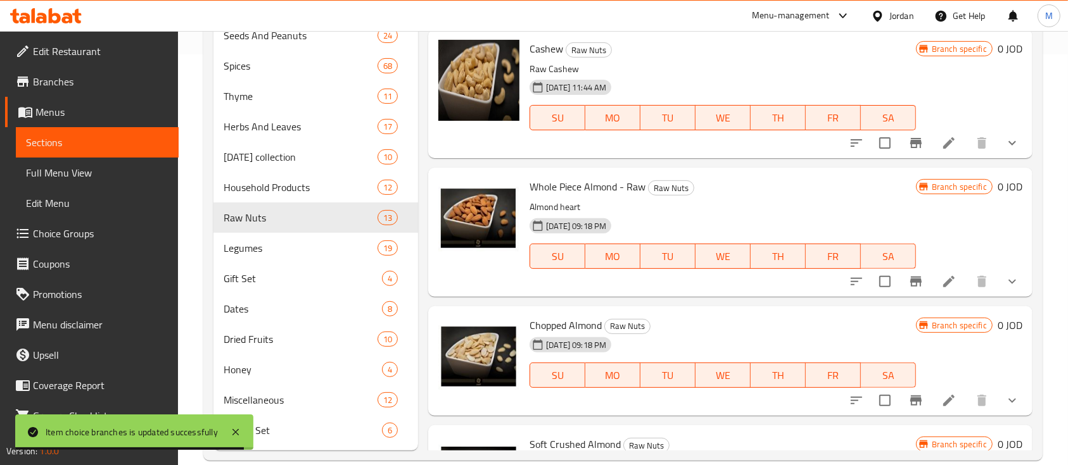
scroll to position [0, 0]
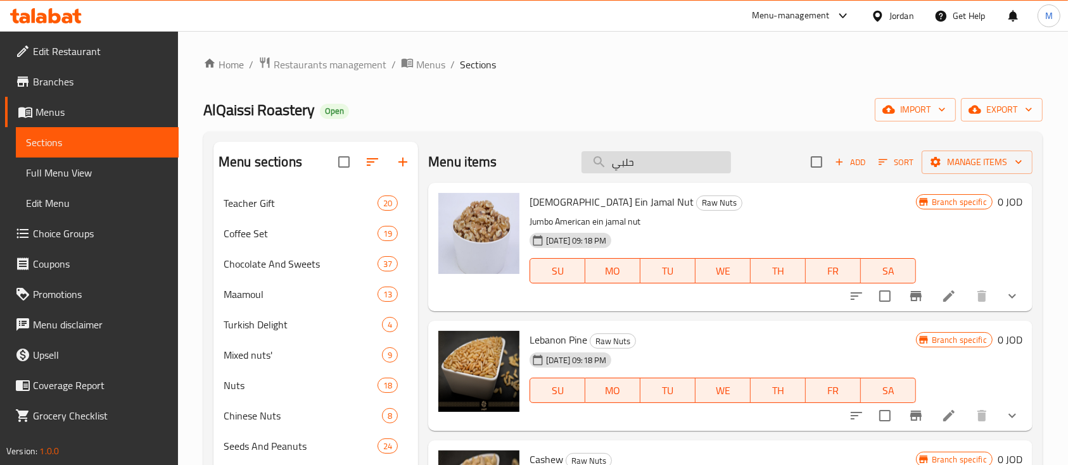
drag, startPoint x: 645, startPoint y: 160, endPoint x: 591, endPoint y: 170, distance: 55.4
click at [591, 170] on input "حلبي" at bounding box center [655, 162] width 149 height 22
type input "حلبي"
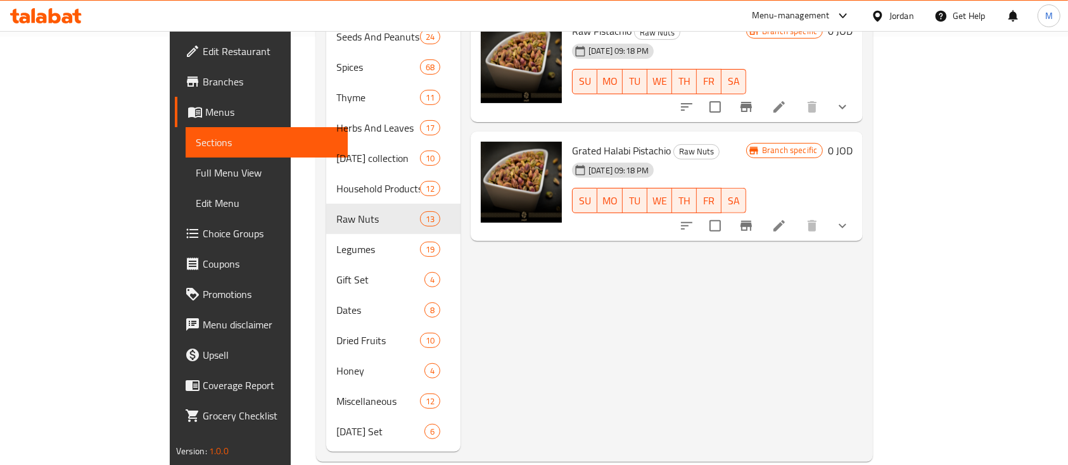
scroll to position [431, 0]
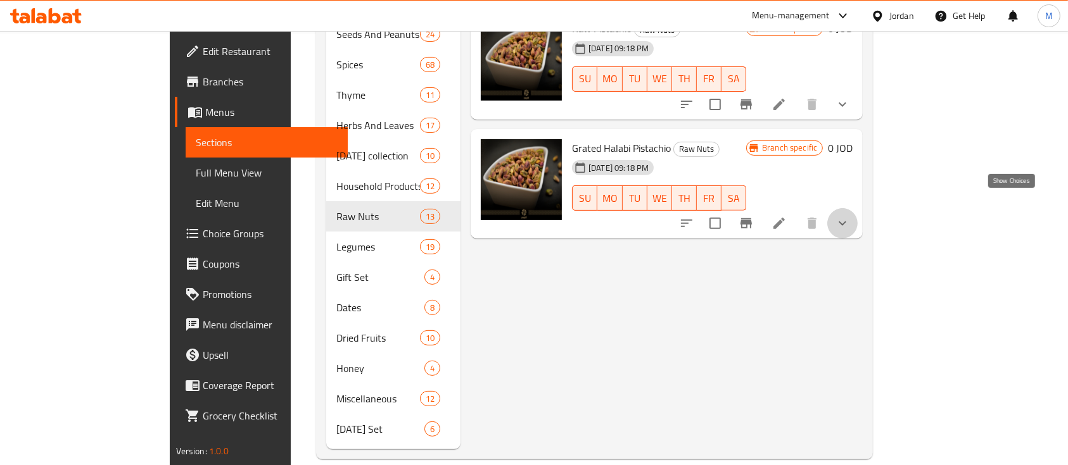
drag, startPoint x: 1013, startPoint y: 203, endPoint x: 969, endPoint y: 215, distance: 45.5
click at [850, 216] on icon "show more" at bounding box center [842, 223] width 15 height 15
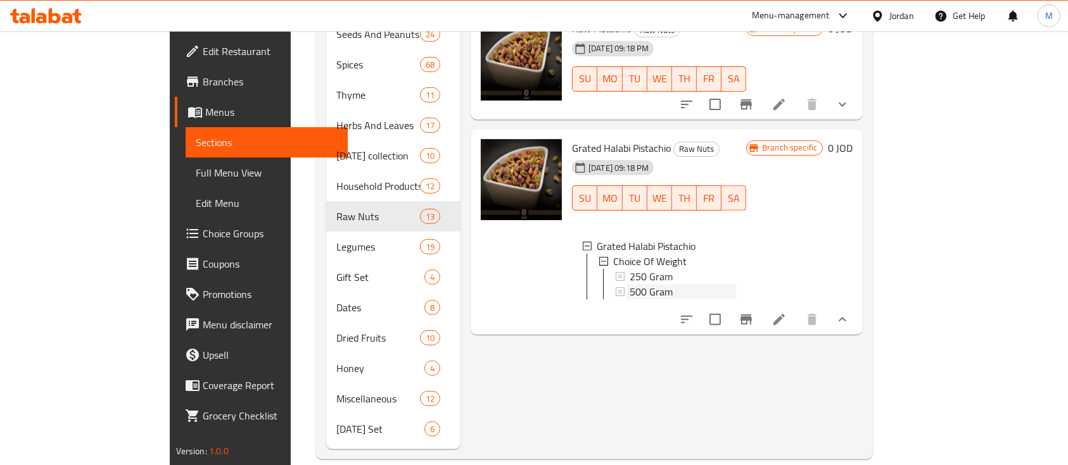
click at [664, 284] on div "500 Gram" at bounding box center [682, 291] width 106 height 15
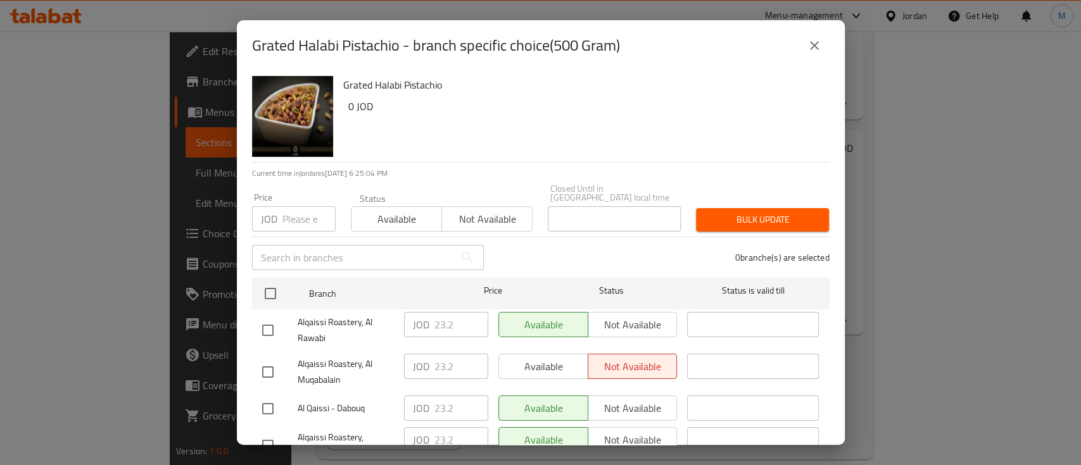
drag, startPoint x: 288, startPoint y: 211, endPoint x: 360, endPoint y: 239, distance: 76.8
click at [289, 211] on input "number" at bounding box center [308, 218] width 53 height 25
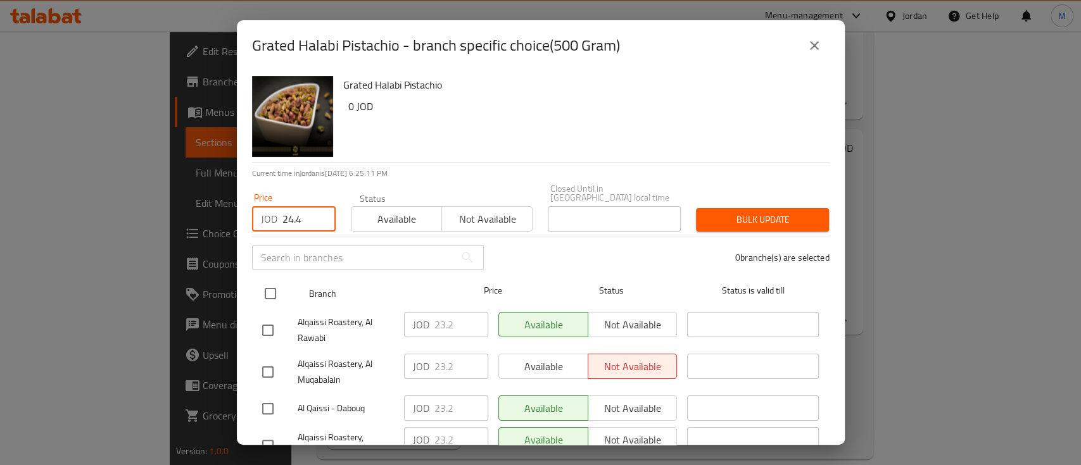
type input "24.4"
click at [270, 284] on input "checkbox" at bounding box center [270, 294] width 27 height 27
checkbox input "true"
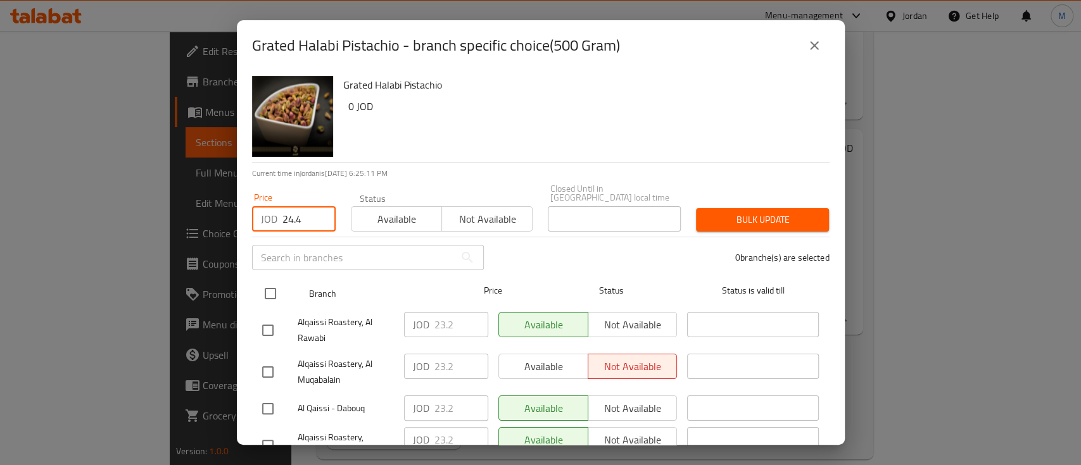
checkbox input "true"
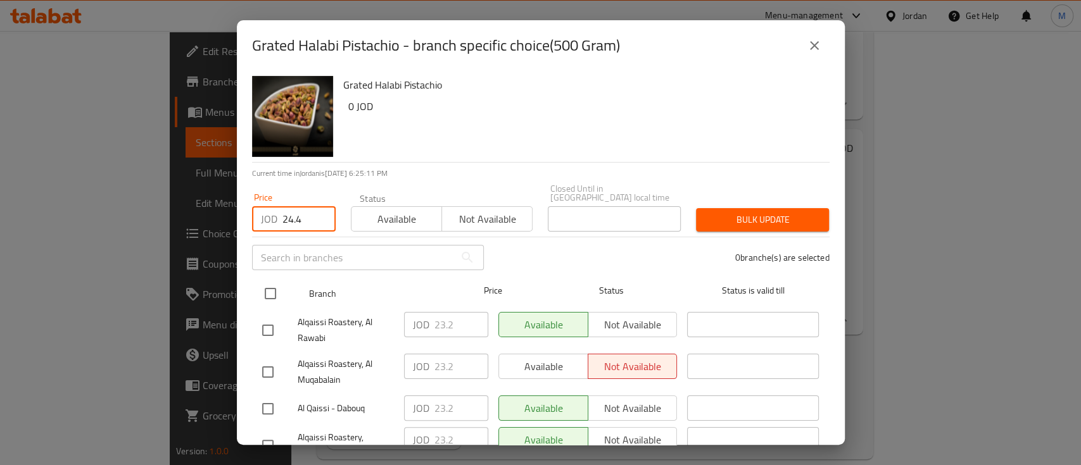
checkbox input "true"
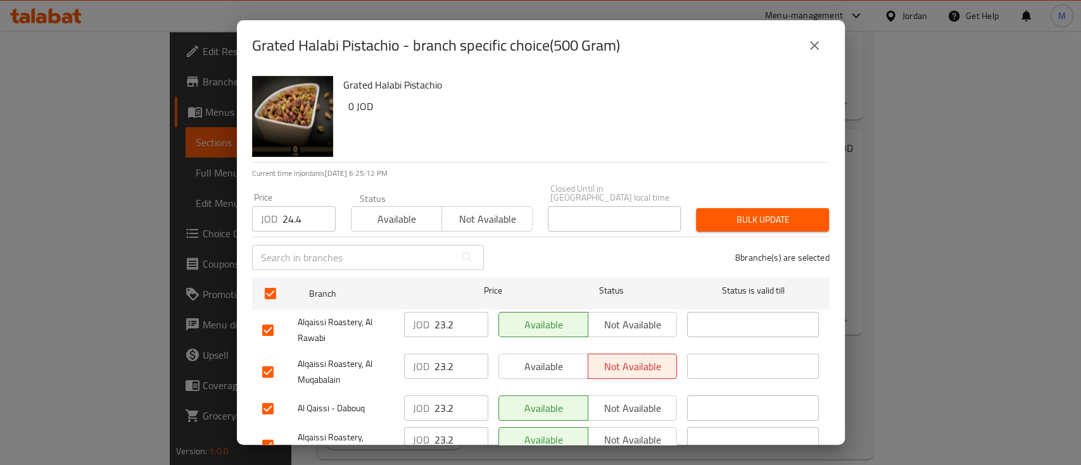
click at [748, 213] on span "Bulk update" at bounding box center [762, 220] width 113 height 16
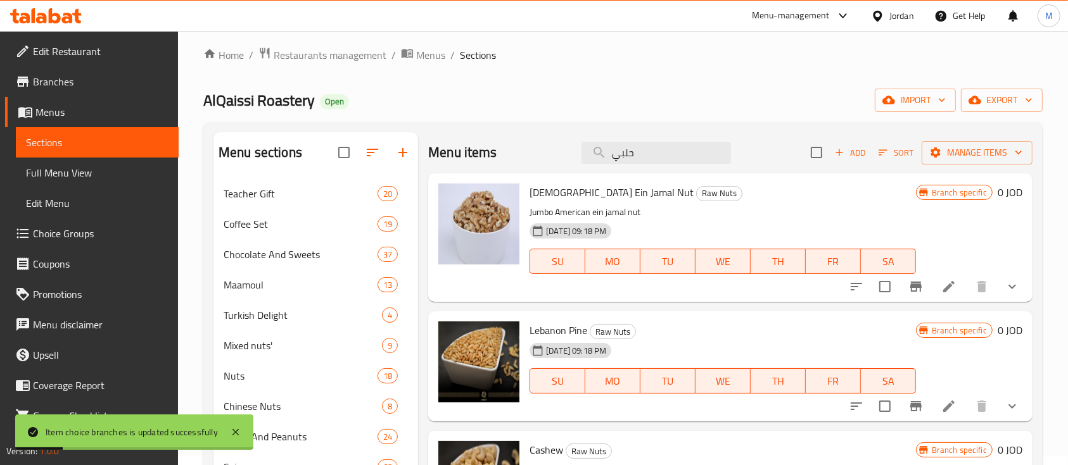
scroll to position [0, 0]
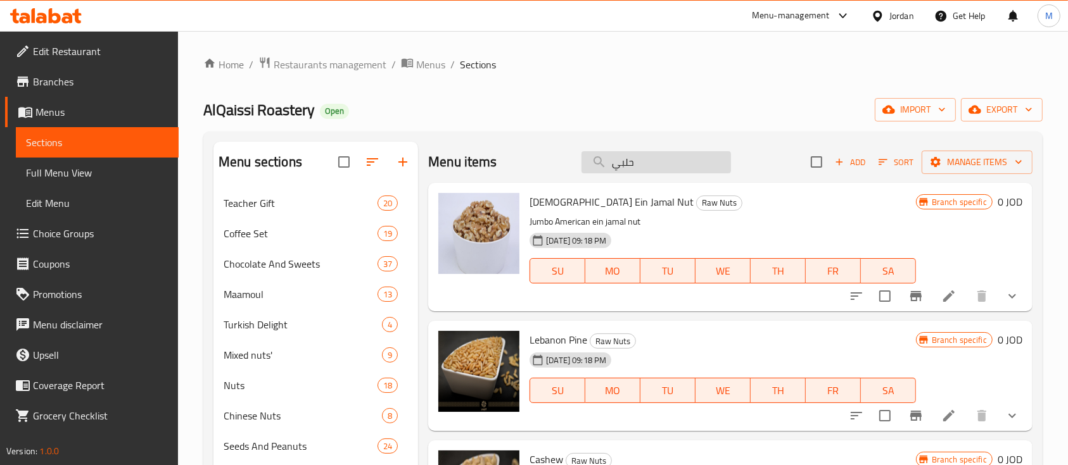
drag, startPoint x: 659, startPoint y: 150, endPoint x: 592, endPoint y: 158, distance: 67.0
click at [592, 158] on div "Menu items حلبي Add Sort Manage items" at bounding box center [730, 162] width 604 height 41
click at [636, 163] on input "حلبي" at bounding box center [655, 162] width 149 height 22
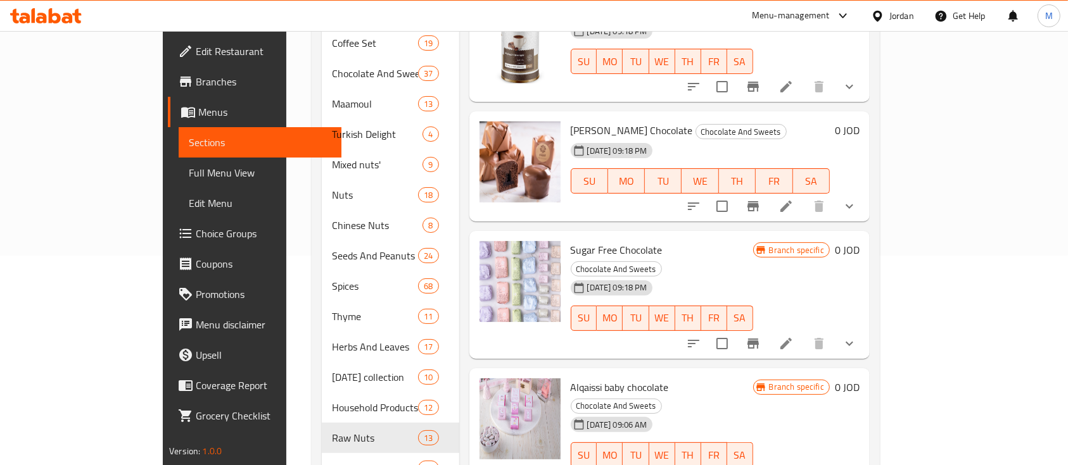
scroll to position [178, 0]
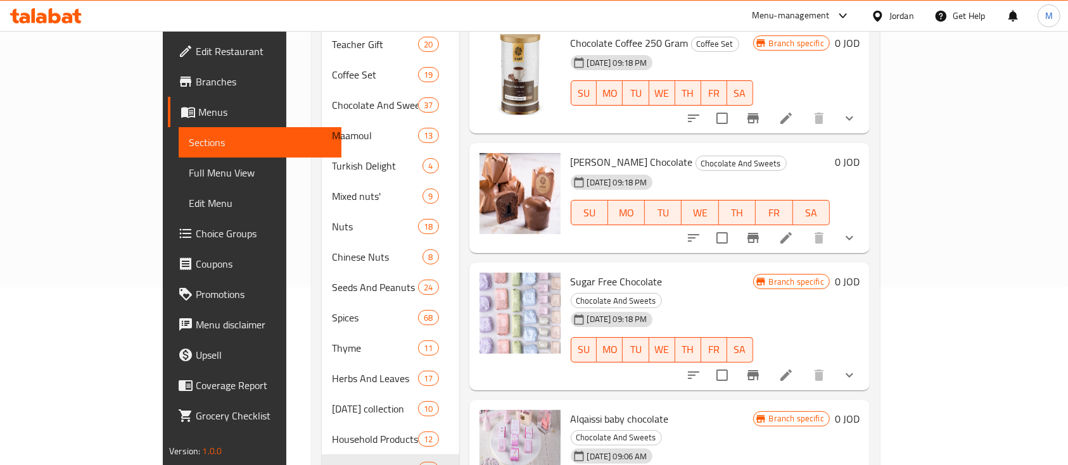
type input "شوكولات"
click at [857, 368] on icon "show more" at bounding box center [849, 375] width 15 height 15
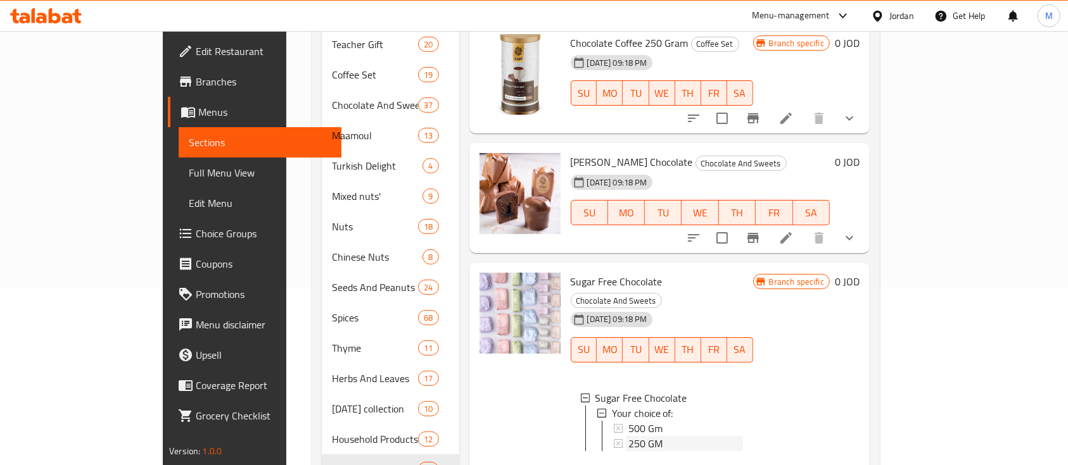
click at [683, 436] on div "250 GM" at bounding box center [685, 443] width 115 height 15
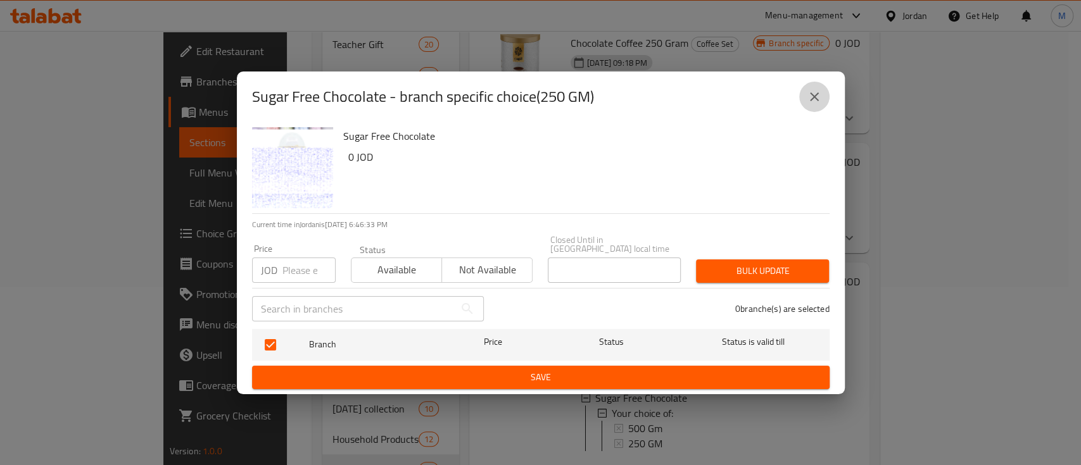
click at [800, 99] on button "close" at bounding box center [814, 97] width 30 height 30
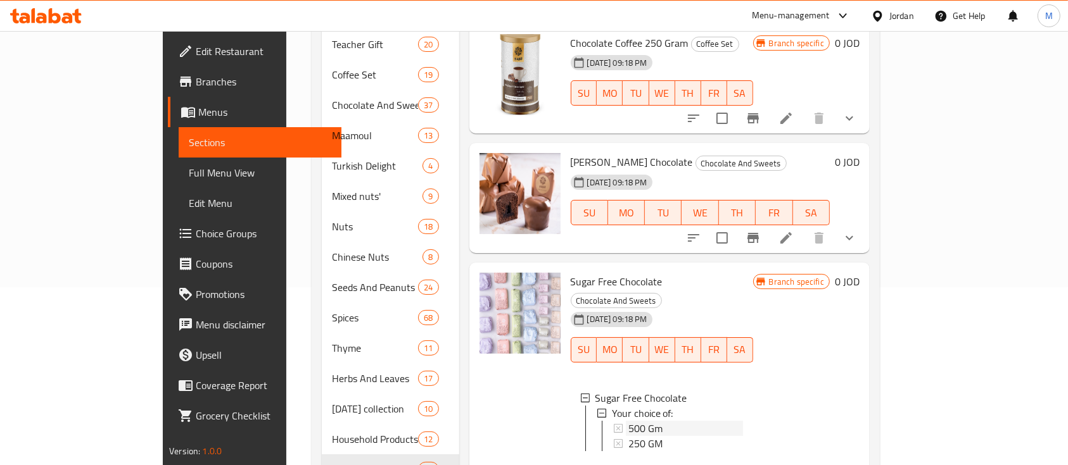
click at [628, 421] on div "500 Gm" at bounding box center [685, 428] width 115 height 15
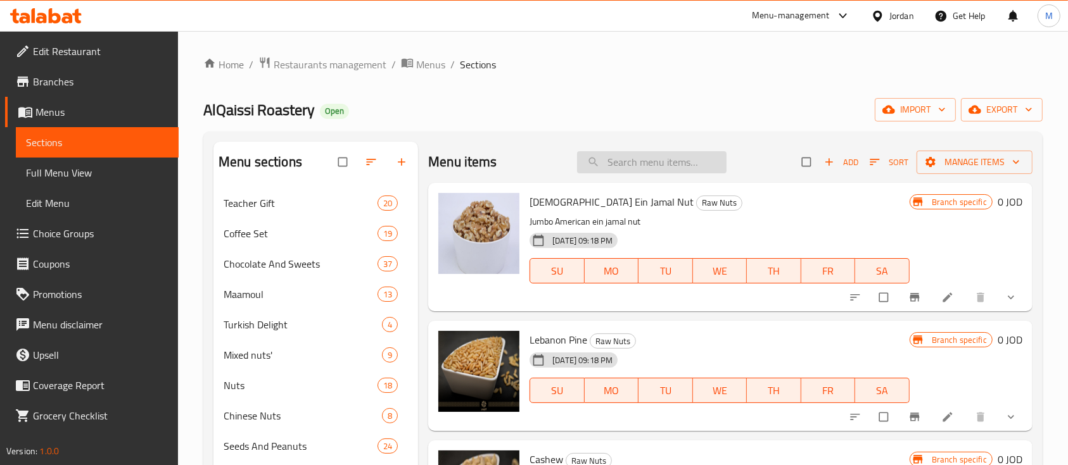
drag, startPoint x: 595, startPoint y: 163, endPoint x: 641, endPoint y: 167, distance: 46.3
click at [595, 163] on input "search" at bounding box center [651, 162] width 149 height 22
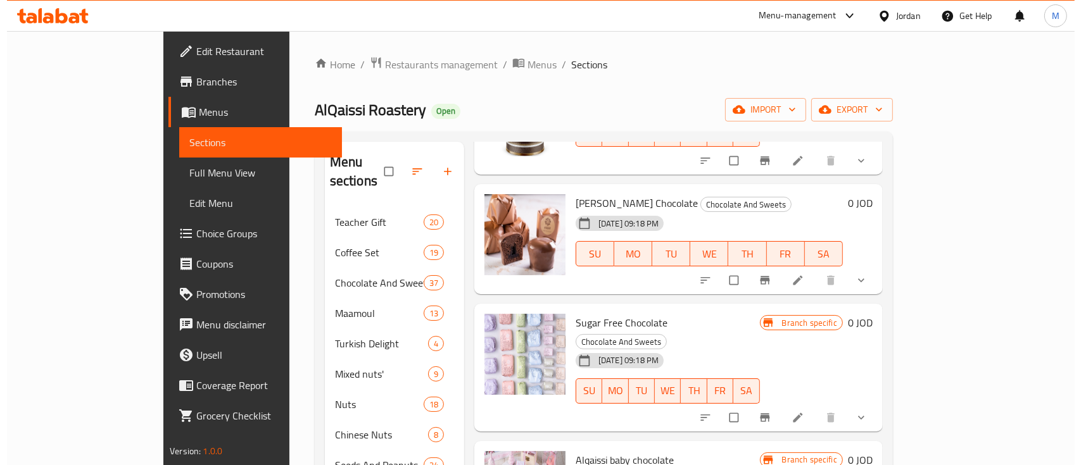
scroll to position [168, 0]
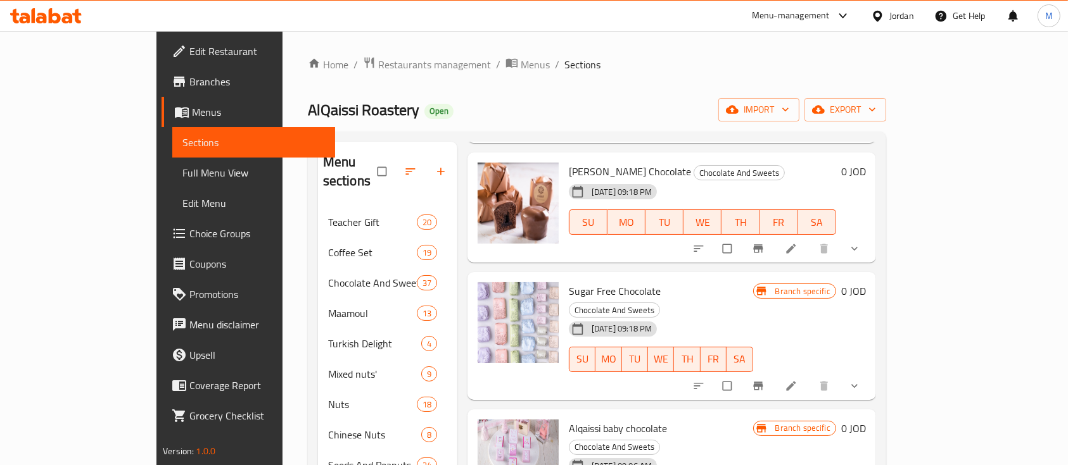
type input "شوكولات"
click at [863, 380] on span "show more" at bounding box center [855, 386] width 15 height 13
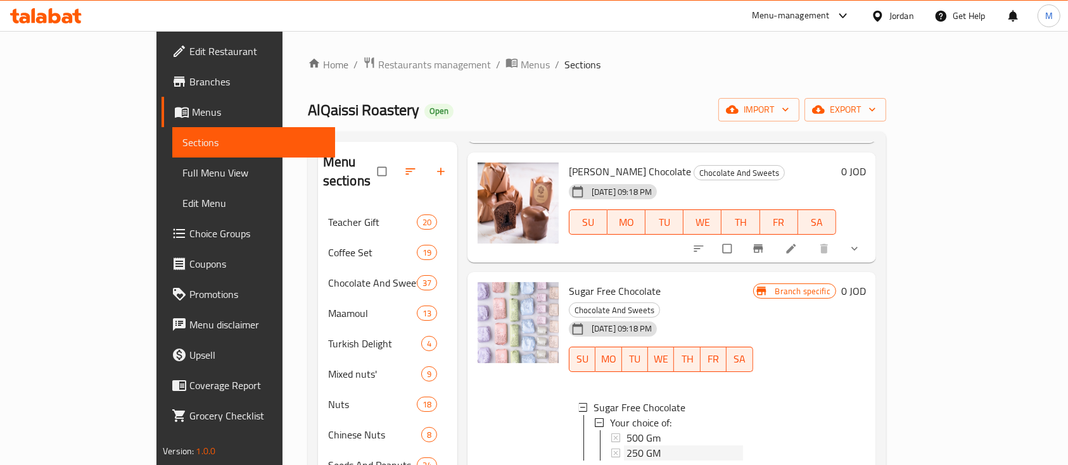
click at [636, 446] on div "250 GM" at bounding box center [684, 453] width 117 height 15
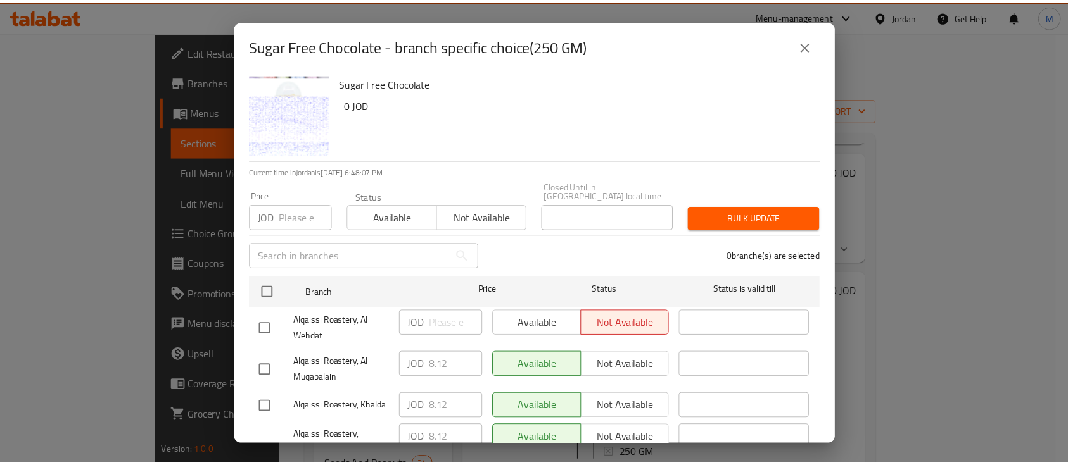
scroll to position [0, 0]
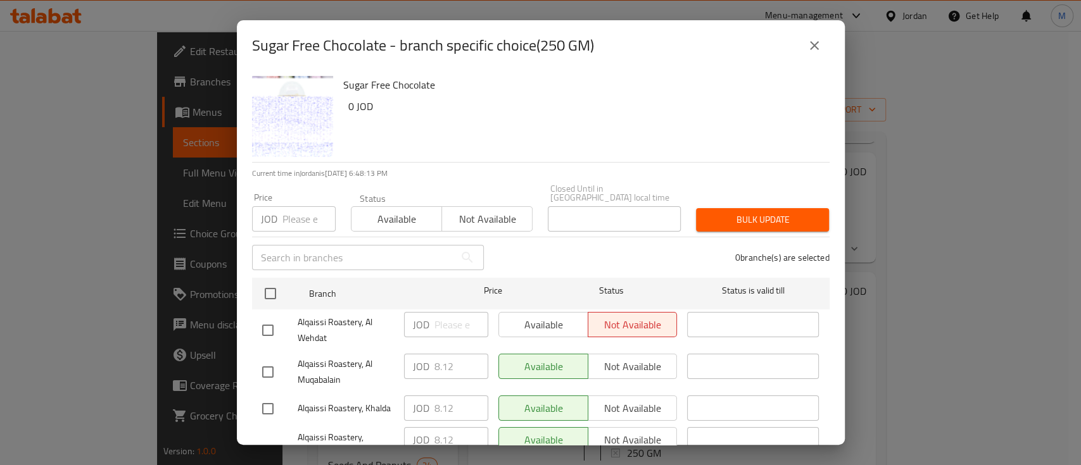
click at [294, 217] on input "number" at bounding box center [308, 218] width 53 height 25
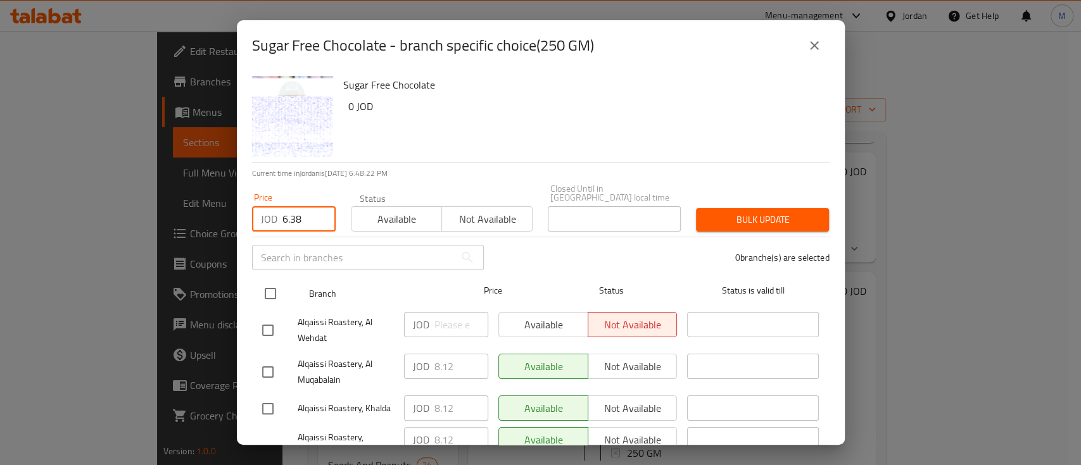
type input "6.38"
click at [275, 281] on input "checkbox" at bounding box center [270, 294] width 27 height 27
checkbox input "true"
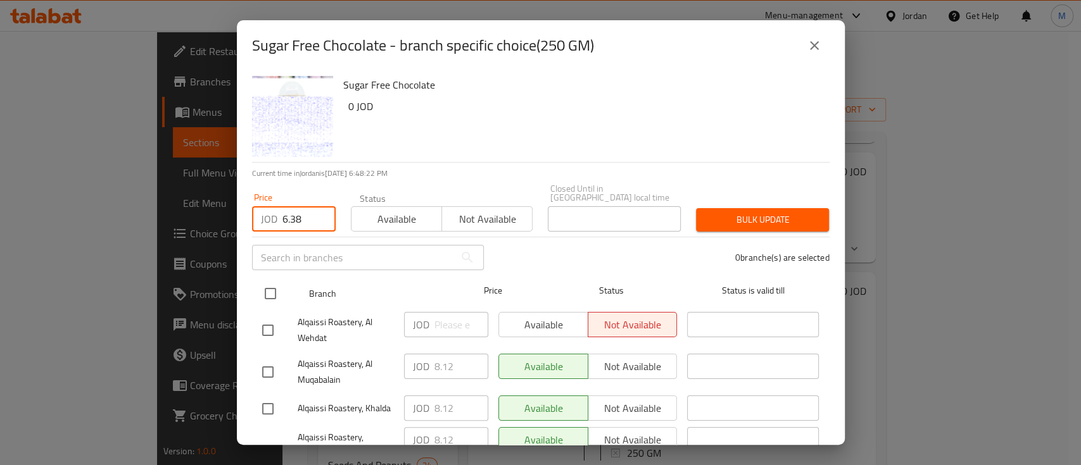
checkbox input "true"
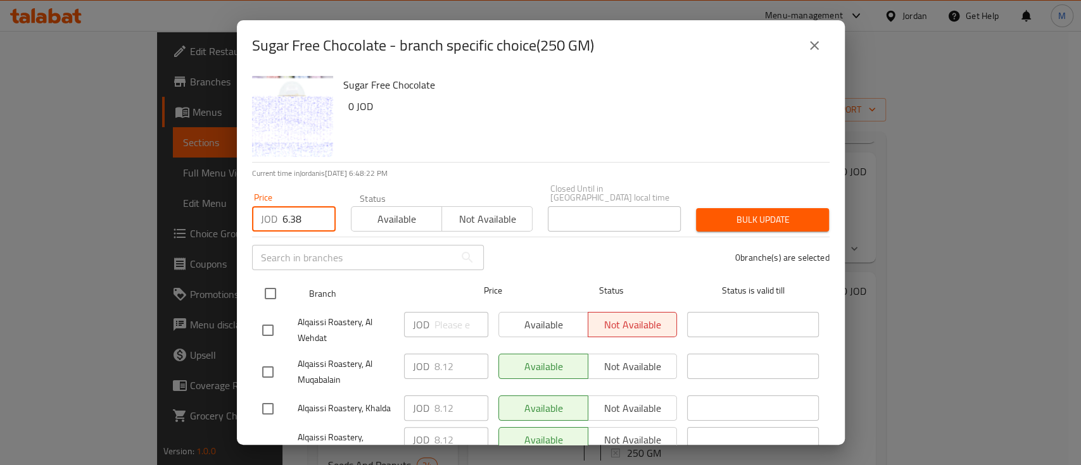
checkbox input "true"
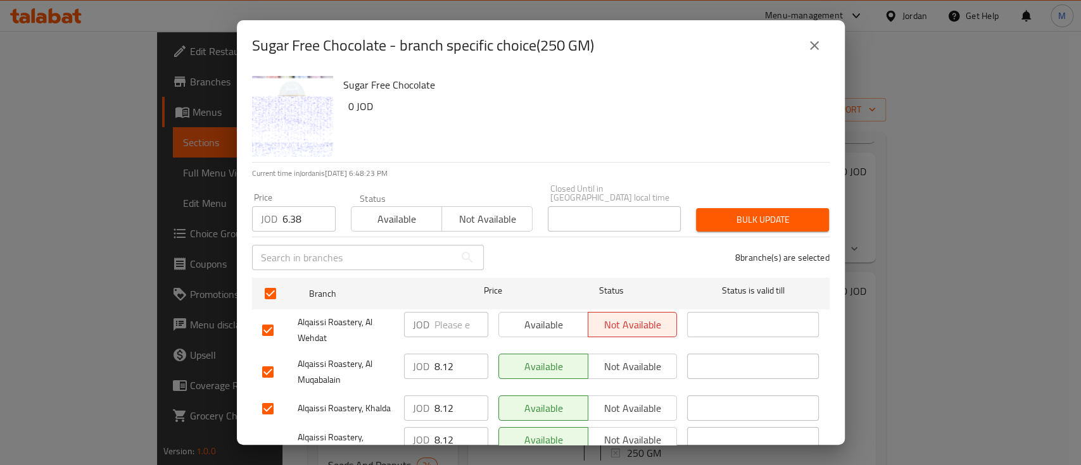
drag, startPoint x: 735, startPoint y: 203, endPoint x: 750, endPoint y: 205, distance: 15.3
click at [735, 212] on span "Bulk update" at bounding box center [762, 220] width 113 height 16
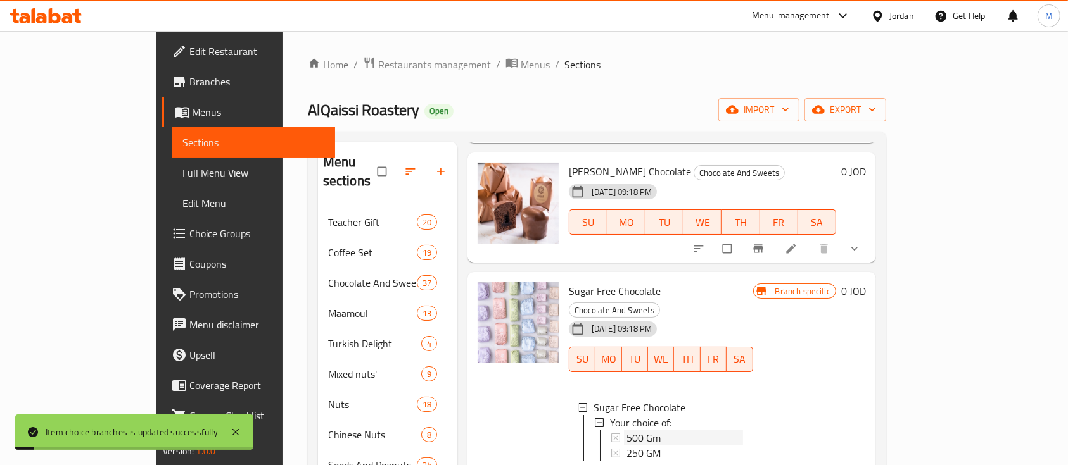
click at [633, 431] on div "500 Gm" at bounding box center [684, 438] width 117 height 15
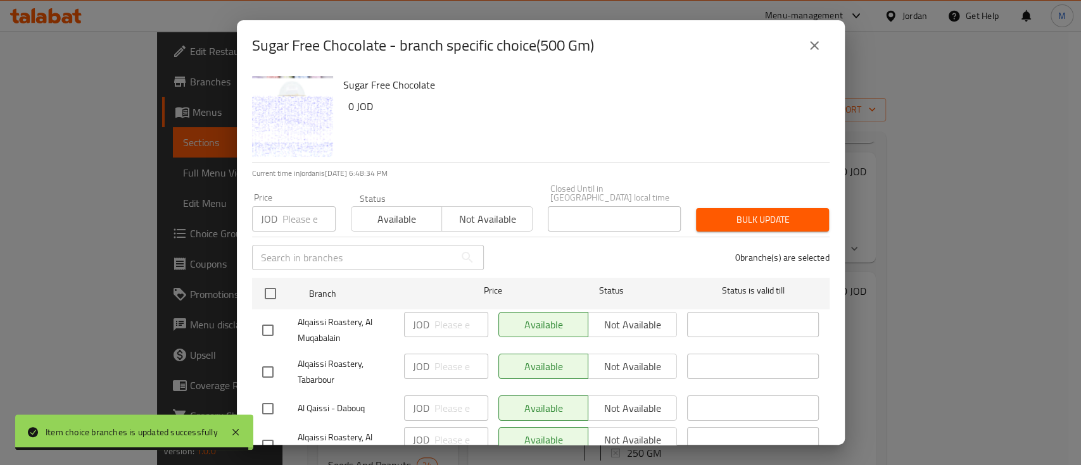
click at [305, 206] on input "number" at bounding box center [308, 218] width 53 height 25
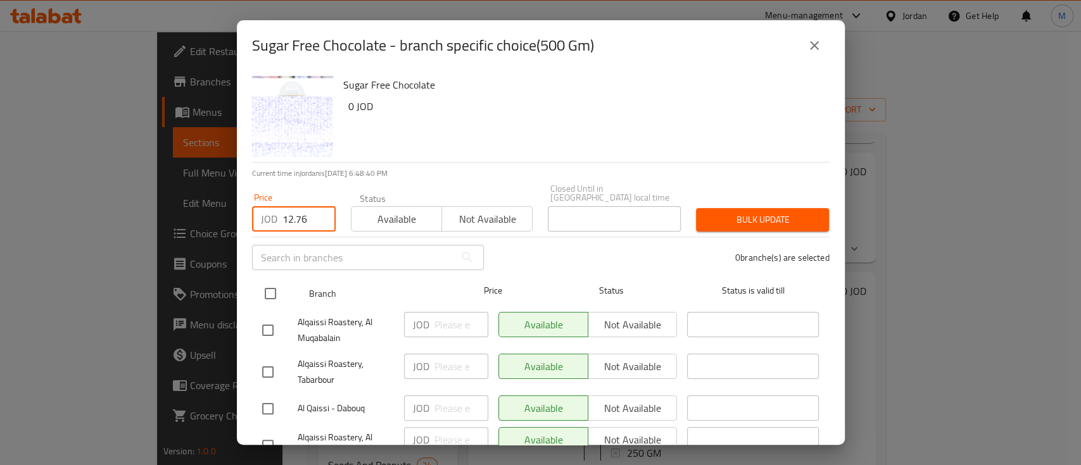
type input "12.76"
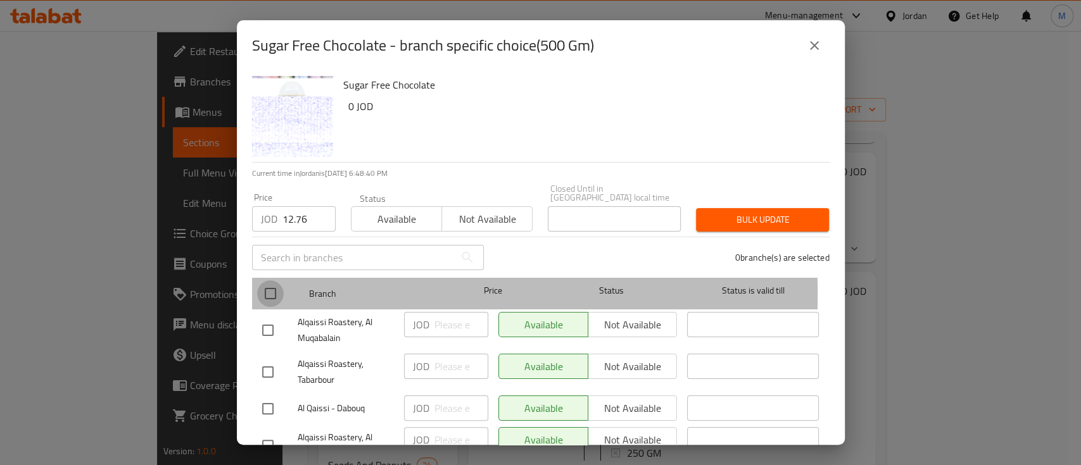
drag, startPoint x: 269, startPoint y: 286, endPoint x: 313, endPoint y: 287, distance: 44.3
click at [270, 286] on input "checkbox" at bounding box center [270, 294] width 27 height 27
checkbox input "true"
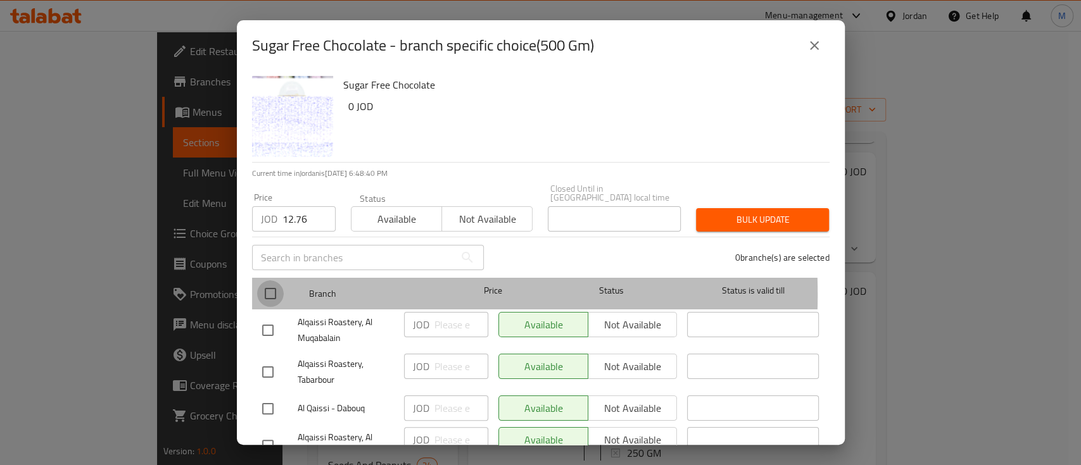
checkbox input "true"
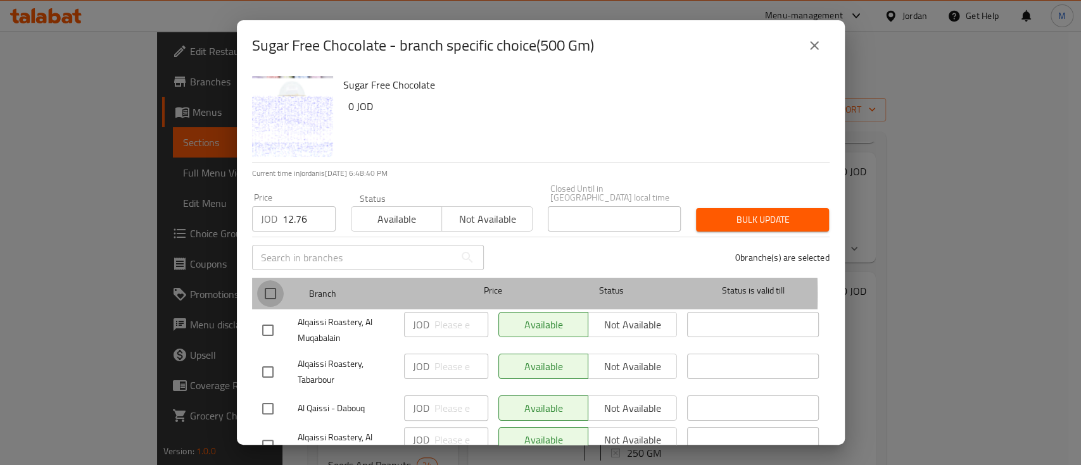
checkbox input "true"
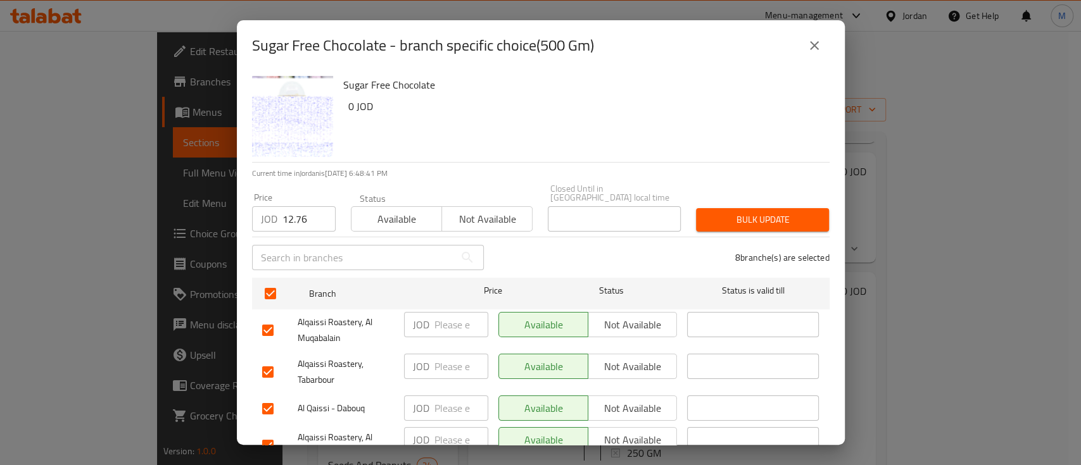
click at [743, 215] on span "Bulk update" at bounding box center [762, 220] width 113 height 16
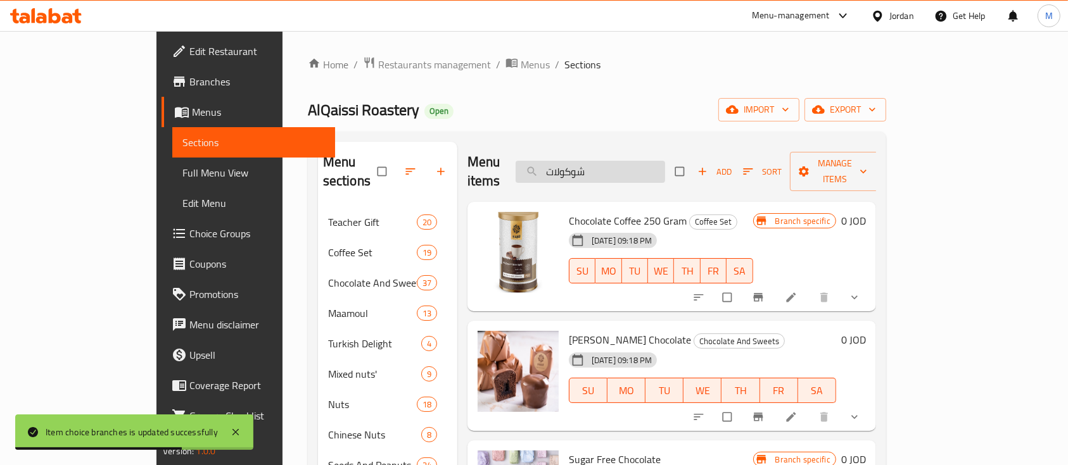
drag, startPoint x: 671, startPoint y: 173, endPoint x: 578, endPoint y: 165, distance: 93.4
click at [578, 165] on input "شوكولات" at bounding box center [589, 172] width 149 height 22
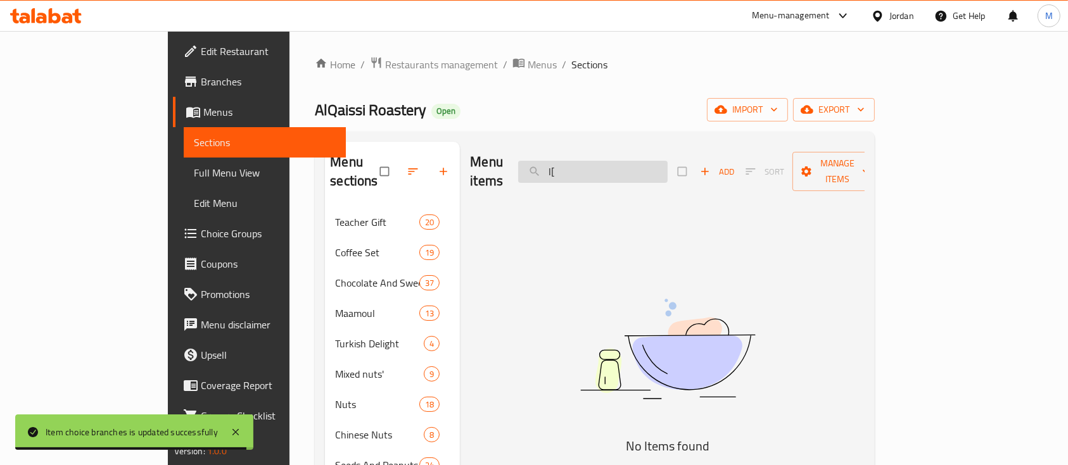
type input "l"
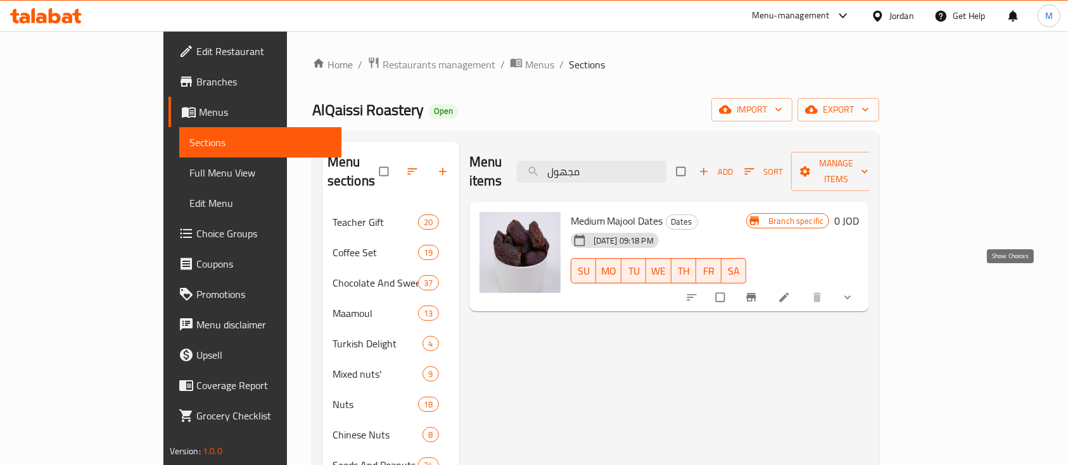
type input "مجهول"
click at [854, 291] on icon "show more" at bounding box center [847, 297] width 13 height 13
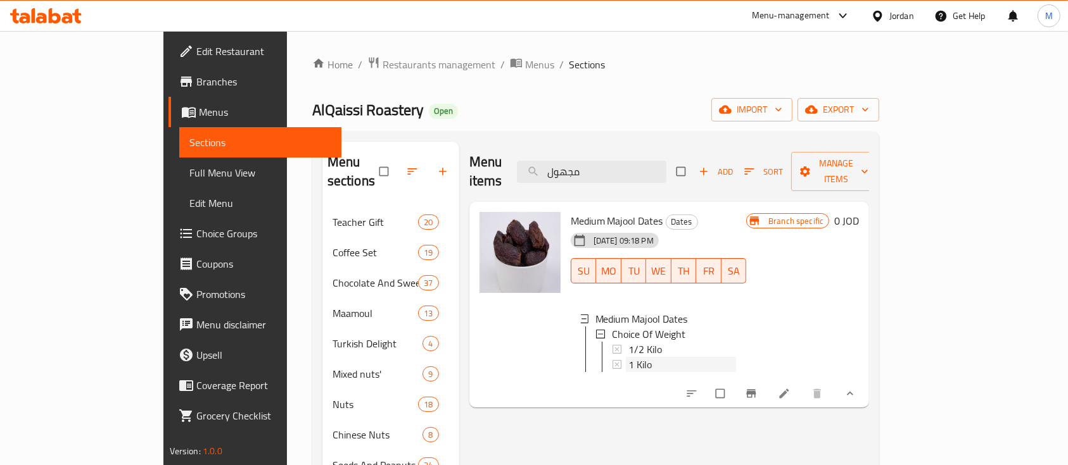
click at [670, 357] on div "1 Kilo" at bounding box center [682, 364] width 108 height 15
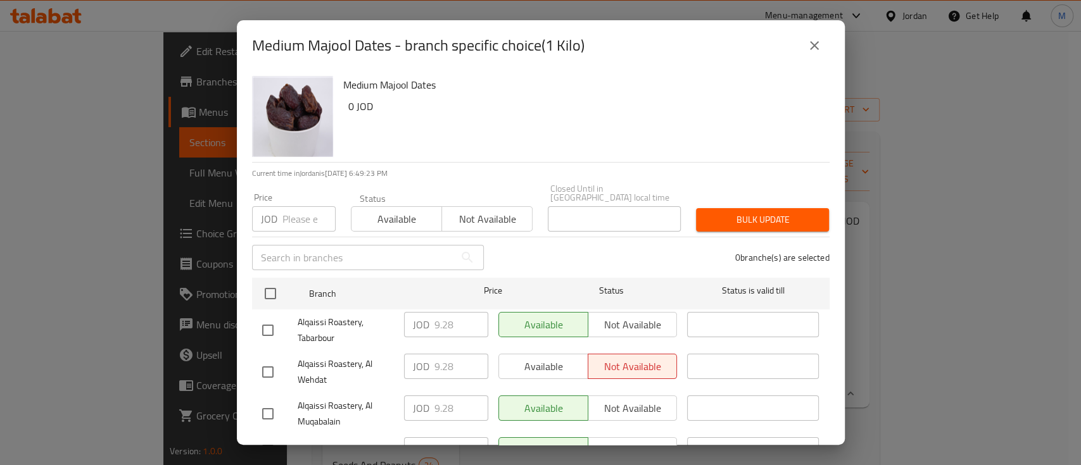
click at [818, 33] on button "close" at bounding box center [814, 45] width 30 height 30
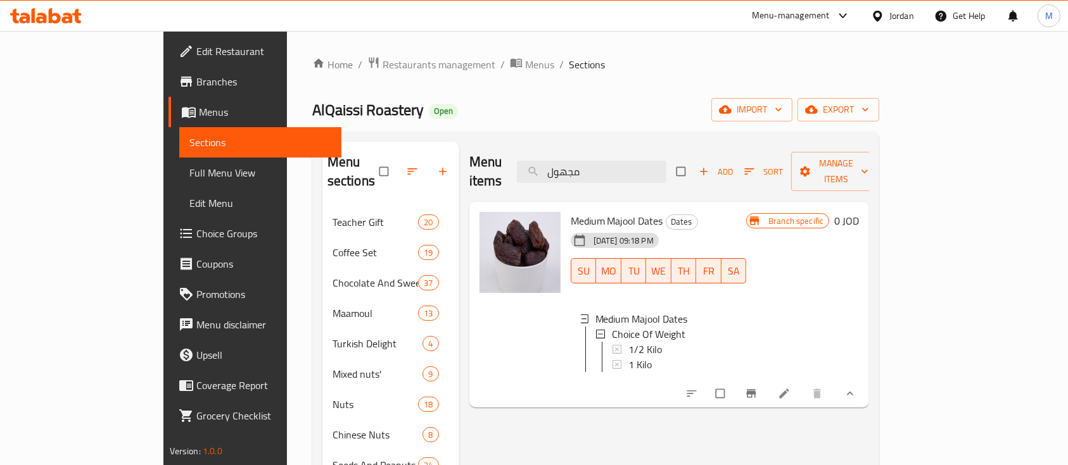
click at [803, 386] on li at bounding box center [784, 394] width 35 height 20
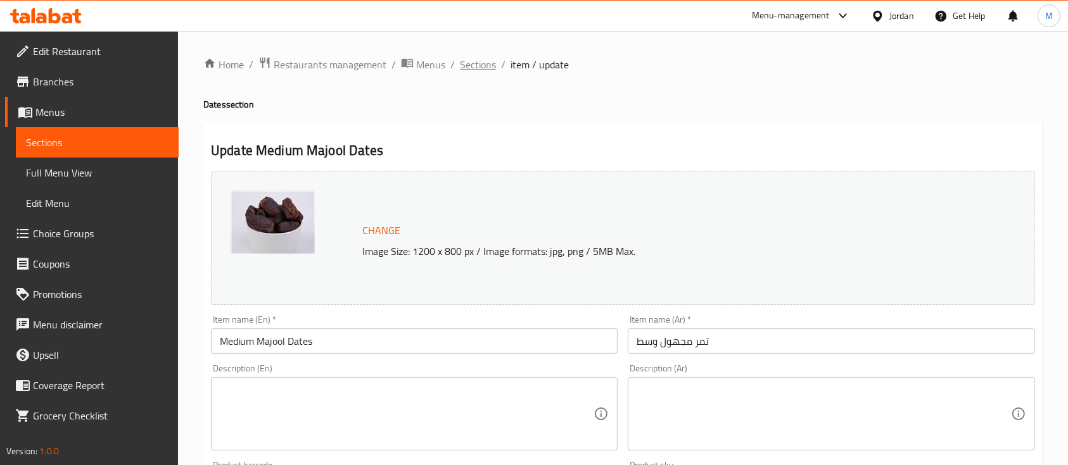
click at [493, 65] on span "Sections" at bounding box center [478, 64] width 36 height 15
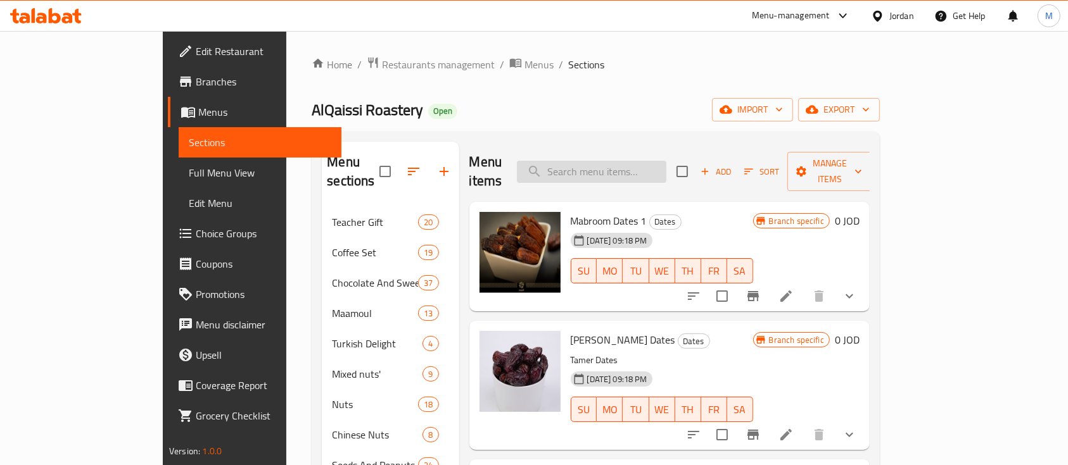
click at [657, 168] on input "search" at bounding box center [591, 172] width 149 height 22
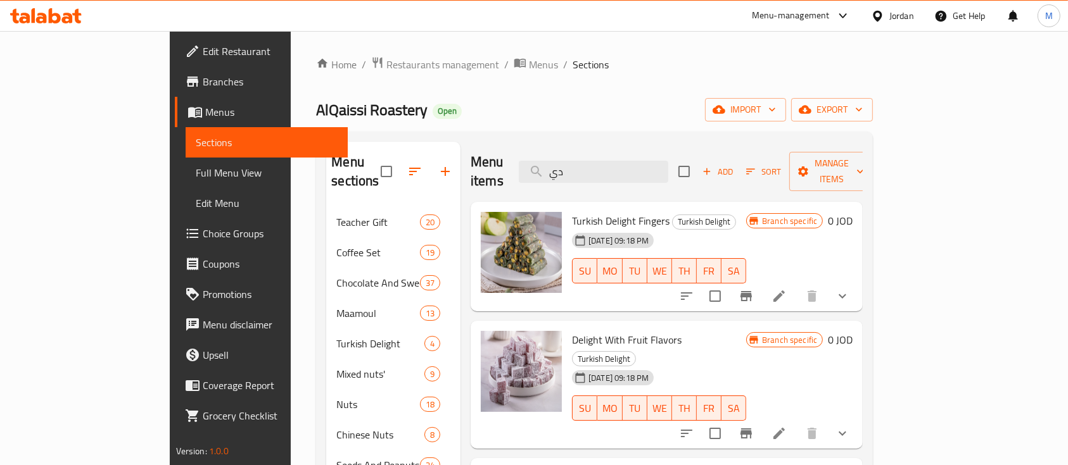
type input "د"
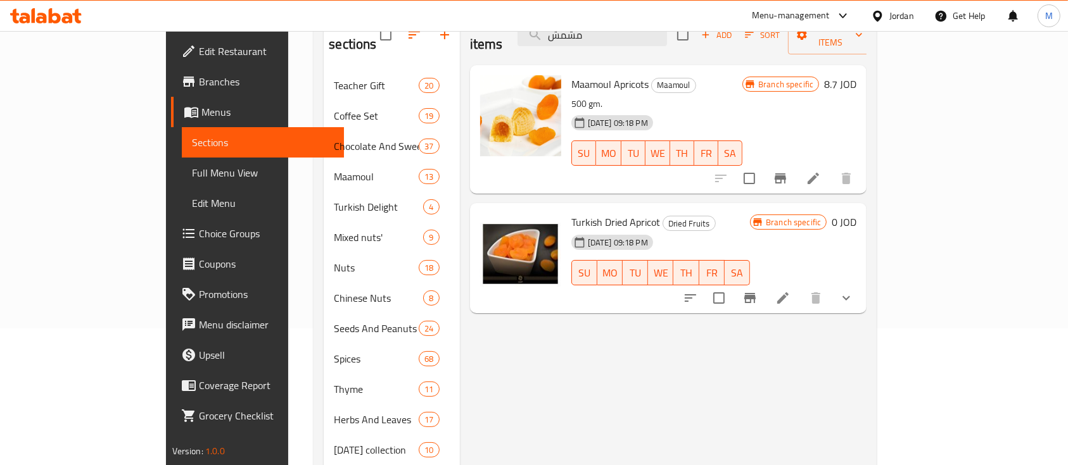
scroll to position [168, 0]
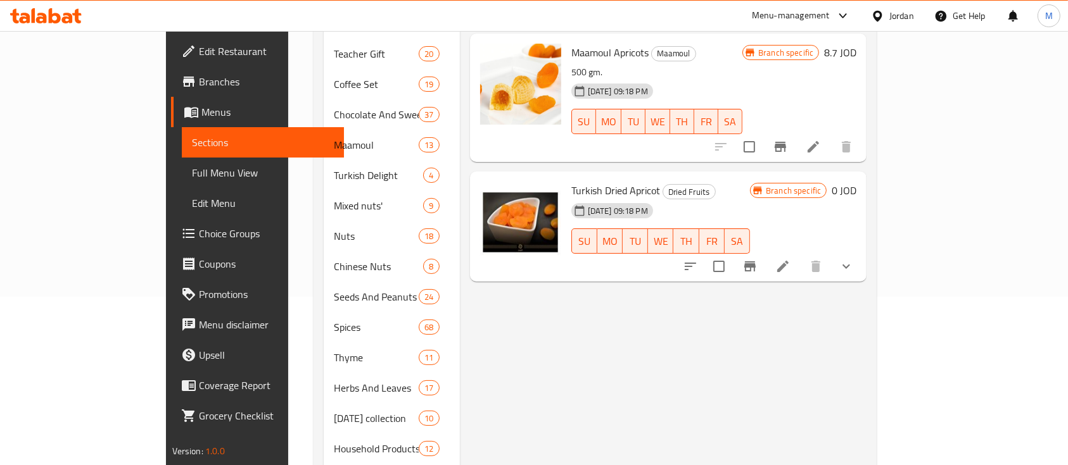
type input "مشمش"
click at [854, 259] on icon "show more" at bounding box center [845, 266] width 15 height 15
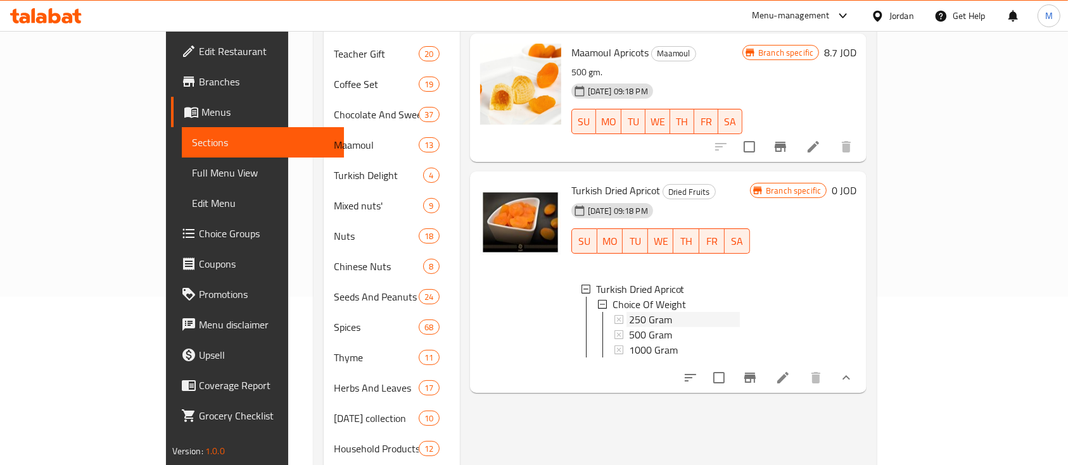
click at [716, 312] on div "250 Gram" at bounding box center [684, 319] width 111 height 15
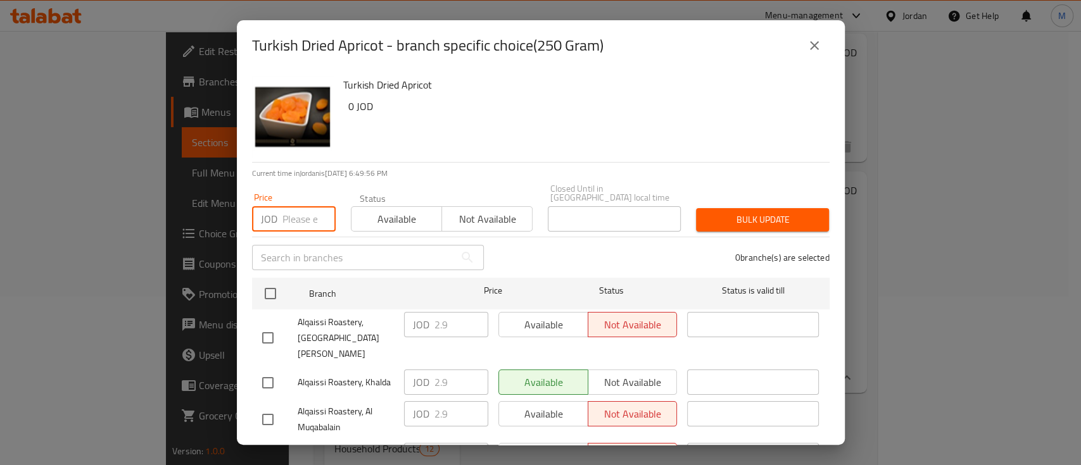
drag, startPoint x: 289, startPoint y: 216, endPoint x: 360, endPoint y: 235, distance: 73.4
click at [294, 217] on input "number" at bounding box center [308, 218] width 53 height 25
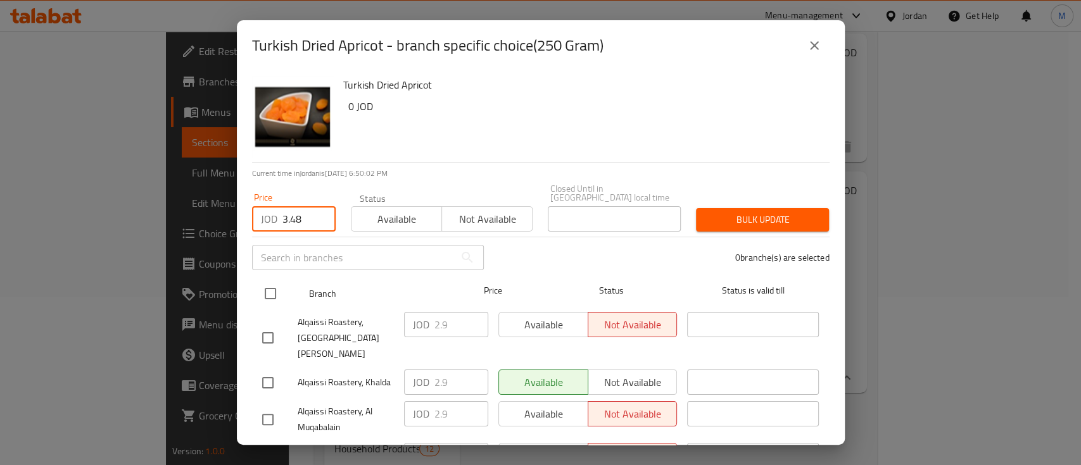
type input "3.48"
click at [279, 282] on input "checkbox" at bounding box center [270, 294] width 27 height 27
checkbox input "true"
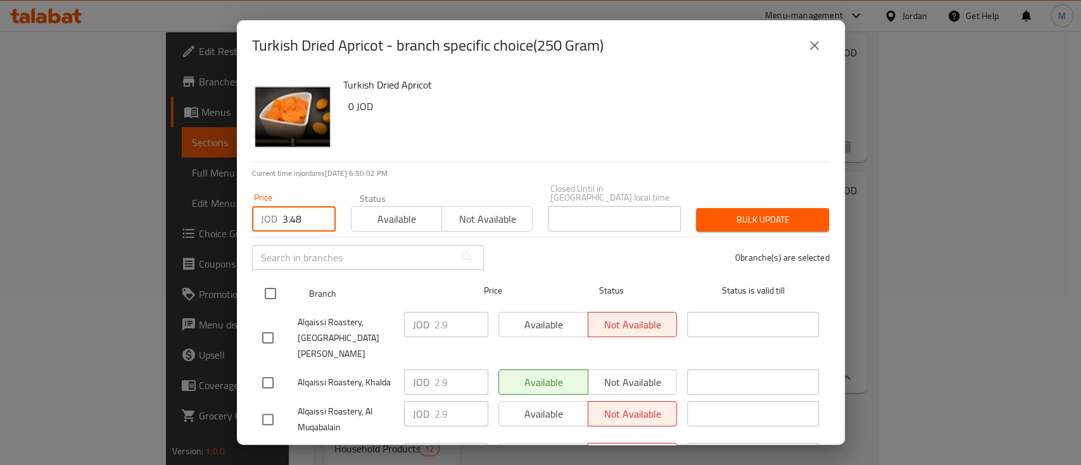
checkbox input "true"
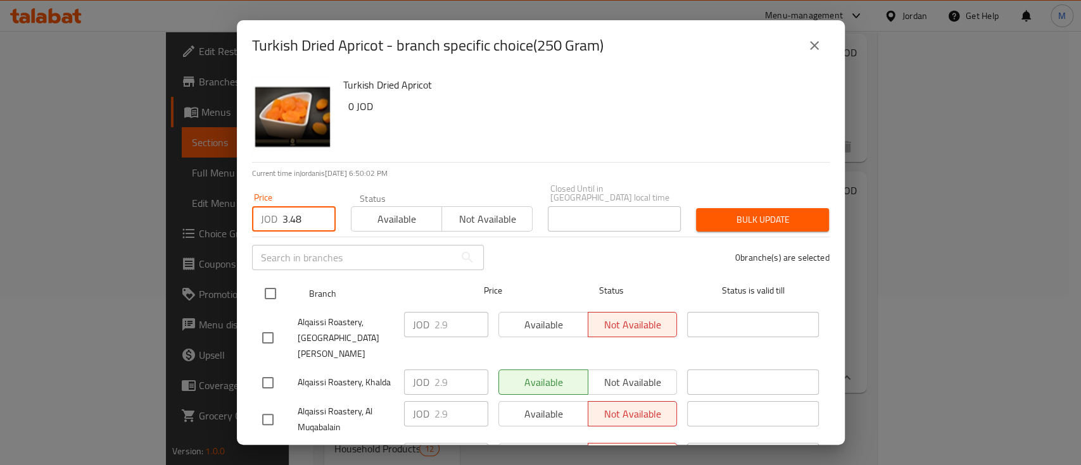
checkbox input "true"
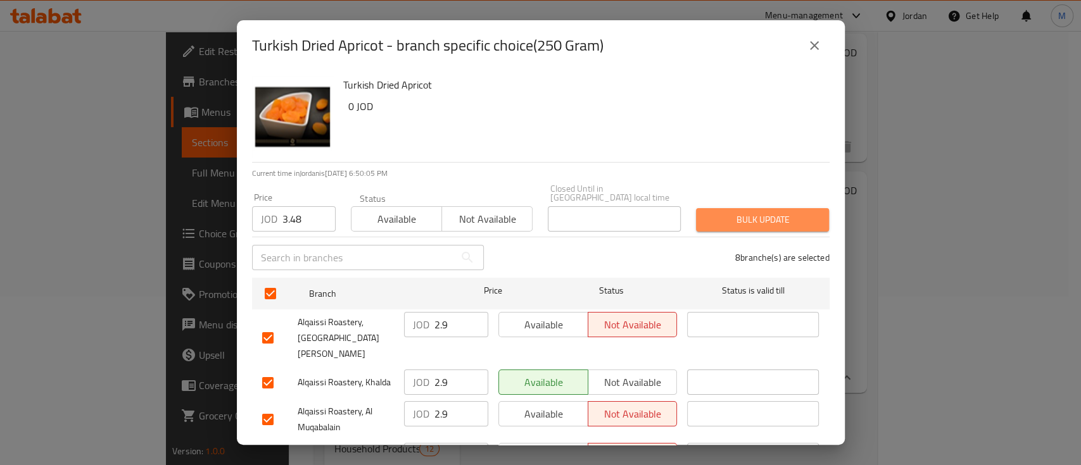
click at [752, 212] on span "Bulk update" at bounding box center [762, 220] width 113 height 16
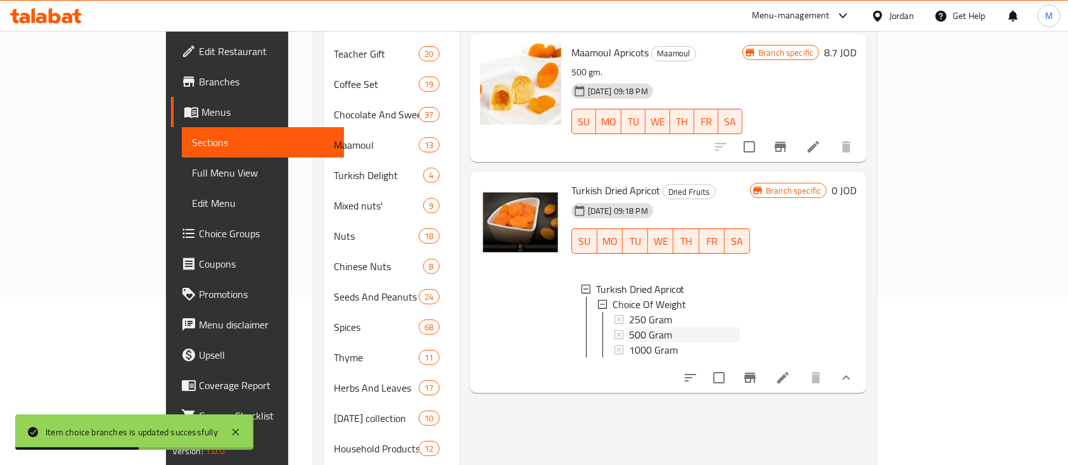
click at [677, 327] on div "500 Gram" at bounding box center [684, 334] width 111 height 15
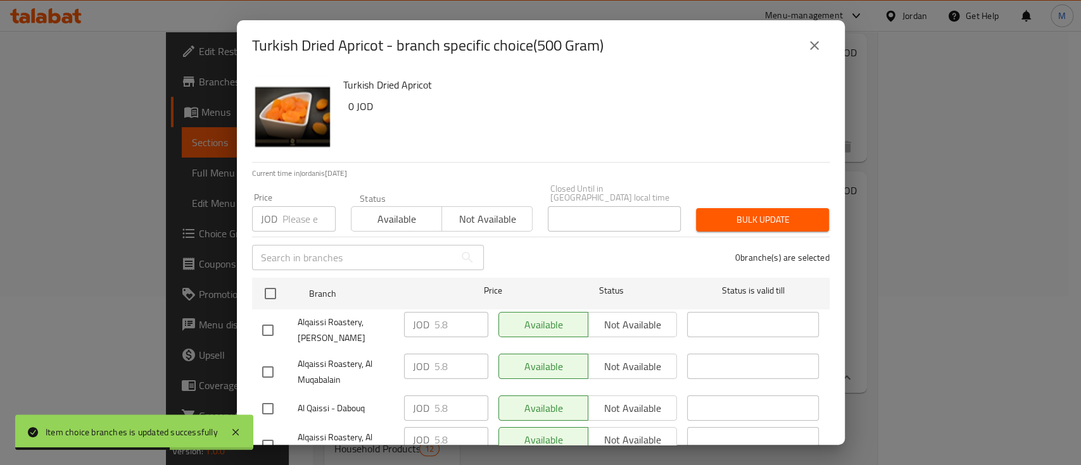
click at [300, 206] on input "number" at bounding box center [308, 218] width 53 height 25
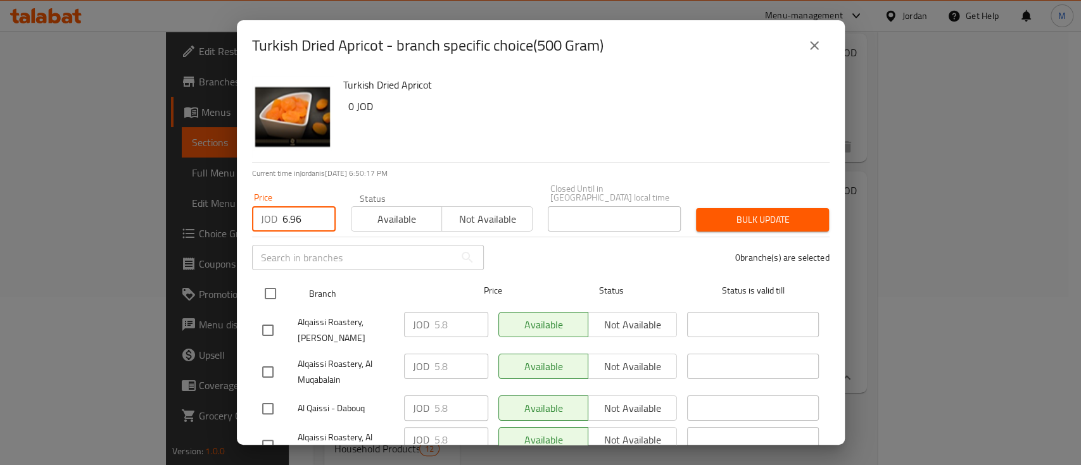
type input "6.96"
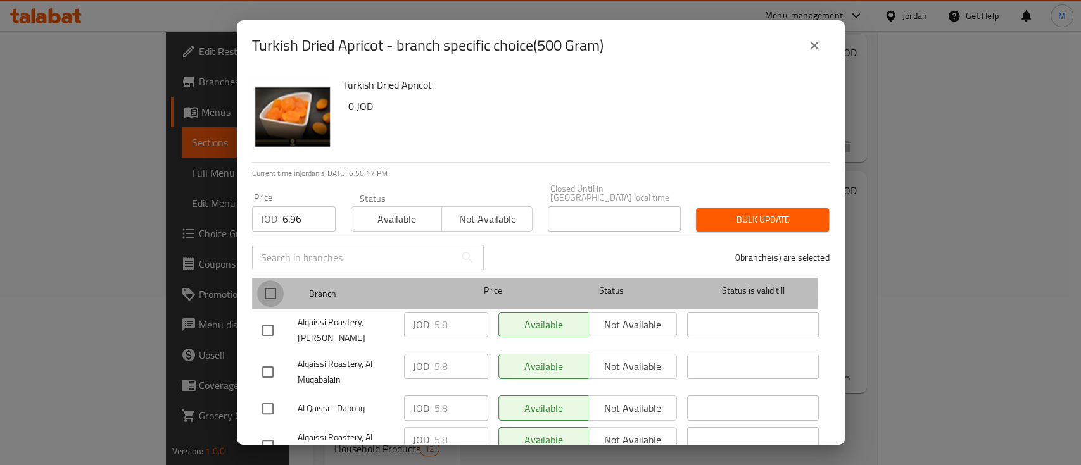
click at [278, 284] on input "checkbox" at bounding box center [270, 294] width 27 height 27
checkbox input "true"
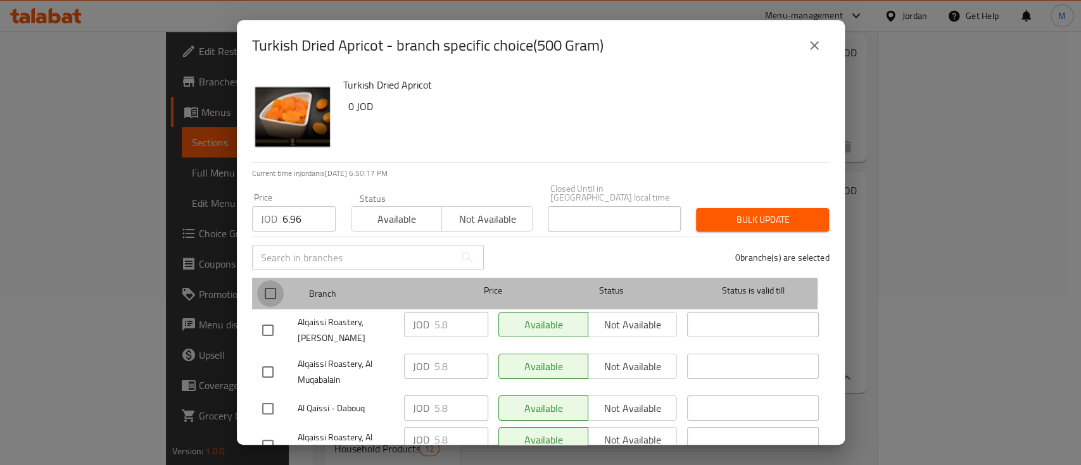
checkbox input "true"
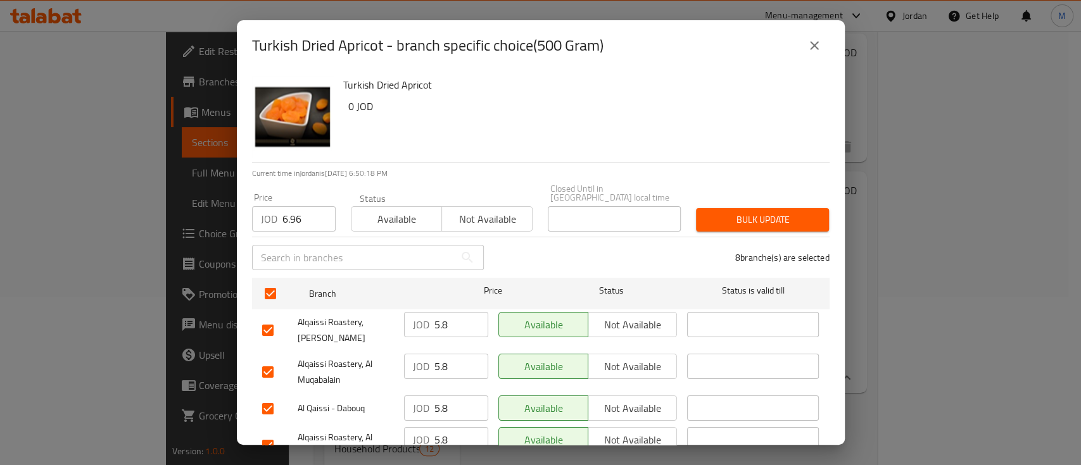
click at [745, 213] on span "Bulk update" at bounding box center [762, 220] width 113 height 16
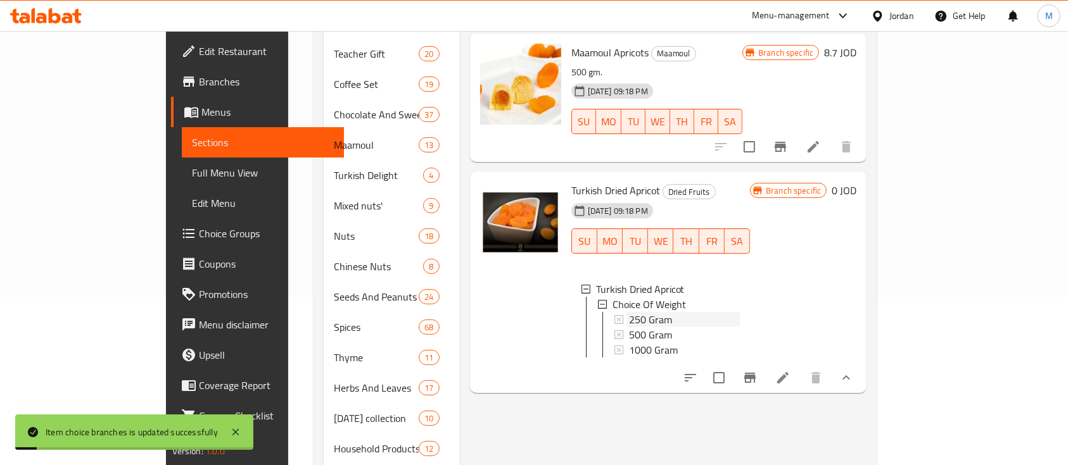
click at [677, 312] on div "250 Gram" at bounding box center [684, 319] width 111 height 15
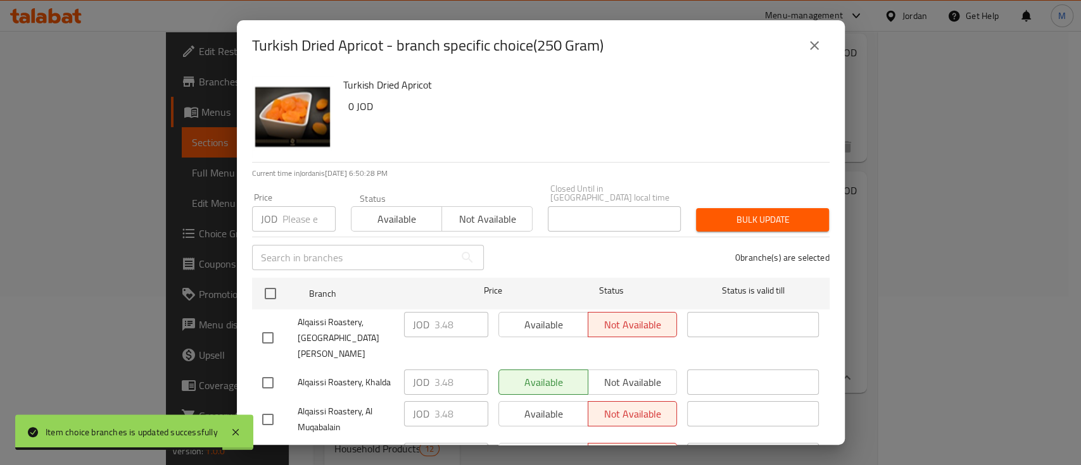
click at [814, 41] on icon "close" at bounding box center [814, 45] width 15 height 15
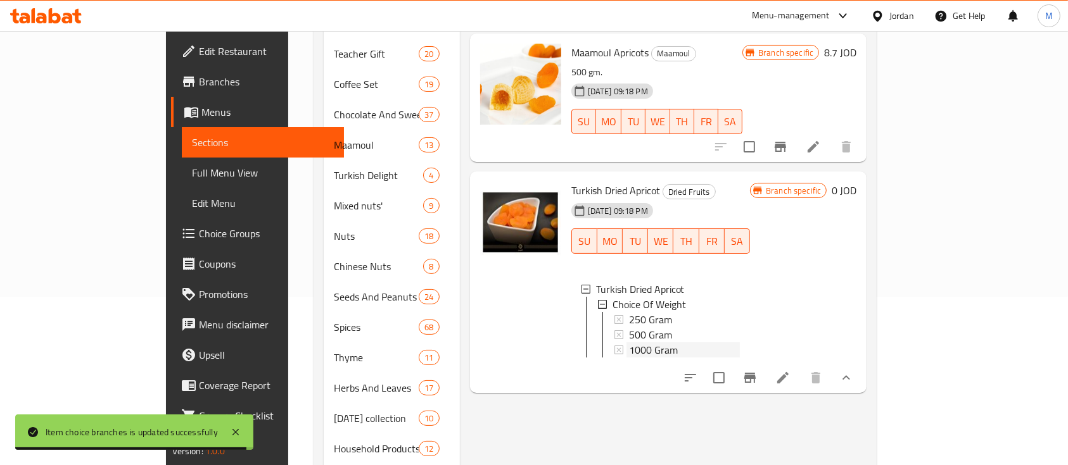
click at [653, 343] on div "1000 Gram" at bounding box center [684, 350] width 111 height 15
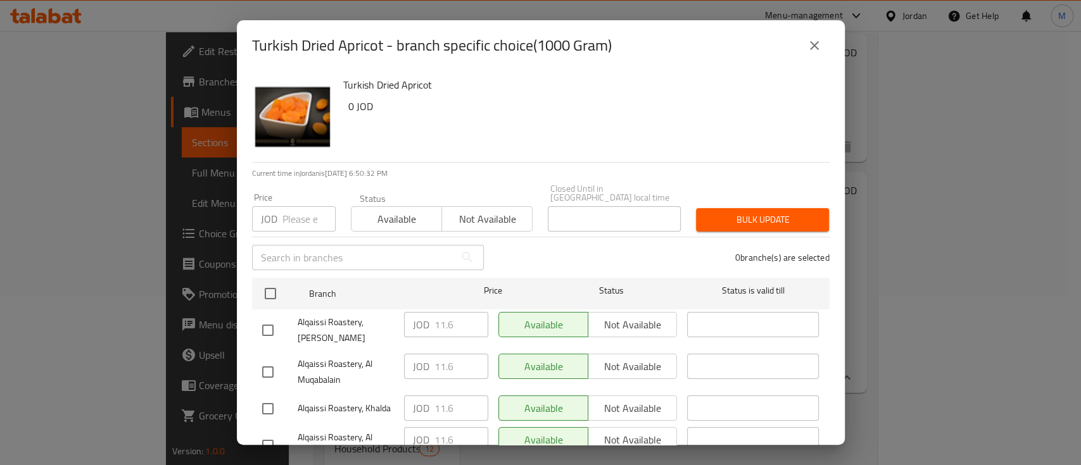
click at [301, 212] on input "number" at bounding box center [308, 218] width 53 height 25
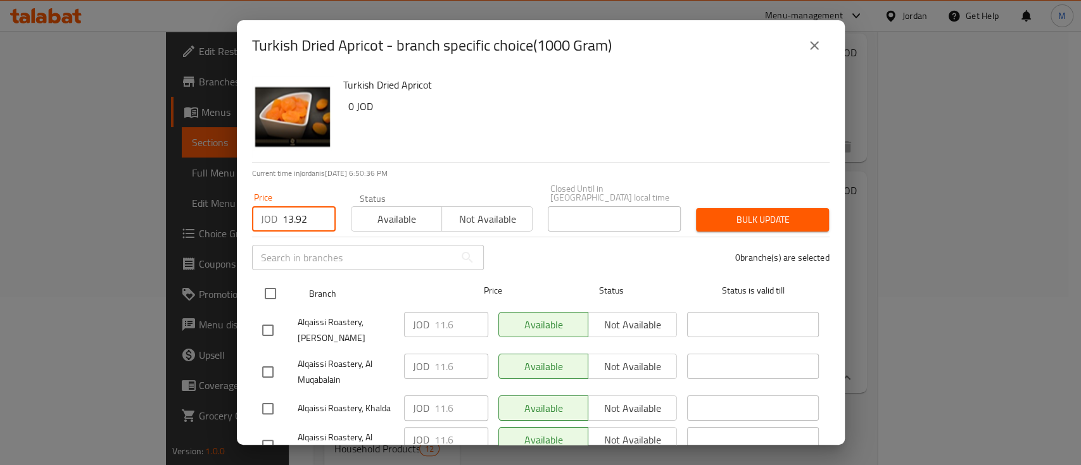
type input "13.92"
click at [268, 281] on input "checkbox" at bounding box center [270, 294] width 27 height 27
checkbox input "true"
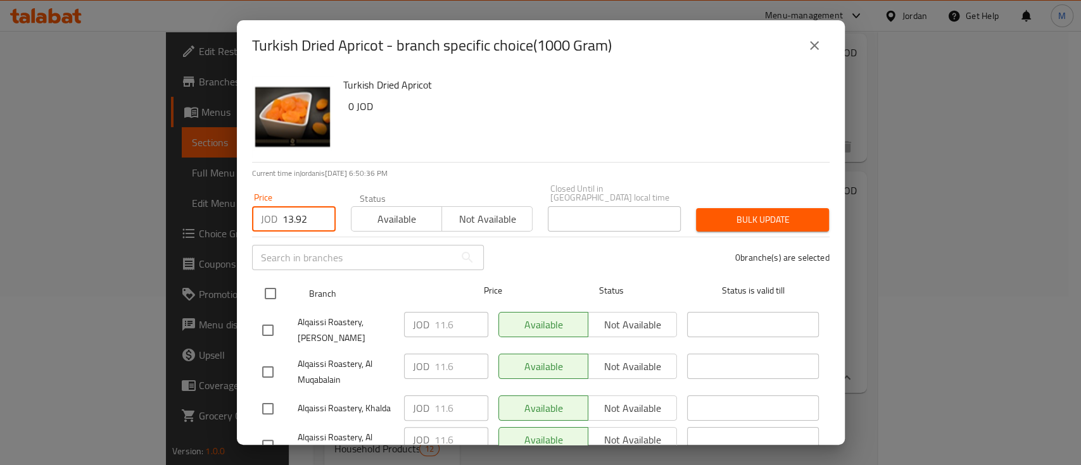
checkbox input "true"
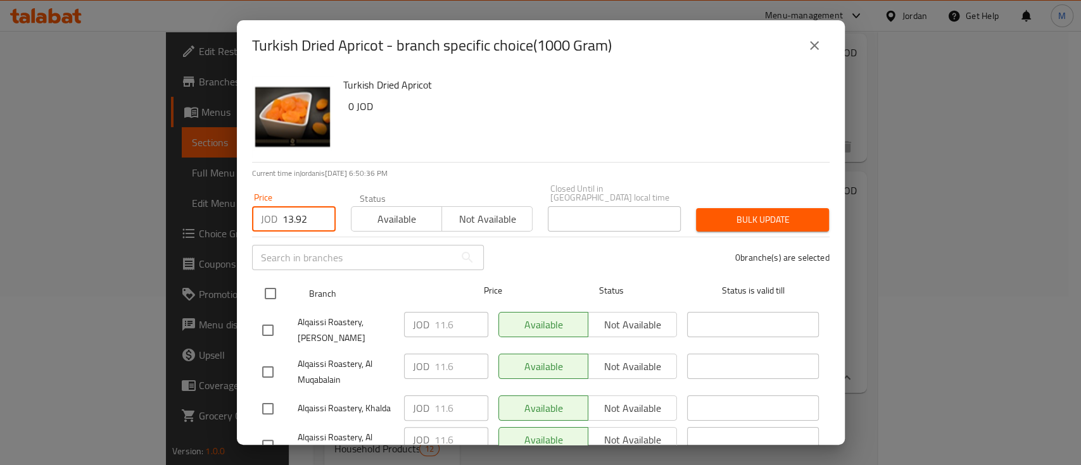
checkbox input "true"
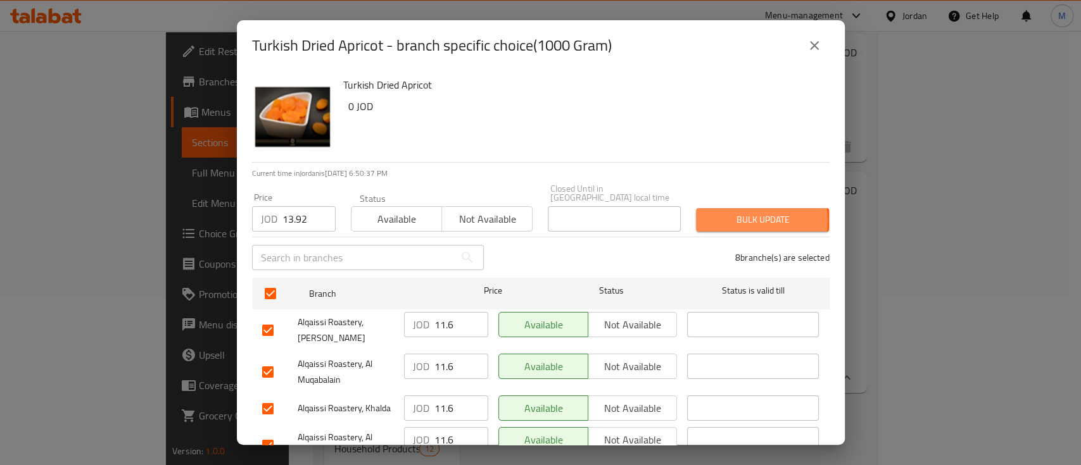
drag, startPoint x: 733, startPoint y: 212, endPoint x: 751, endPoint y: 210, distance: 18.5
click at [734, 212] on span "Bulk update" at bounding box center [762, 220] width 113 height 16
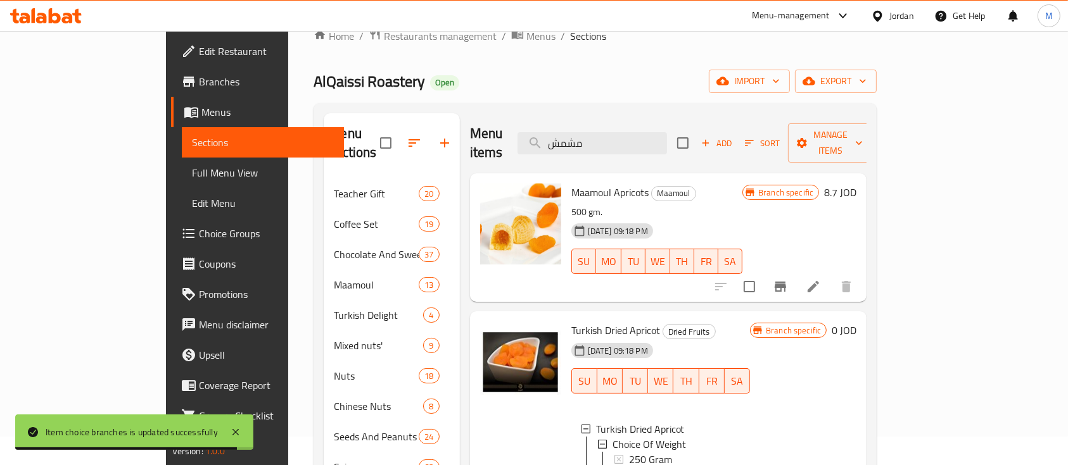
scroll to position [0, 0]
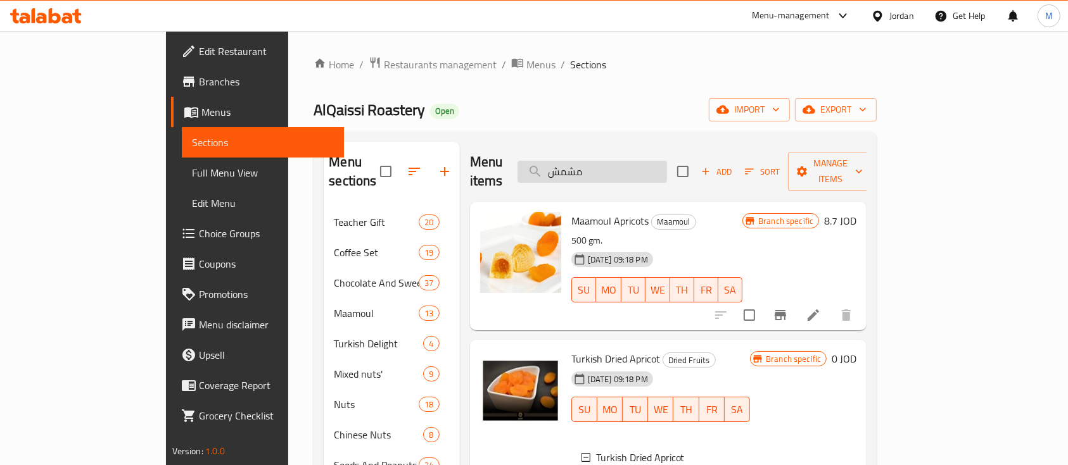
click at [653, 165] on input "مشمش" at bounding box center [591, 172] width 149 height 22
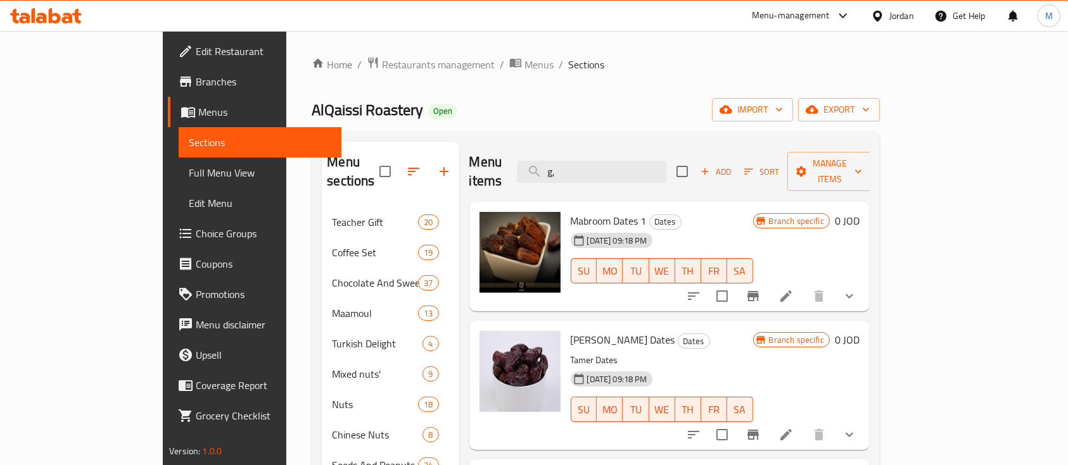
type input "g"
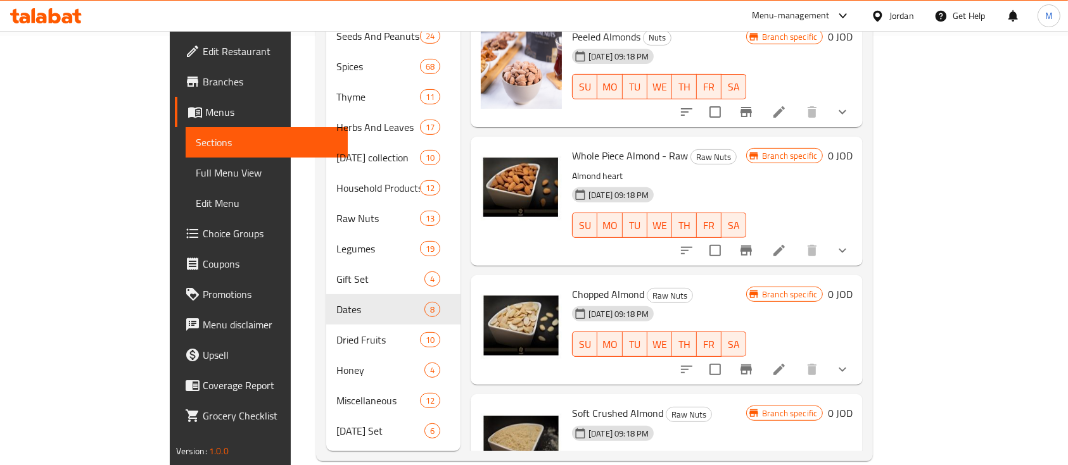
scroll to position [431, 0]
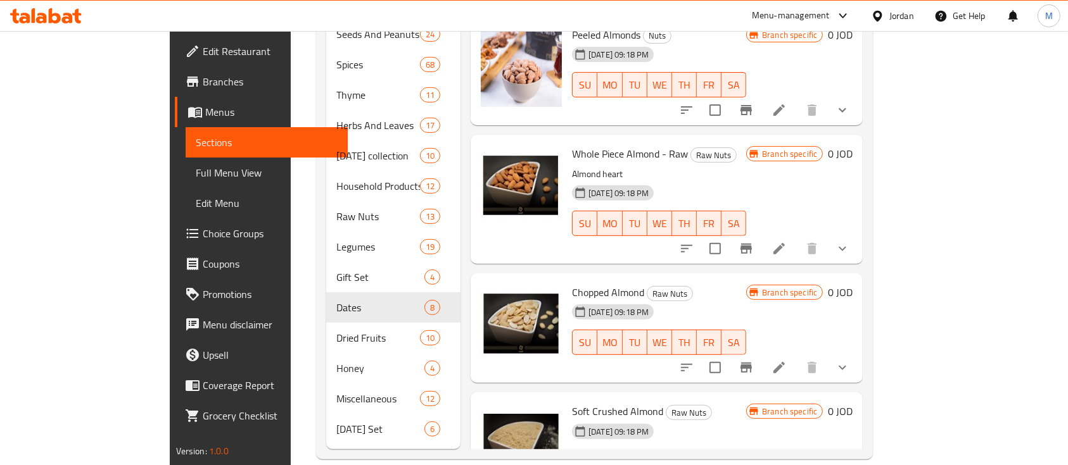
type input "لوز"
click at [850, 360] on icon "show more" at bounding box center [842, 367] width 15 height 15
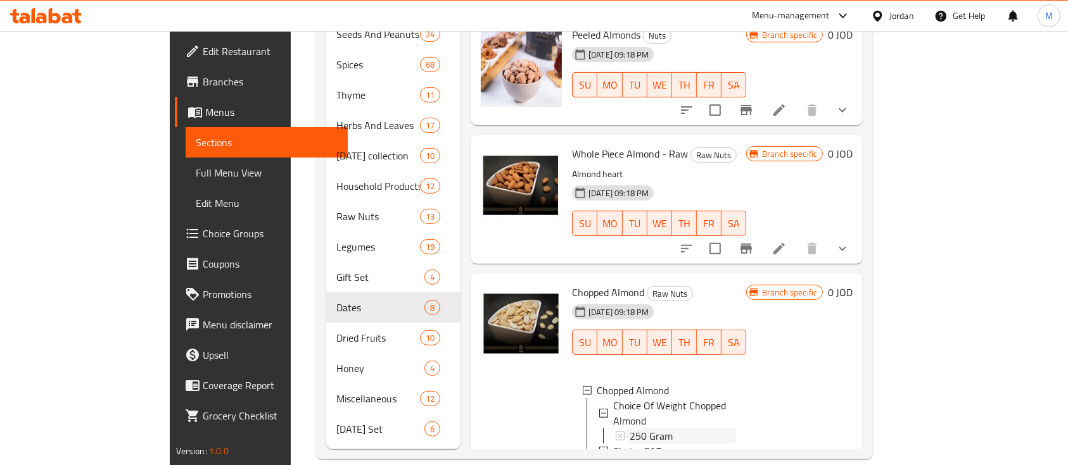
click at [654, 429] on div "250 Gram" at bounding box center [682, 436] width 106 height 15
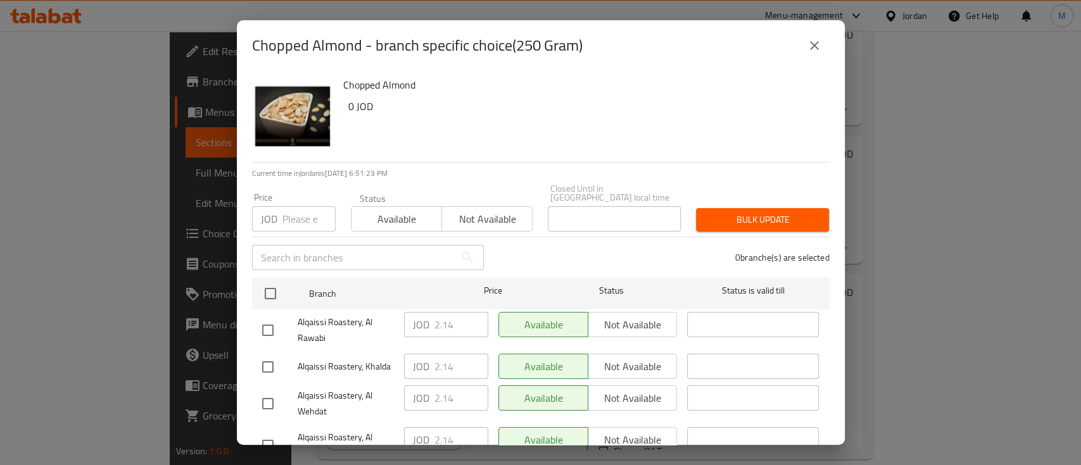
click at [299, 206] on input "number" at bounding box center [308, 218] width 53 height 25
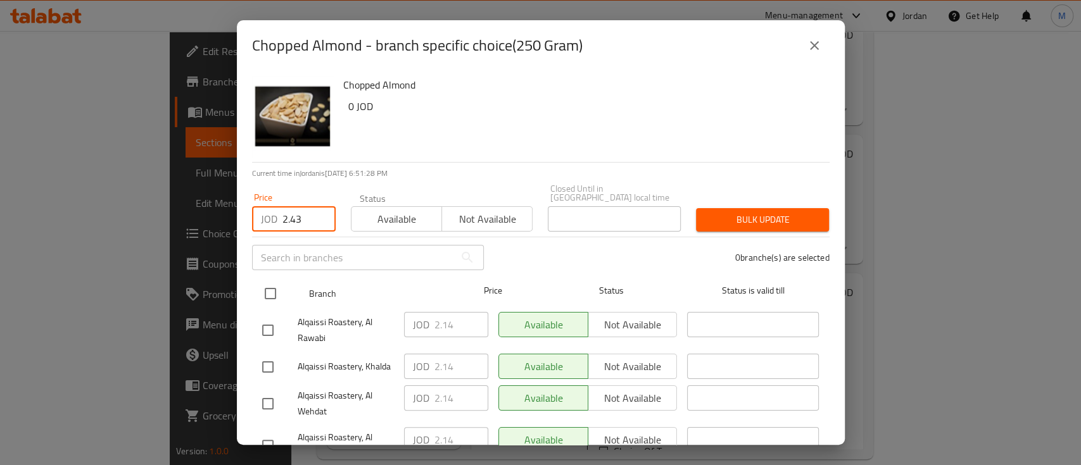
type input "2.43"
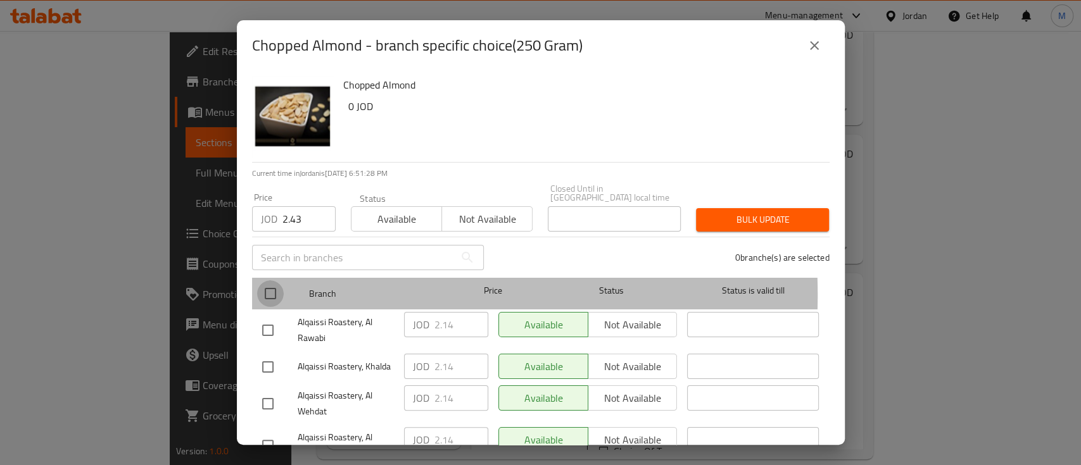
click at [272, 286] on input "checkbox" at bounding box center [270, 294] width 27 height 27
checkbox input "true"
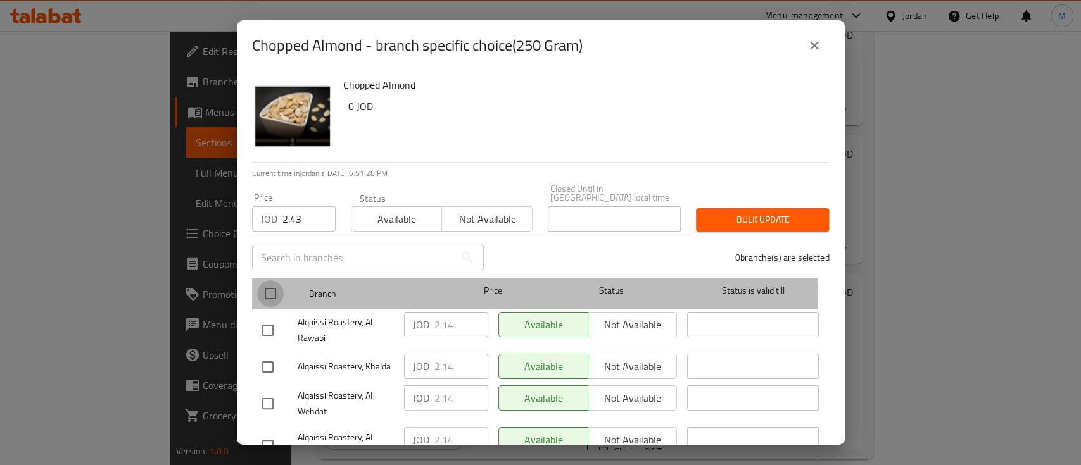
checkbox input "true"
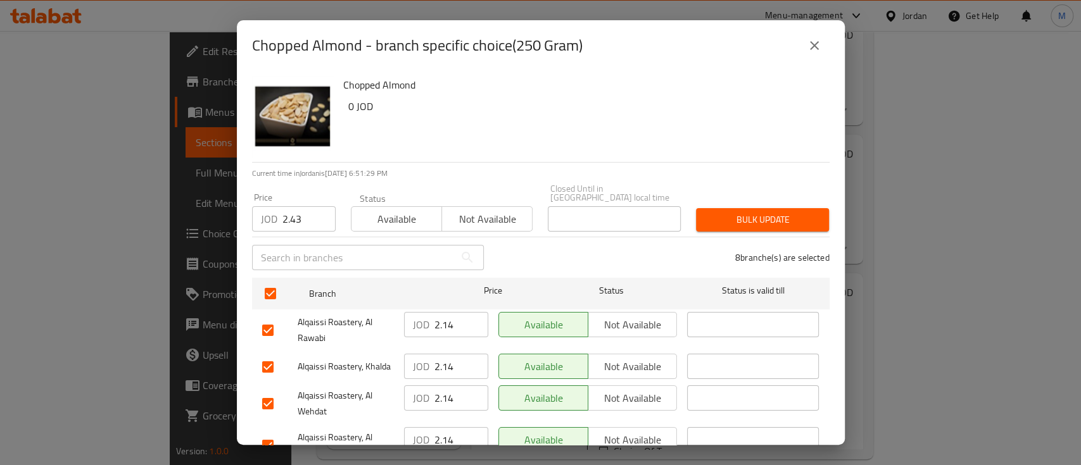
click at [739, 213] on span "Bulk update" at bounding box center [762, 220] width 113 height 16
click at [898, 254] on div "Chopped Almond - branch specific choice(250 Gram) Chopped Almond 0 JOD Current …" at bounding box center [540, 232] width 1081 height 465
click at [1043, 332] on div "Chopped Almond - branch specific choice(250 Gram) Chopped Almond 0 JOD Current …" at bounding box center [540, 232] width 1081 height 465
click at [815, 49] on icon "close" at bounding box center [814, 45] width 15 height 15
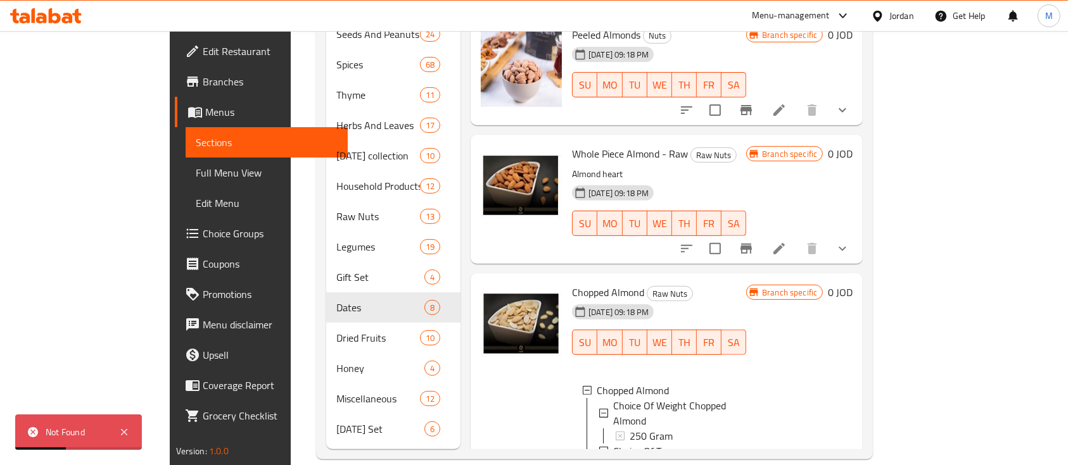
scroll to position [545, 0]
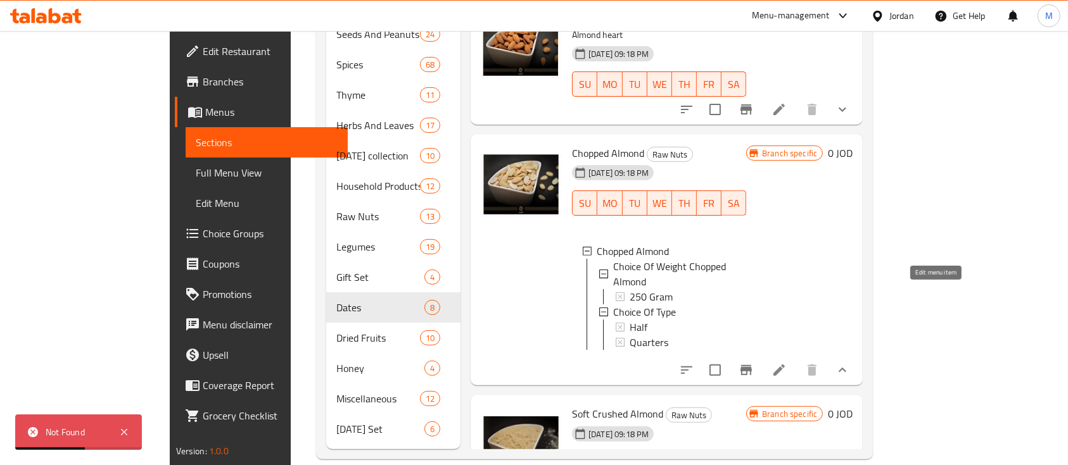
click at [786, 363] on icon at bounding box center [778, 370] width 15 height 15
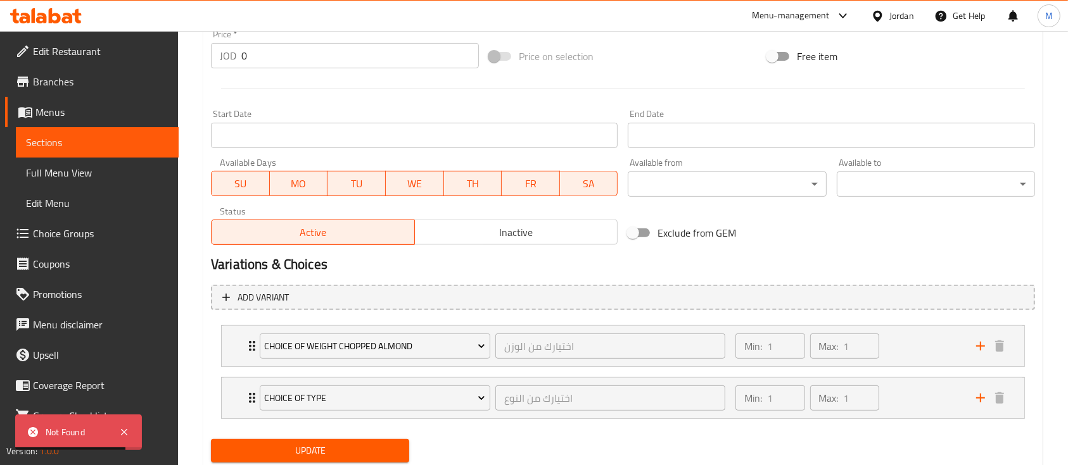
scroll to position [507, 0]
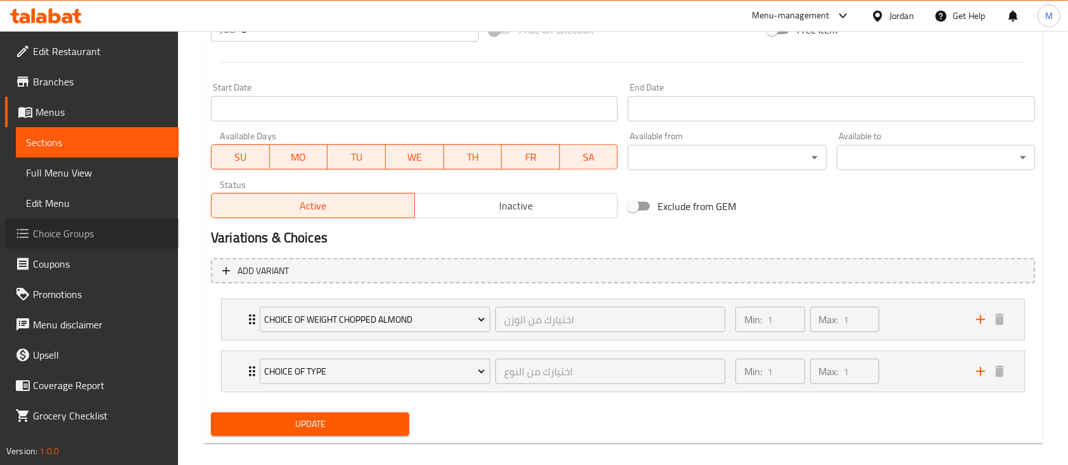
click at [94, 233] on span "Choice Groups" at bounding box center [101, 233] width 136 height 15
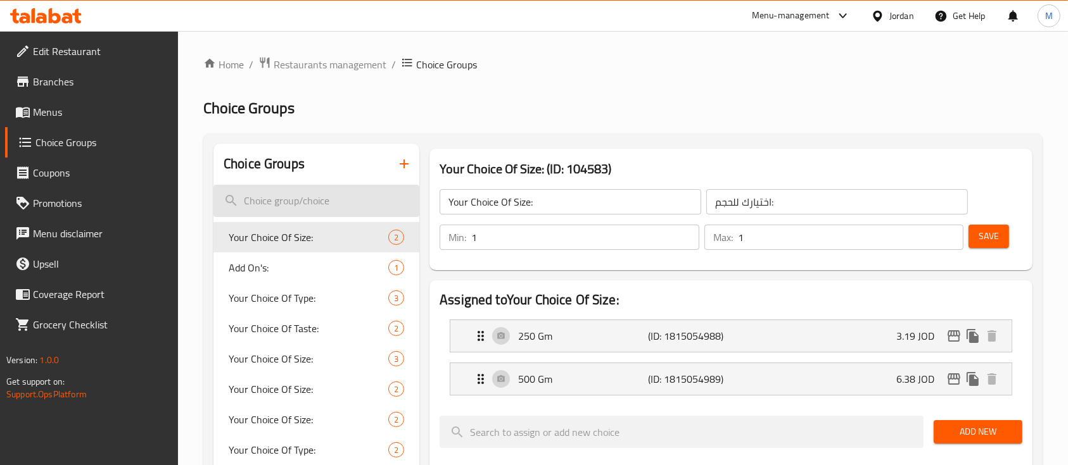
click at [309, 198] on input "search" at bounding box center [316, 201] width 206 height 32
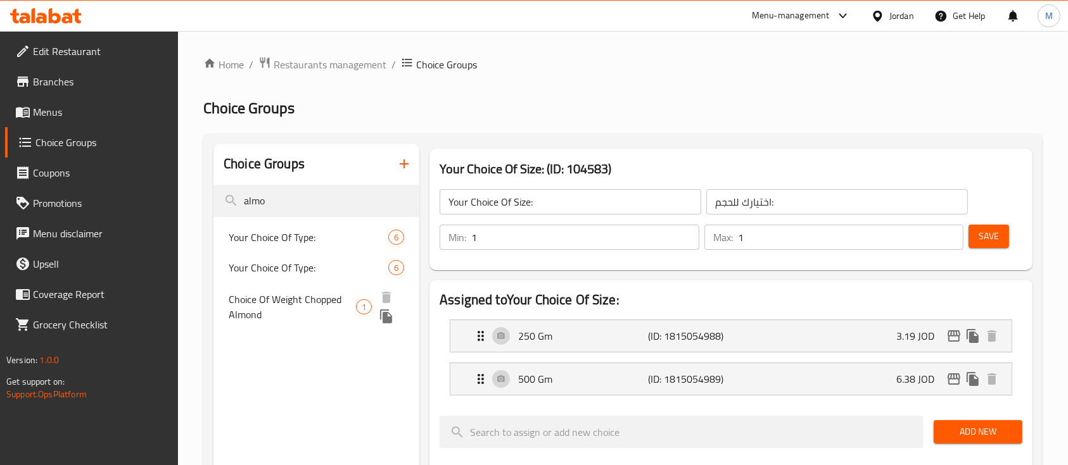
type input "almo"
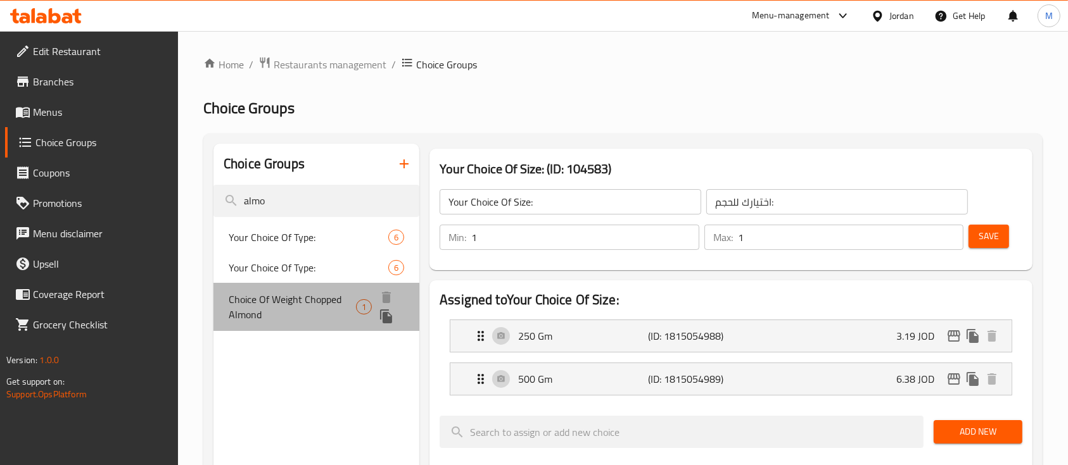
click at [317, 296] on span "Choice Of Weight Chopped Almond" at bounding box center [292, 307] width 127 height 30
type input "Choice Of Weight Chopped Almond"
type input "اختيارك من الوزن"
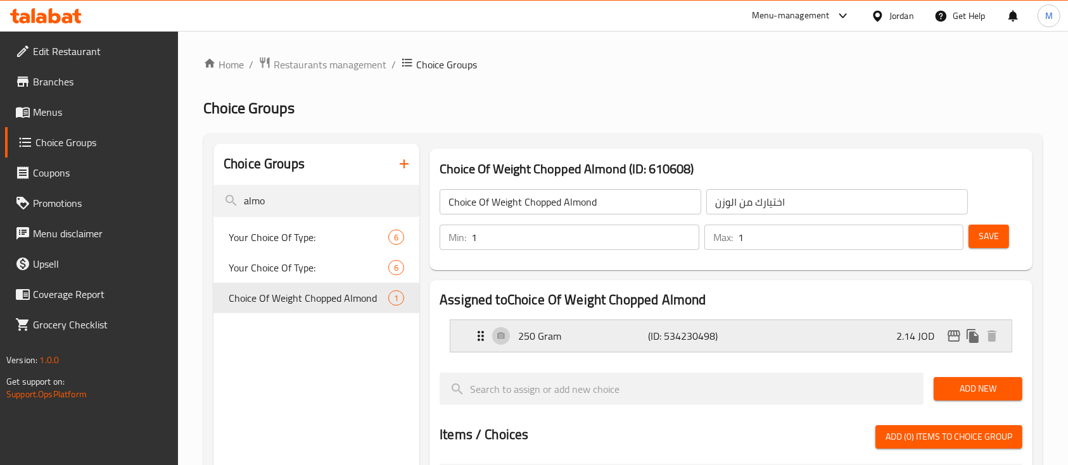
click at [799, 331] on div "250 Gram (ID: 534230498) 2.14 JOD" at bounding box center [734, 336] width 523 height 32
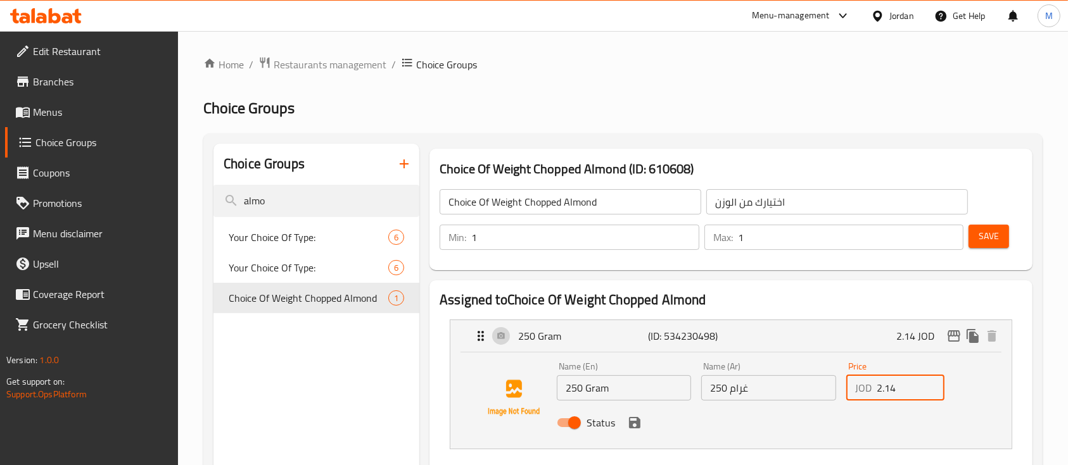
drag, startPoint x: 895, startPoint y: 392, endPoint x: 887, endPoint y: 392, distance: 8.9
click at [887, 392] on input "2.14" at bounding box center [910, 388] width 68 height 25
click at [638, 426] on icon "save" at bounding box center [634, 422] width 11 height 11
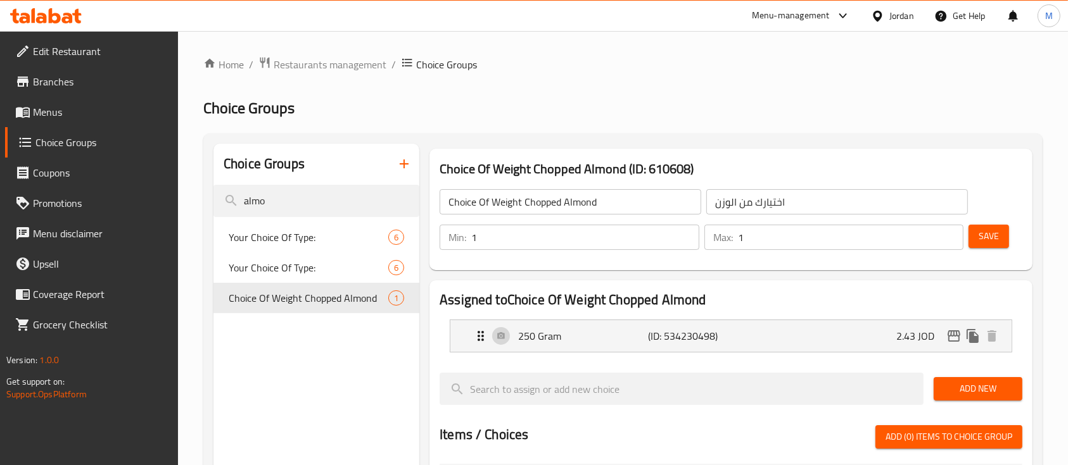
type input "2.43"
drag, startPoint x: 997, startPoint y: 231, endPoint x: 1009, endPoint y: 251, distance: 22.7
click at [996, 231] on span "Save" at bounding box center [988, 237] width 20 height 16
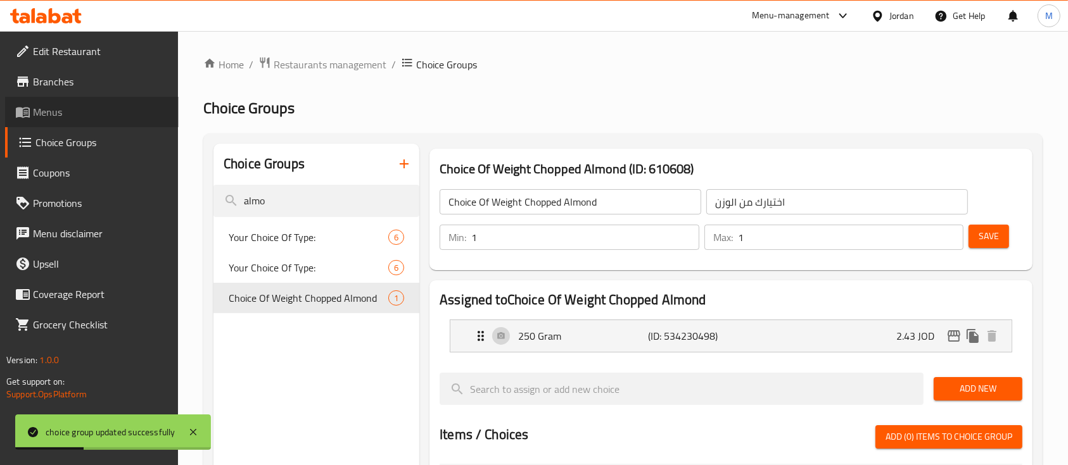
click at [64, 112] on span "Menus" at bounding box center [101, 111] width 136 height 15
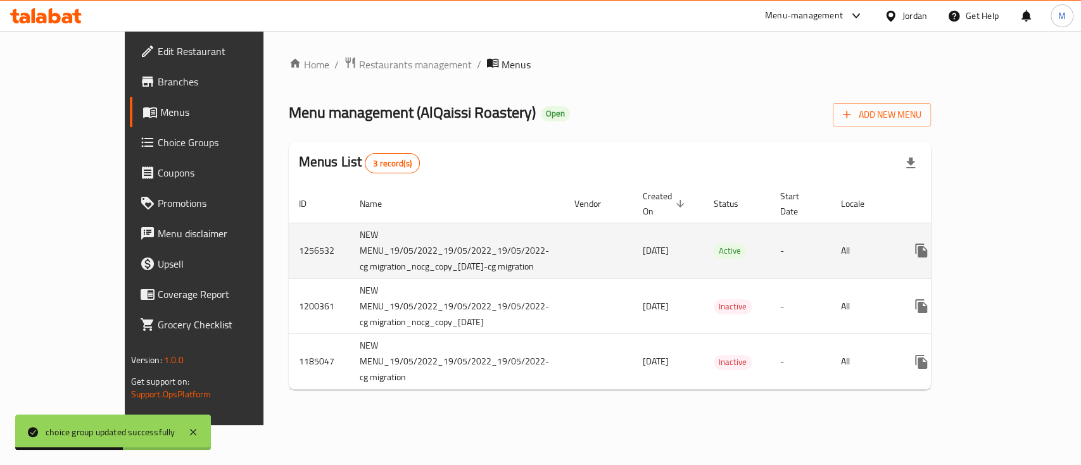
click at [1020, 246] on icon "enhanced table" at bounding box center [1012, 250] width 15 height 15
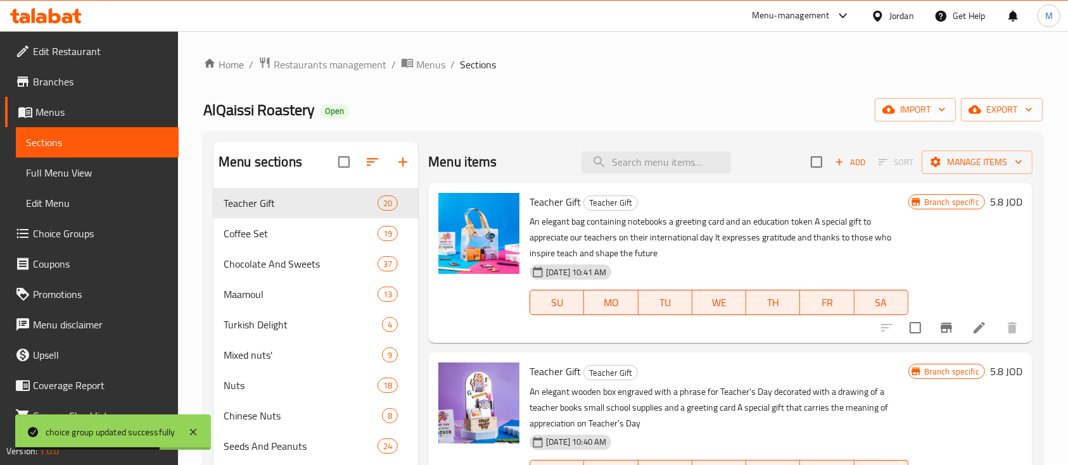
drag, startPoint x: 641, startPoint y: 160, endPoint x: 697, endPoint y: 174, distance: 57.0
click at [643, 161] on input "search" at bounding box center [655, 162] width 149 height 22
type input "t"
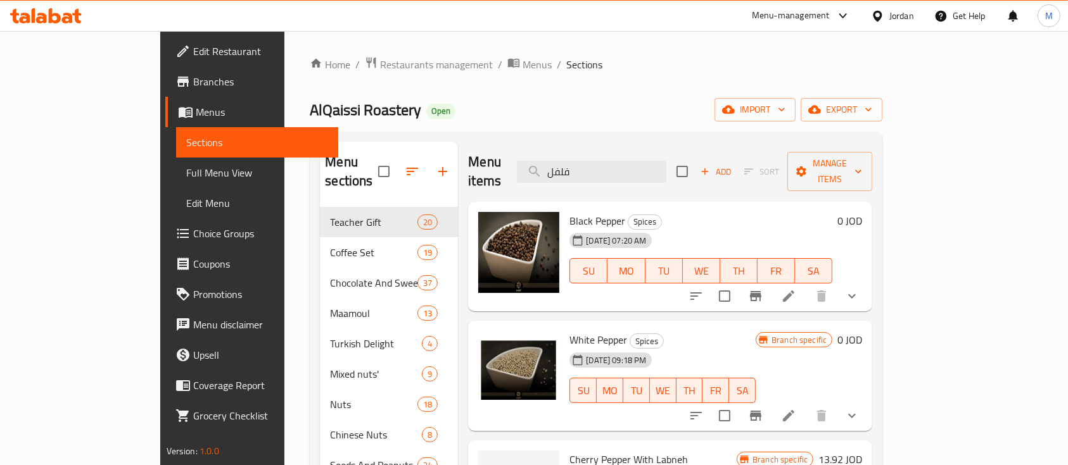
type input "فلفل"
drag, startPoint x: 997, startPoint y: 283, endPoint x: 1009, endPoint y: 282, distance: 12.7
click at [859, 289] on icon "show more" at bounding box center [851, 296] width 15 height 15
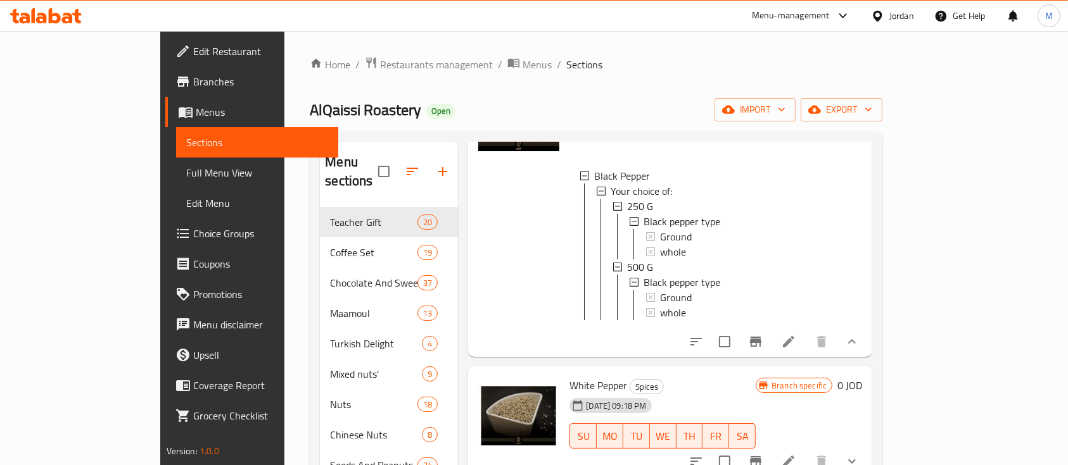
scroll to position [168, 0]
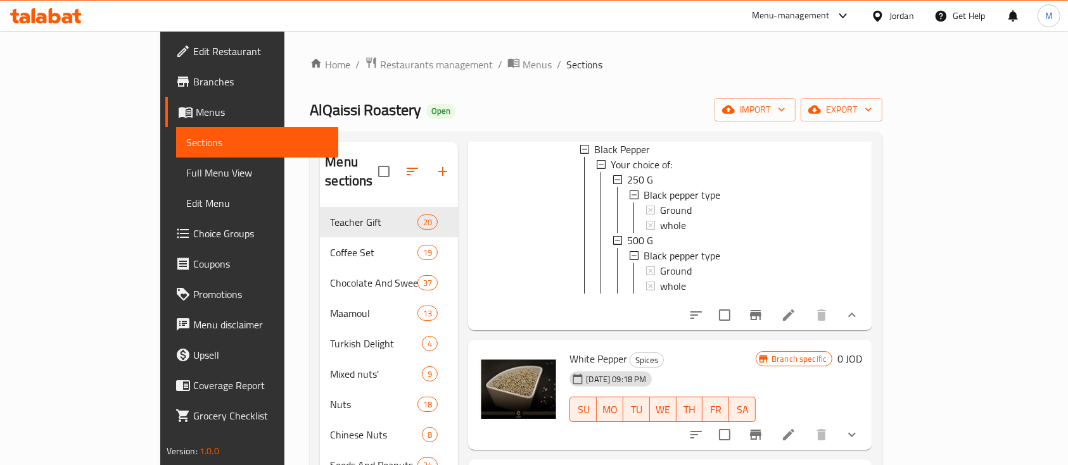
click at [806, 305] on li at bounding box center [788, 315] width 35 height 23
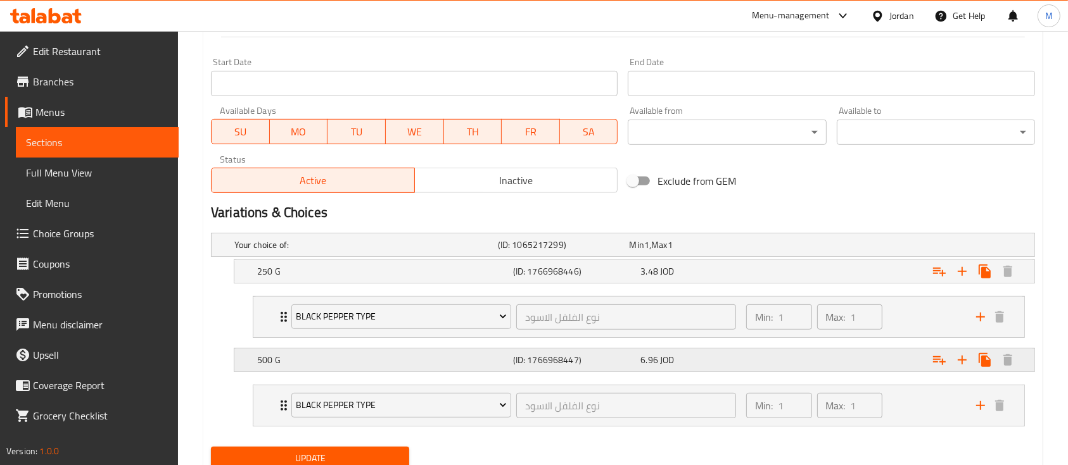
scroll to position [579, 0]
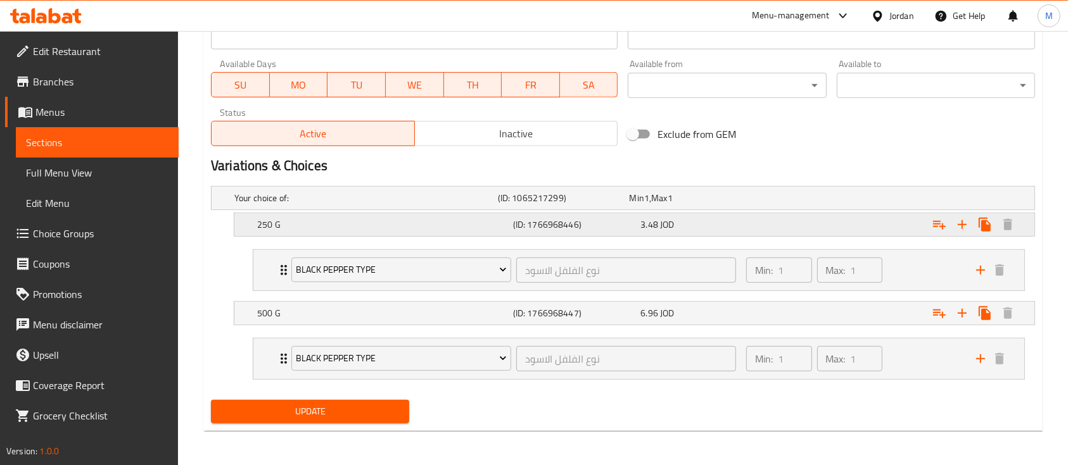
click at [403, 229] on h5 "250 G" at bounding box center [382, 224] width 251 height 13
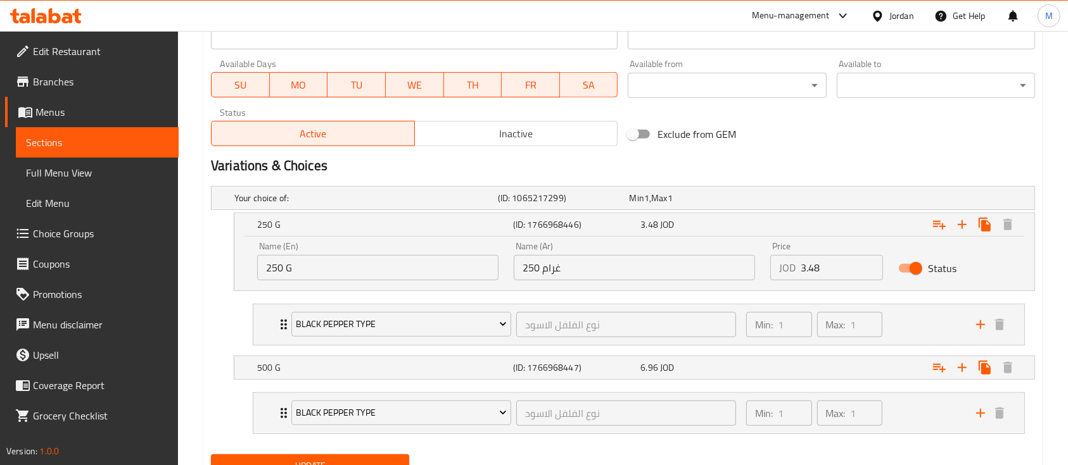
scroll to position [633, 0]
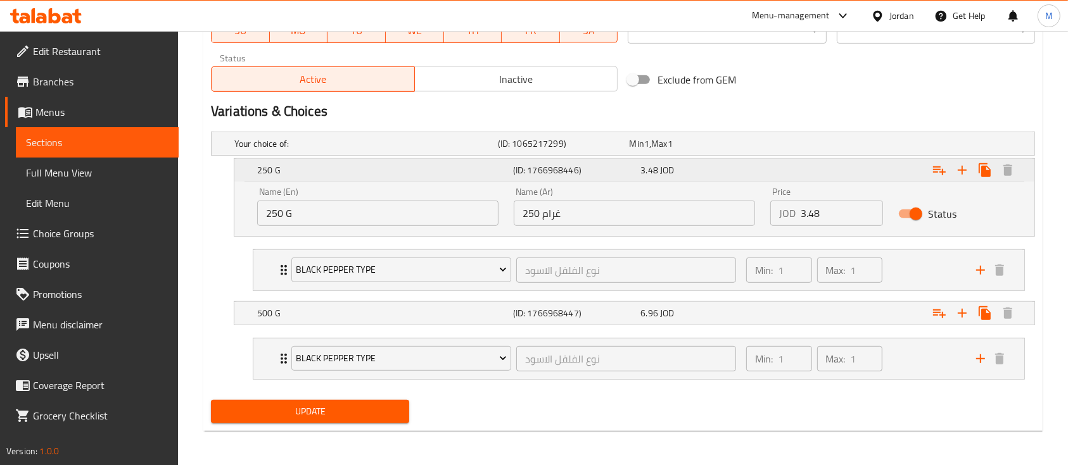
click at [443, 175] on h5 "250 G" at bounding box center [382, 170] width 251 height 13
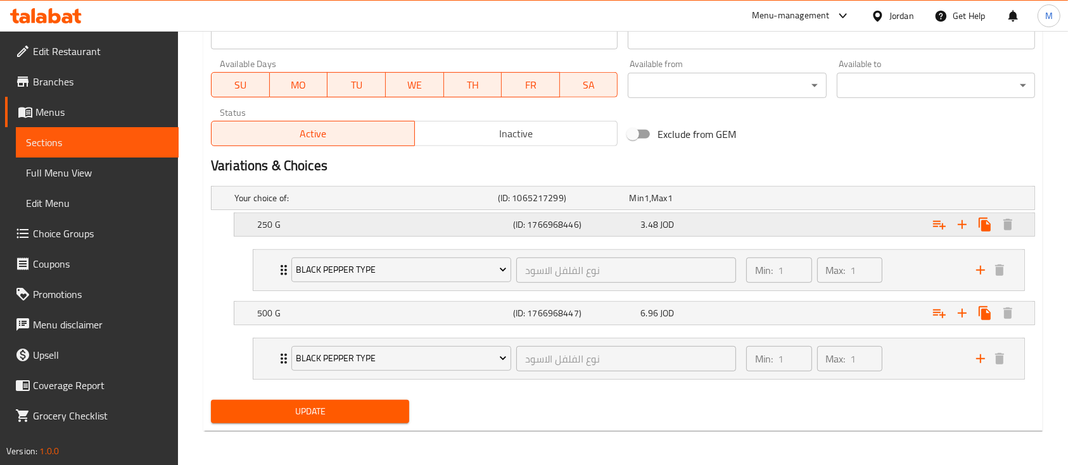
click at [435, 236] on div "250 G (ID: 1766968446) 3.48 JOD" at bounding box center [638, 225] width 767 height 28
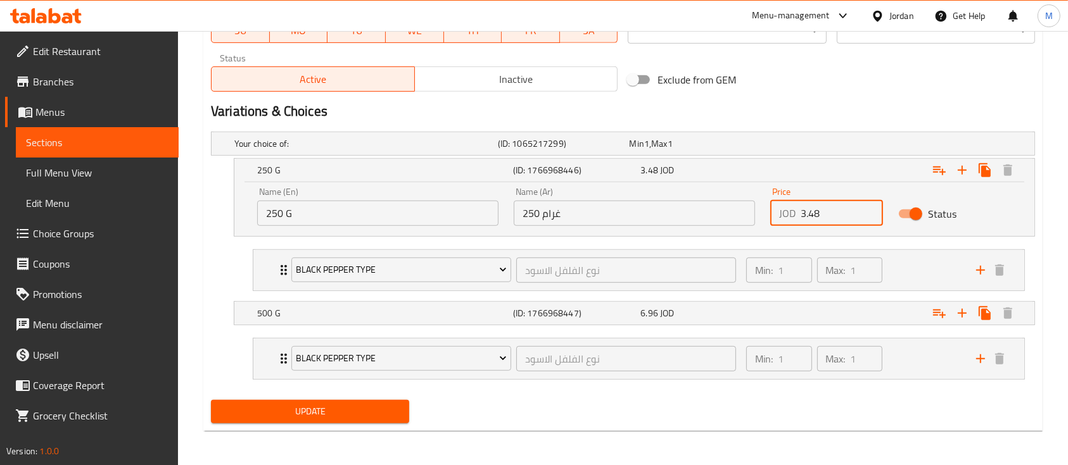
drag, startPoint x: 827, startPoint y: 210, endPoint x: 775, endPoint y: 216, distance: 52.3
click at [775, 215] on div "JOD 3.48 Price" at bounding box center [826, 213] width 113 height 25
type input "4.53"
click at [729, 317] on div "6.96 JOD" at bounding box center [701, 313] width 123 height 13
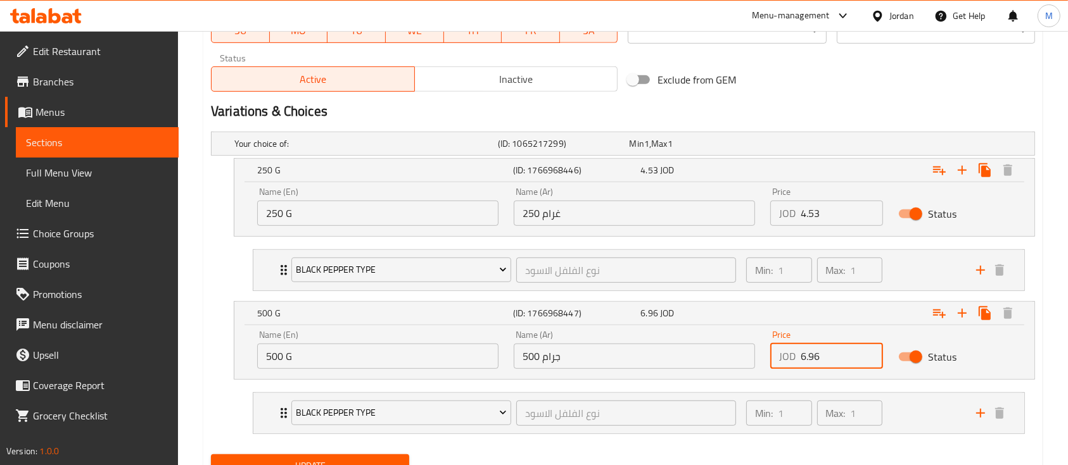
drag, startPoint x: 816, startPoint y: 361, endPoint x: 781, endPoint y: 361, distance: 35.5
click at [781, 361] on div "JOD 6.96 Price" at bounding box center [826, 356] width 113 height 25
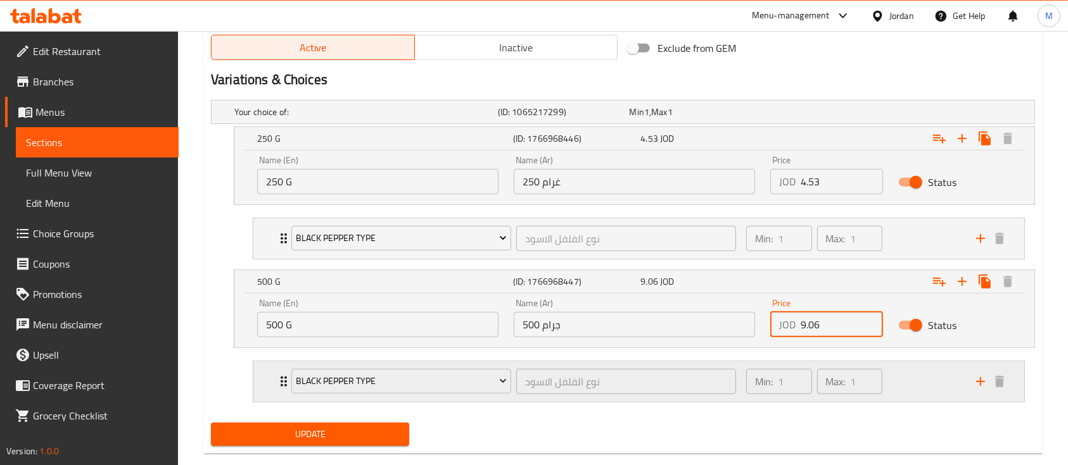
scroll to position [688, 0]
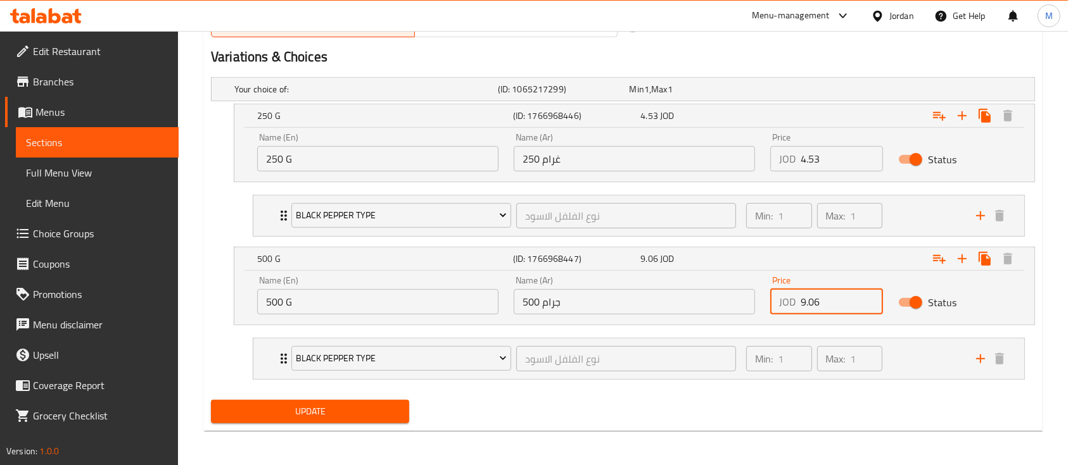
type input "9.06"
click at [341, 402] on button "Update" at bounding box center [310, 411] width 198 height 23
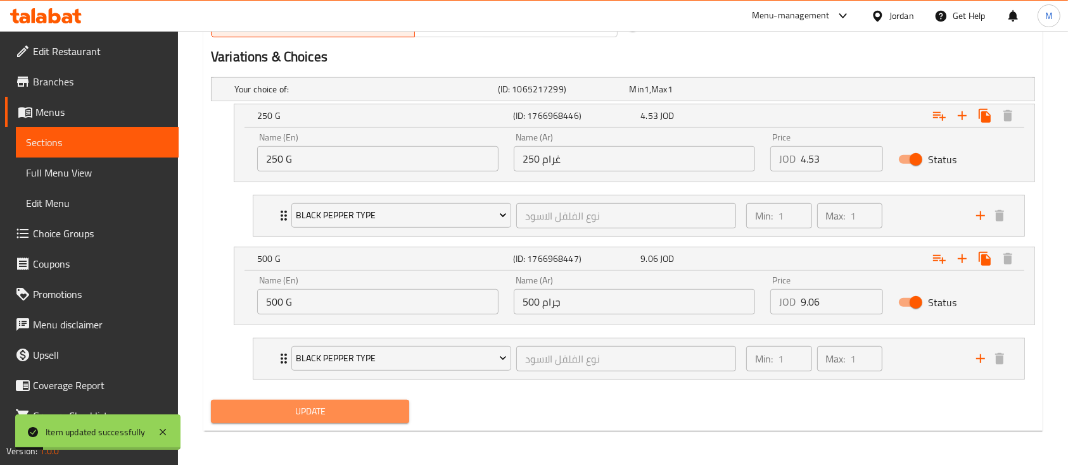
click at [391, 400] on button "Update" at bounding box center [310, 411] width 198 height 23
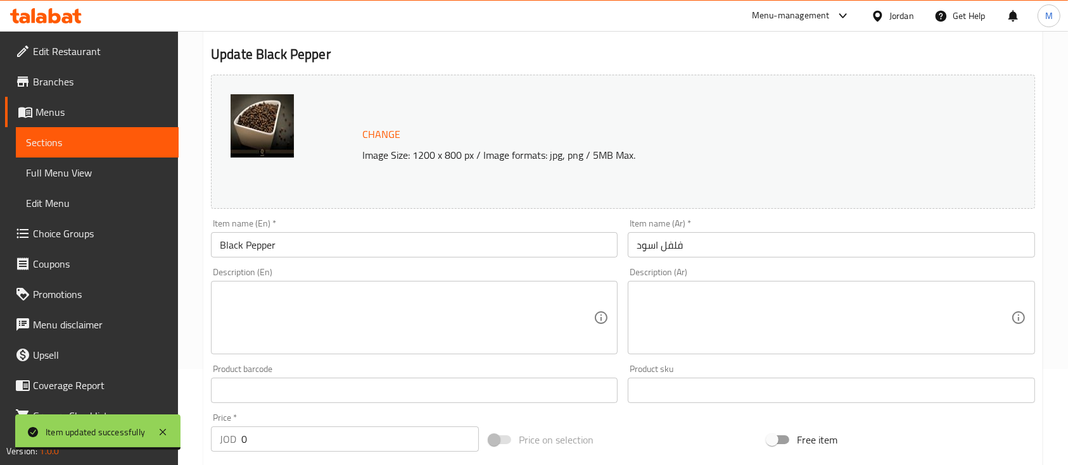
scroll to position [0, 0]
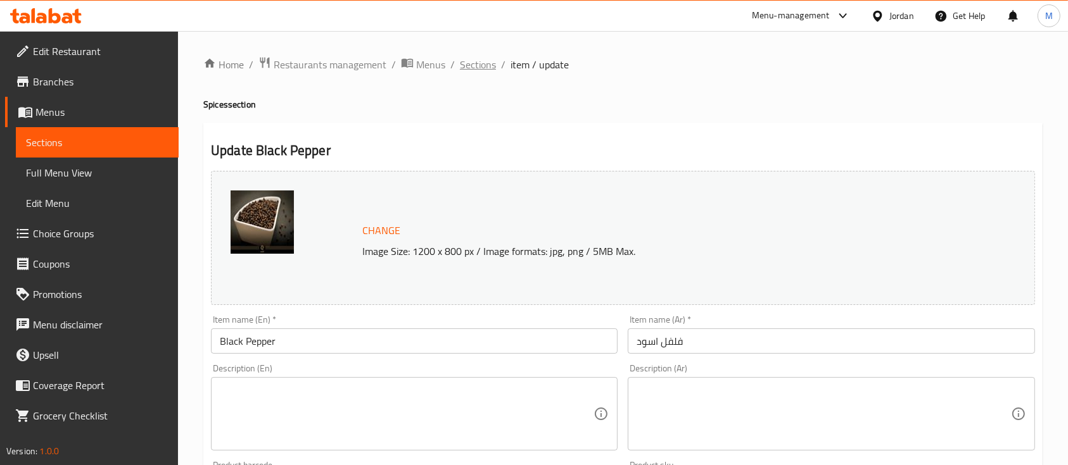
click at [476, 69] on span "Sections" at bounding box center [478, 64] width 36 height 15
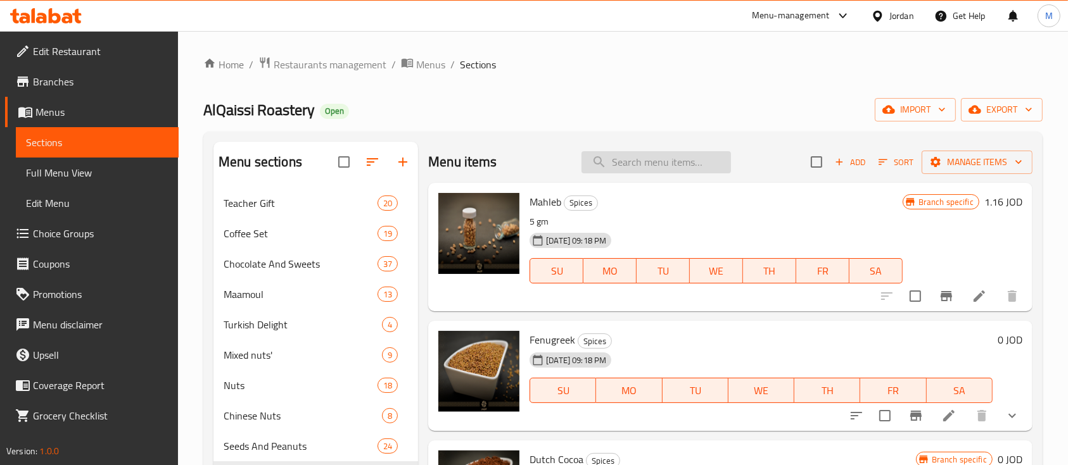
drag, startPoint x: 614, startPoint y: 161, endPoint x: 720, endPoint y: 163, distance: 106.4
click at [614, 161] on input "search" at bounding box center [655, 162] width 149 height 22
type input "f"
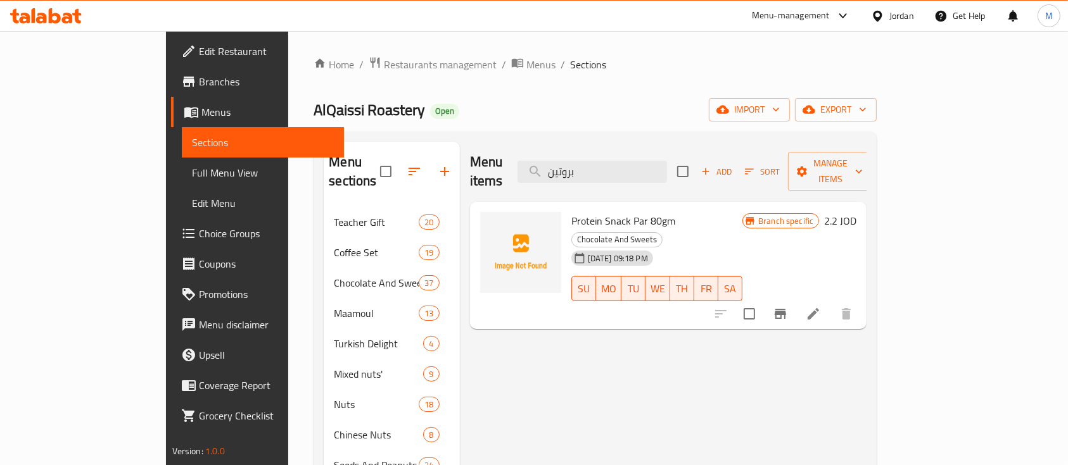
type input "بروتين"
click at [821, 306] on icon at bounding box center [812, 313] width 15 height 15
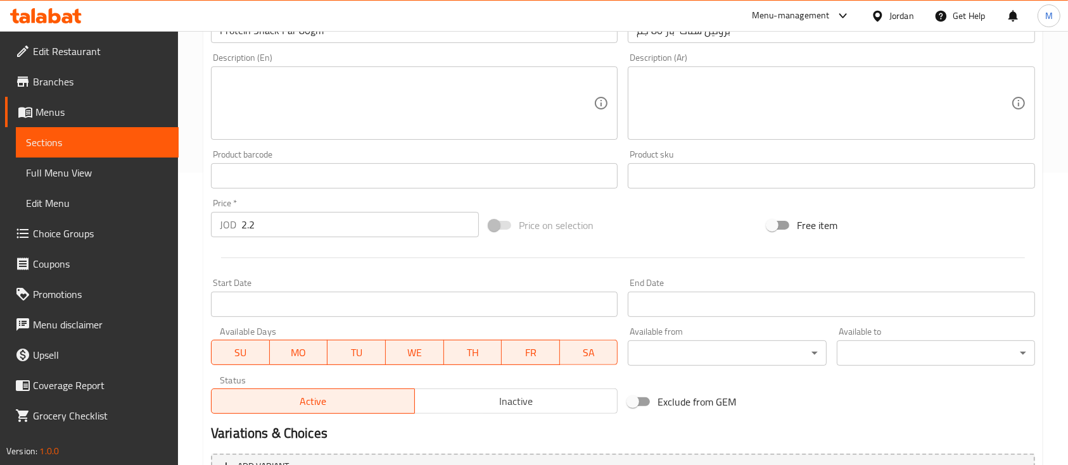
scroll to position [260, 0]
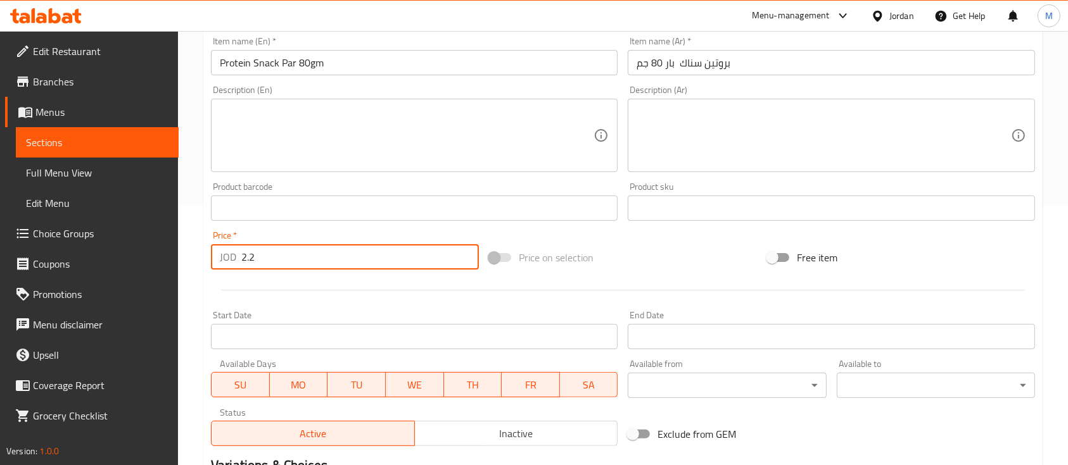
drag, startPoint x: 270, startPoint y: 255, endPoint x: 192, endPoint y: 259, distance: 78.6
click at [222, 259] on div "JOD 2.2 Price *" at bounding box center [345, 256] width 268 height 25
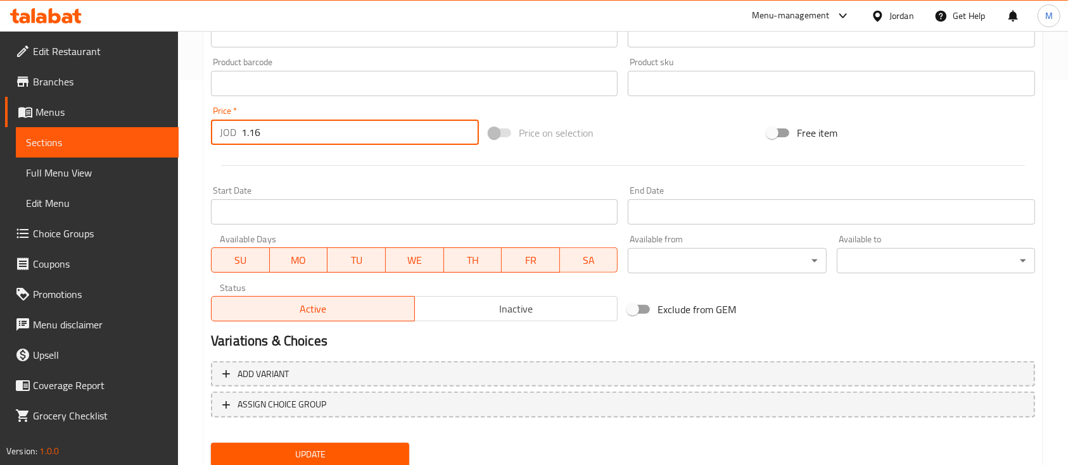
scroll to position [429, 0]
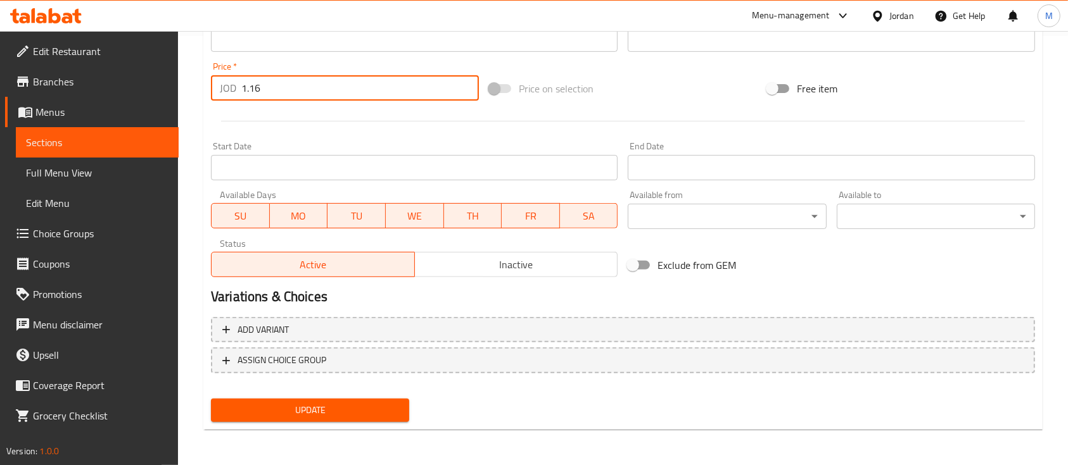
type input "1.16"
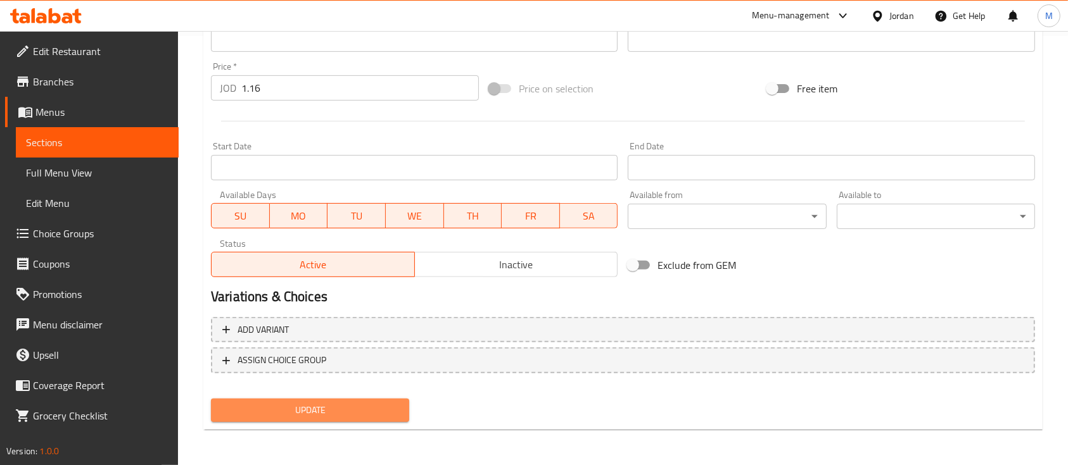
click at [363, 421] on button "Update" at bounding box center [310, 410] width 198 height 23
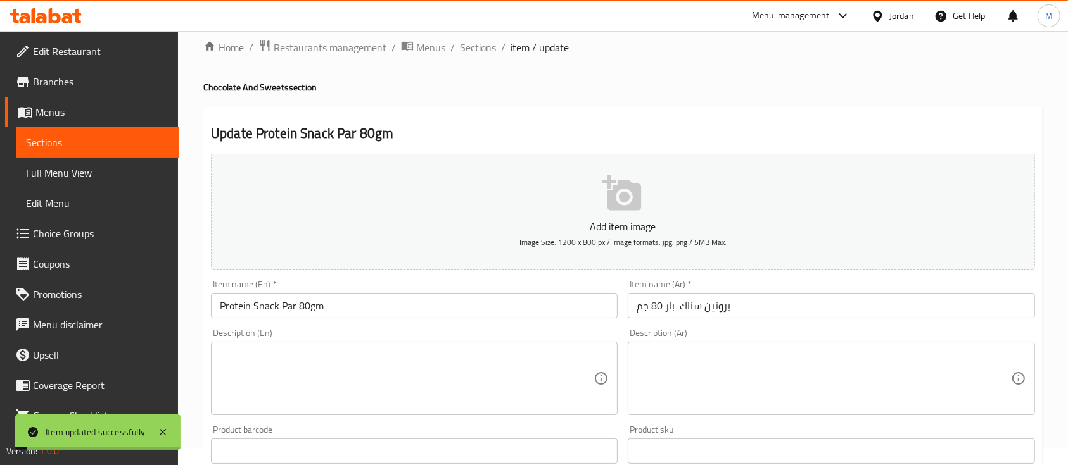
scroll to position [0, 0]
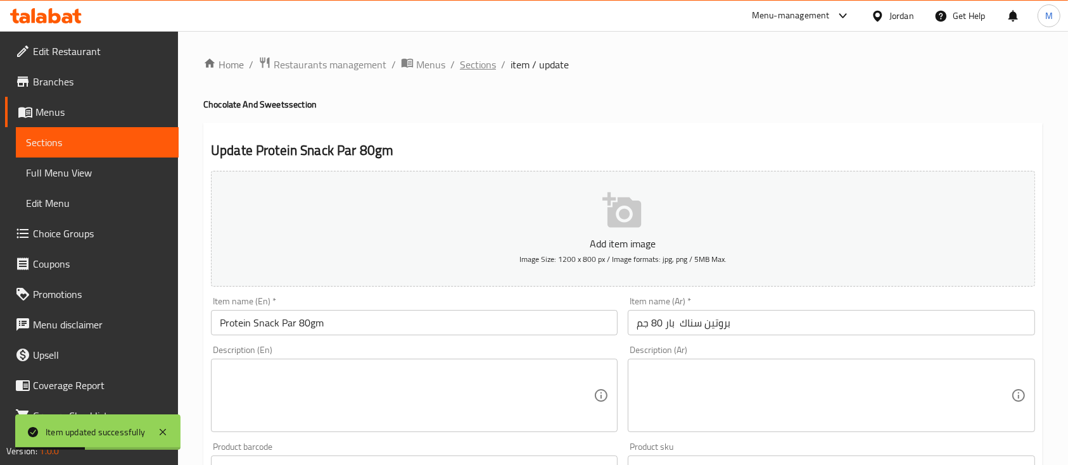
click at [483, 72] on span "Sections" at bounding box center [478, 64] width 36 height 15
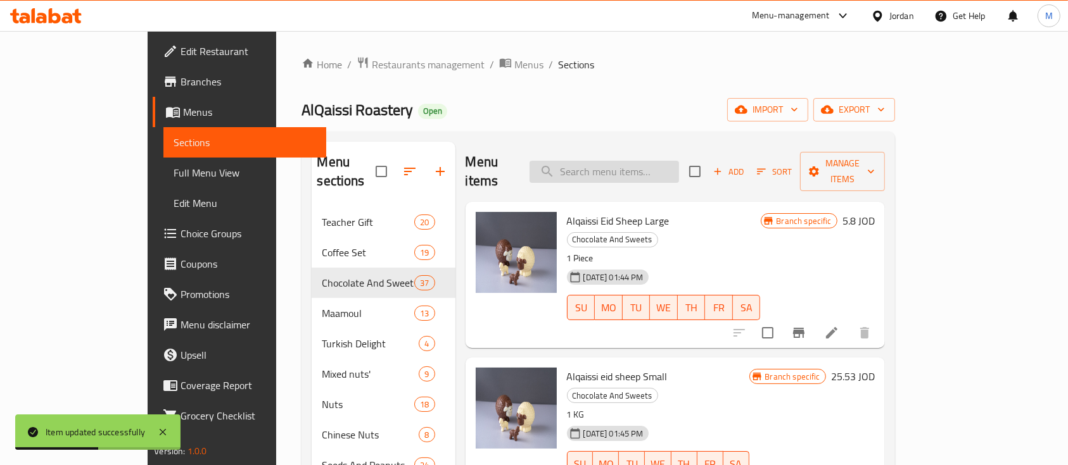
click at [638, 164] on input "search" at bounding box center [603, 172] width 149 height 22
type input "["
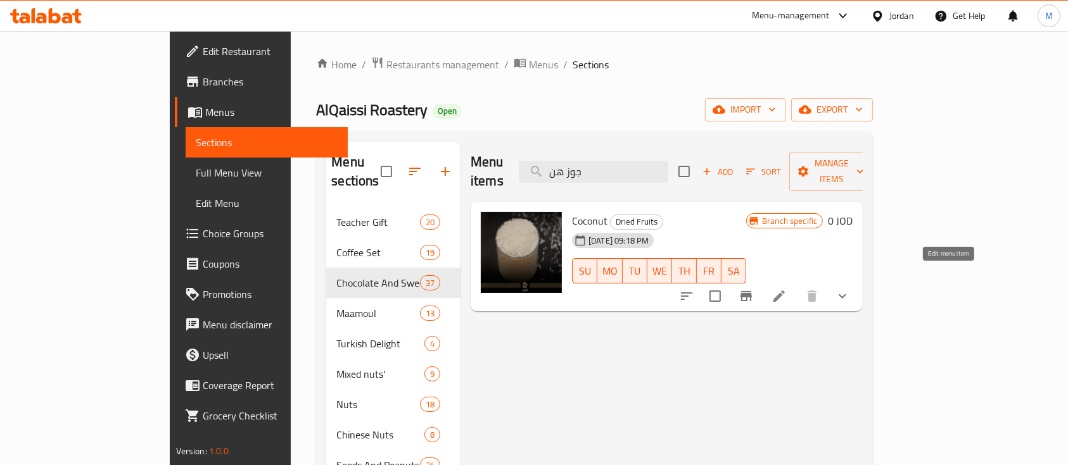
type input "جوز هن"
click at [786, 289] on icon at bounding box center [778, 296] width 15 height 15
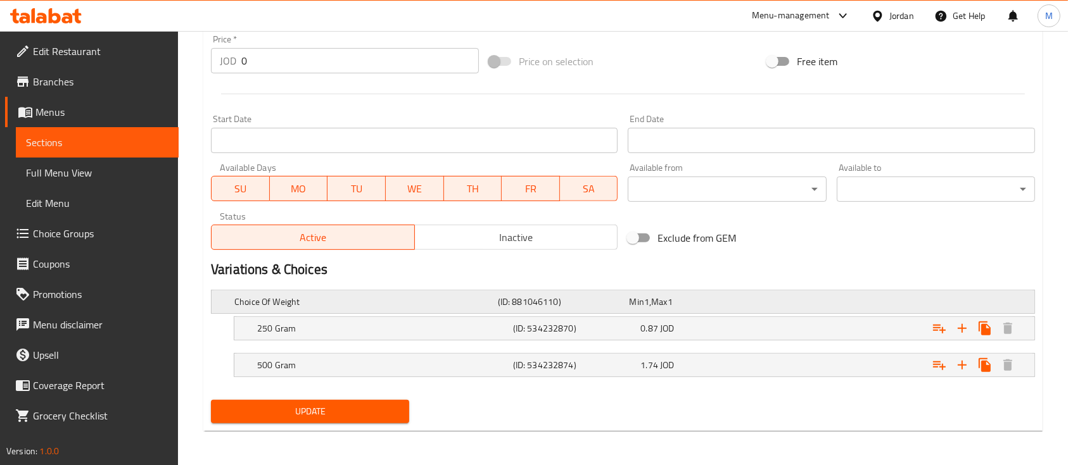
scroll to position [476, 0]
click at [809, 324] on div "Expand" at bounding box center [894, 328] width 256 height 28
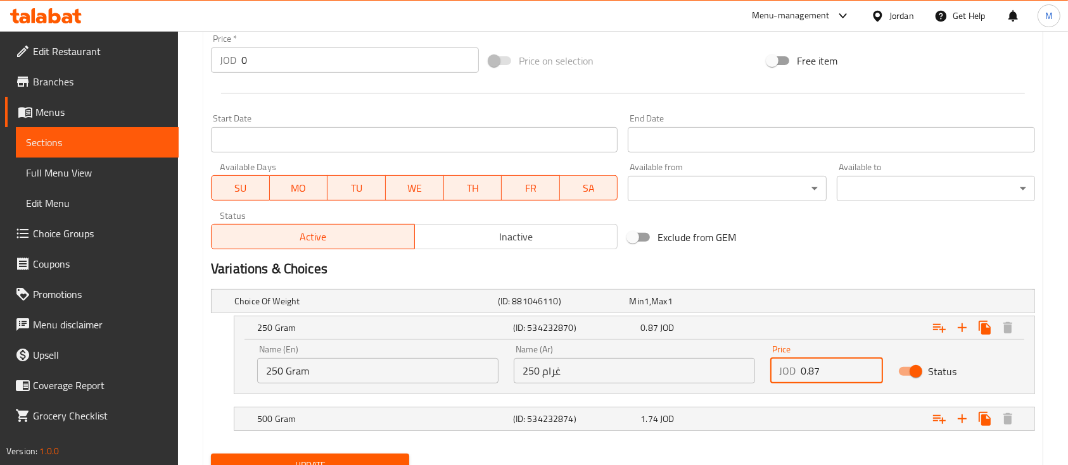
drag, startPoint x: 835, startPoint y: 369, endPoint x: 792, endPoint y: 375, distance: 44.1
click at [792, 374] on div "JOD 0.87 Price" at bounding box center [826, 370] width 113 height 25
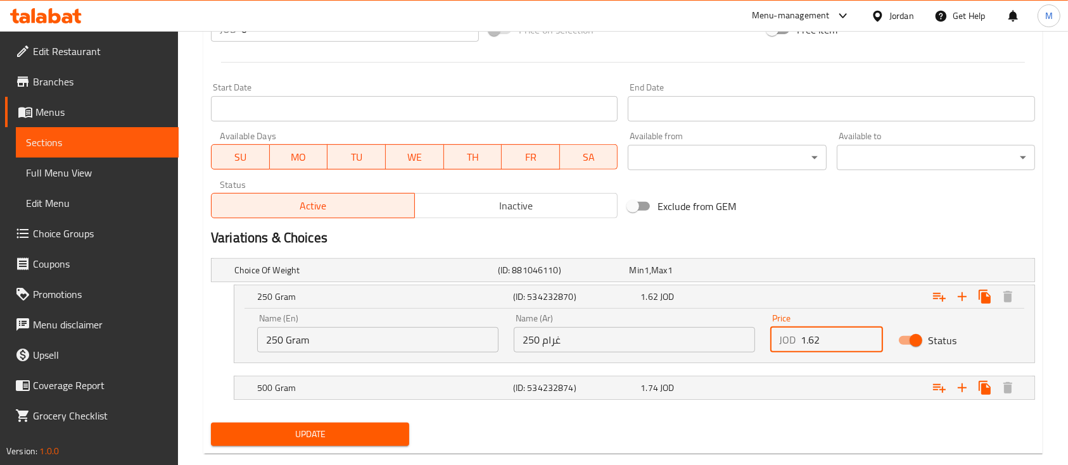
scroll to position [529, 0]
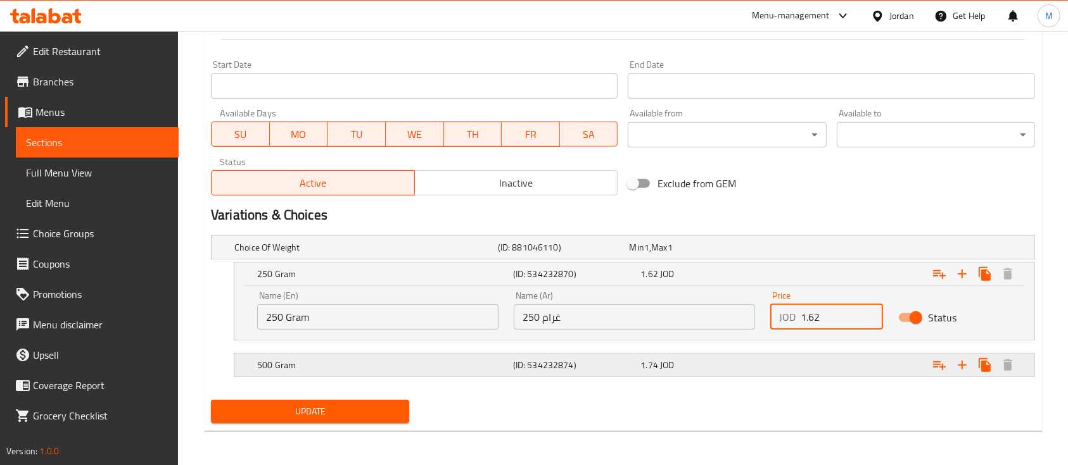
type input "1.62"
click at [709, 372] on div "1.74 JOD" at bounding box center [702, 366] width 128 height 18
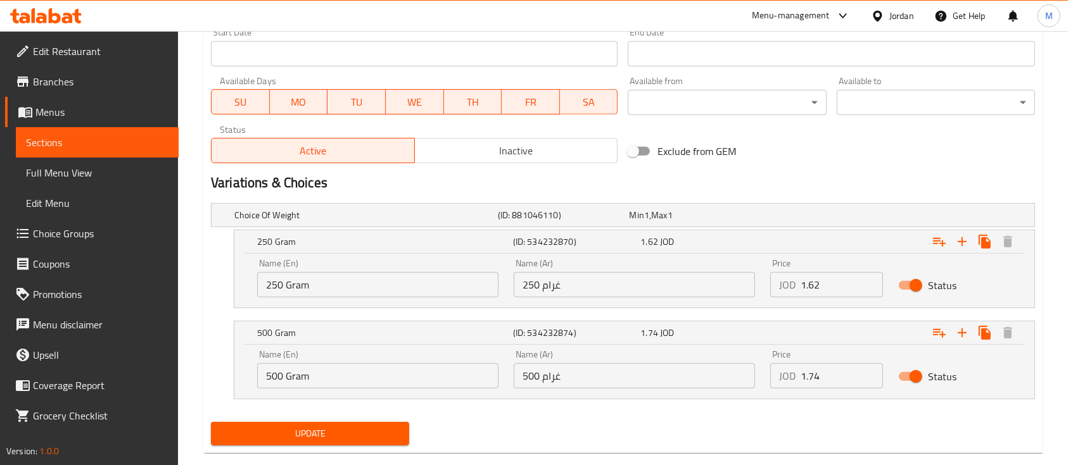
scroll to position [584, 0]
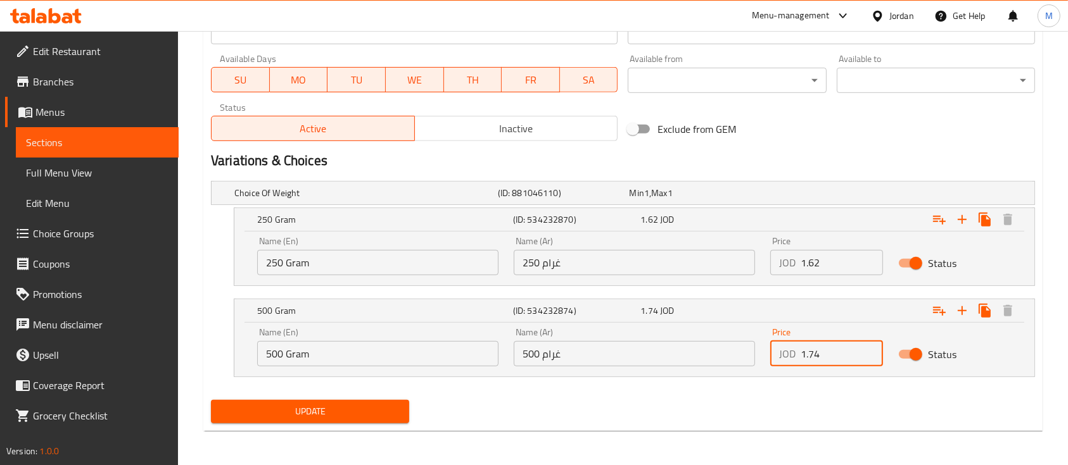
drag, startPoint x: 833, startPoint y: 358, endPoint x: 788, endPoint y: 361, distance: 45.1
click at [788, 361] on div "JOD 1.74 Price" at bounding box center [826, 353] width 113 height 25
type input "3.24"
click at [325, 424] on div "Update" at bounding box center [310, 412] width 208 height 34
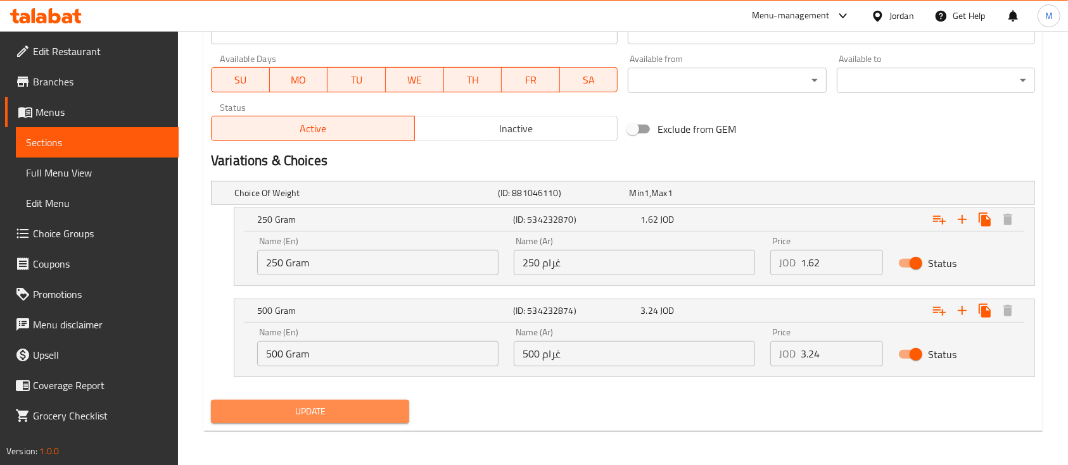
click at [329, 420] on button "Update" at bounding box center [310, 411] width 198 height 23
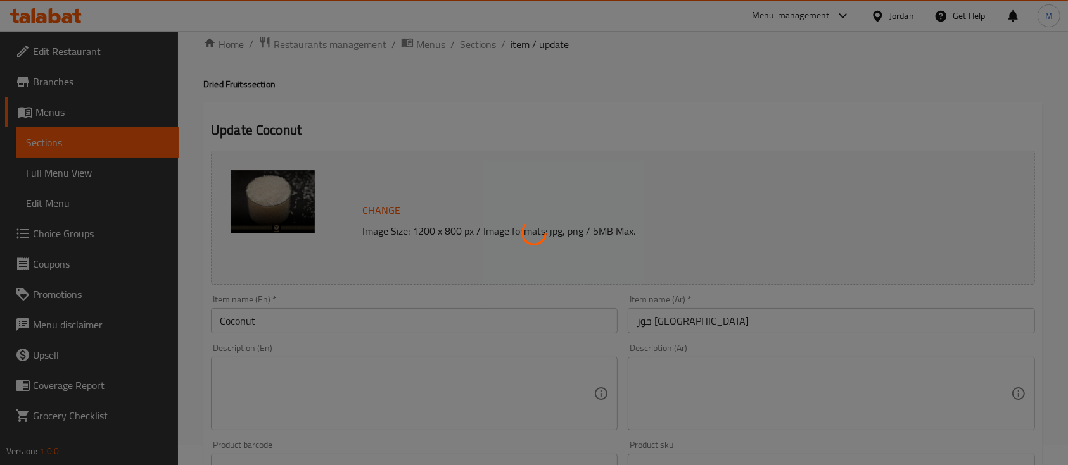
scroll to position [0, 0]
